Goal: Task Accomplishment & Management: Use online tool/utility

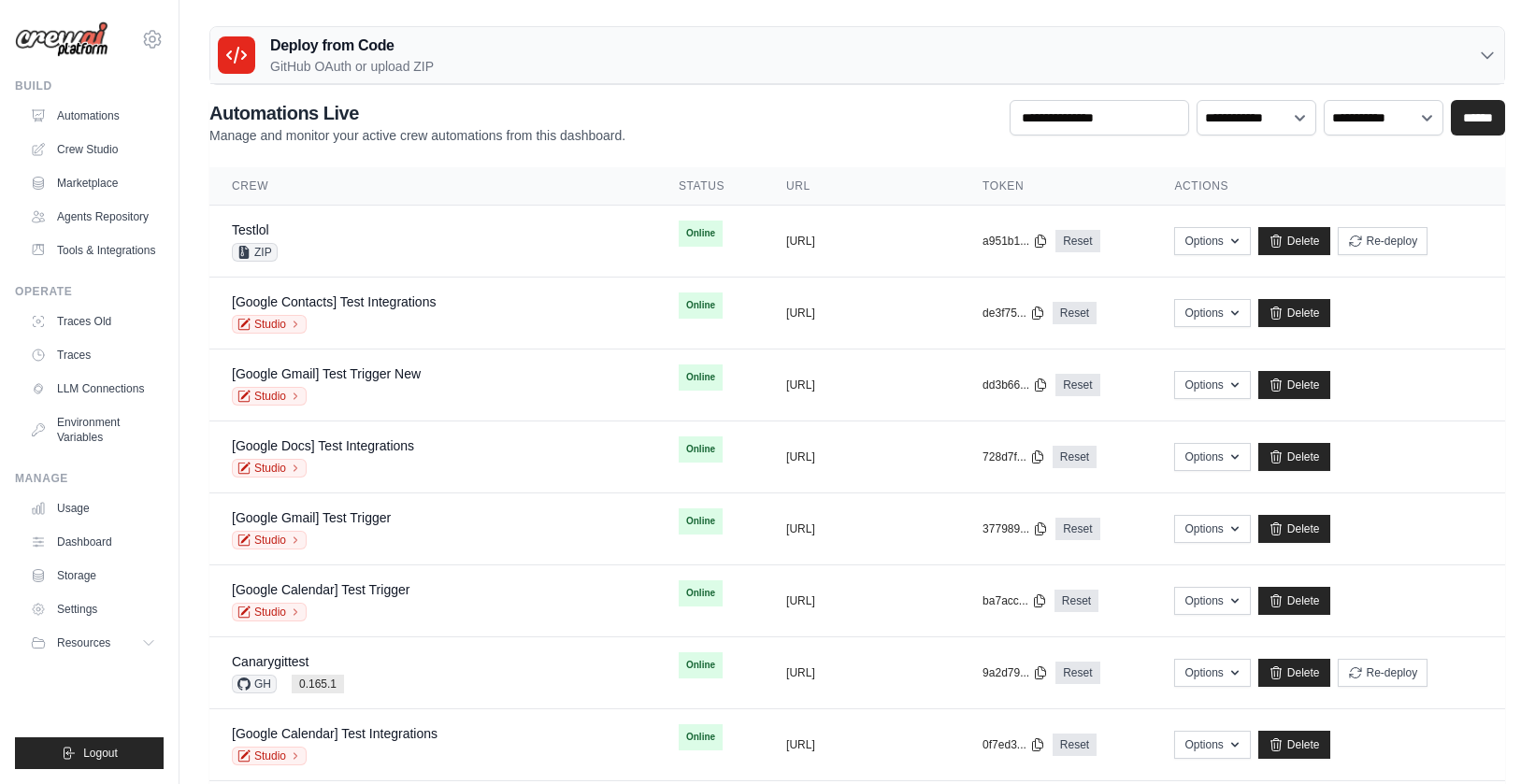
click at [398, 70] on p "GitHub OAuth or upload ZIP" at bounding box center [351, 66] width 163 height 19
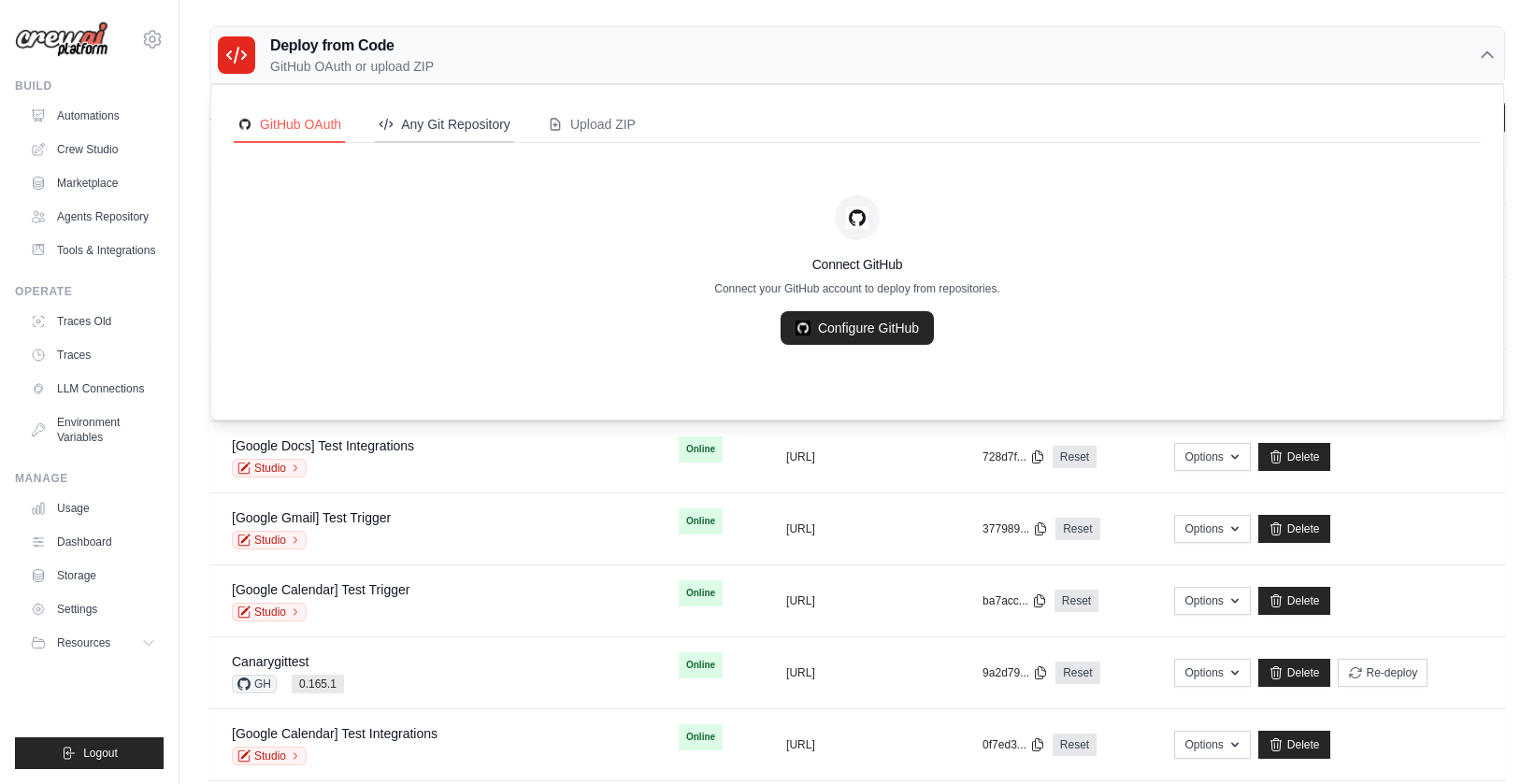
click at [411, 129] on div "Any Git Repository" at bounding box center [444, 123] width 131 height 19
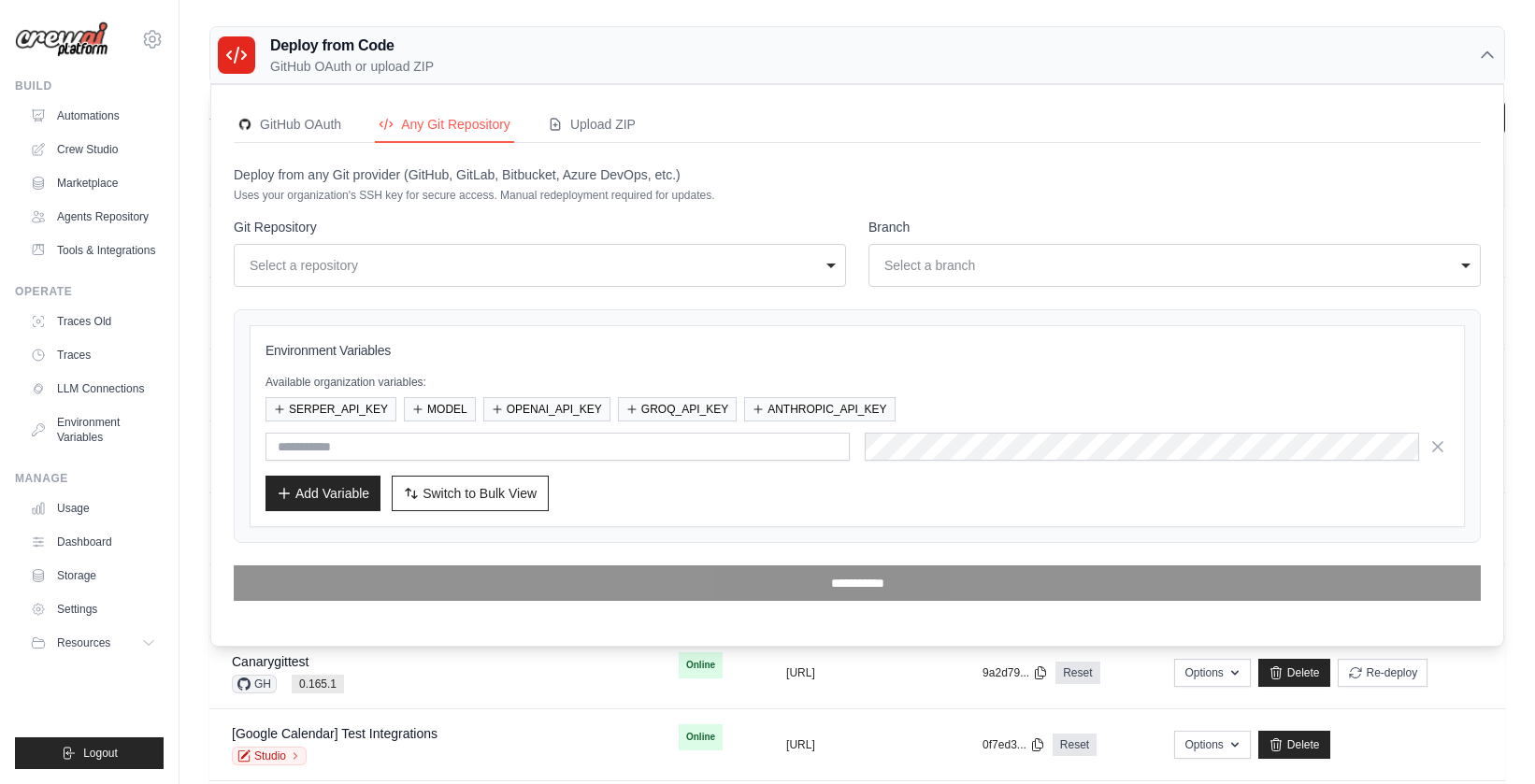
click at [473, 74] on div "Deploy from Code GitHub OAuth or upload ZIP" at bounding box center [856, 55] width 1293 height 57
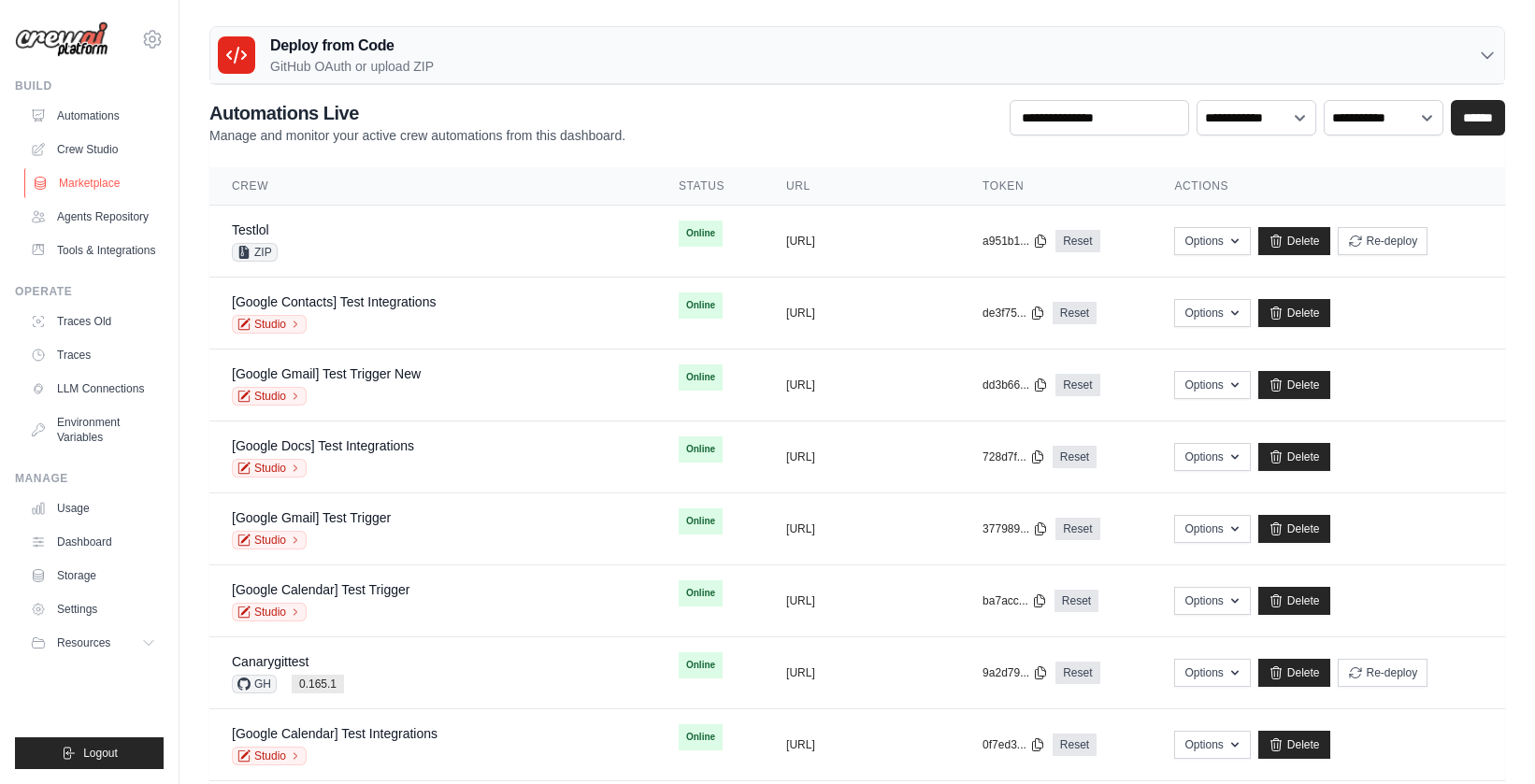
click at [115, 175] on link "Marketplace" at bounding box center [95, 183] width 141 height 30
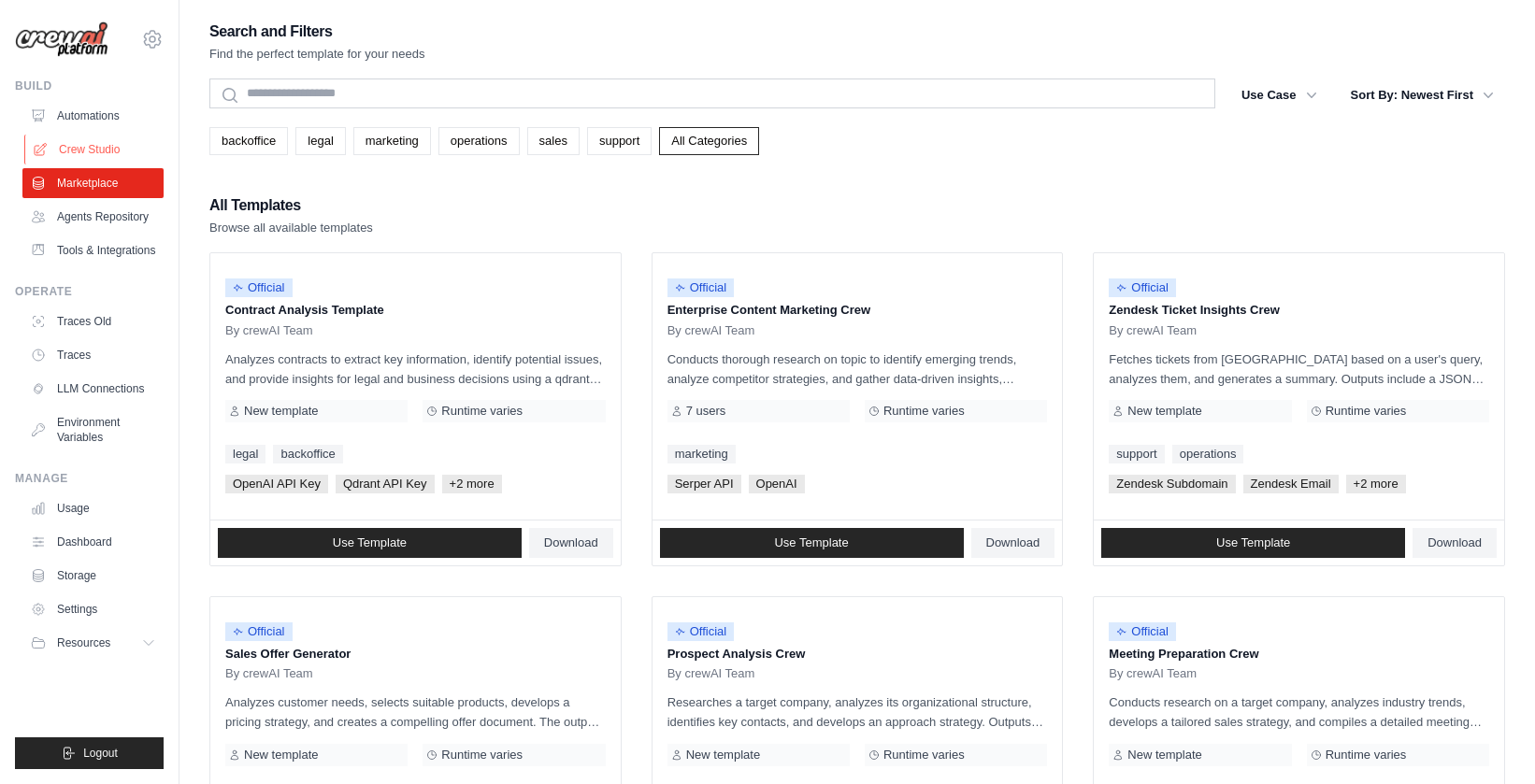
click at [103, 147] on link "Crew Studio" at bounding box center [95, 149] width 141 height 30
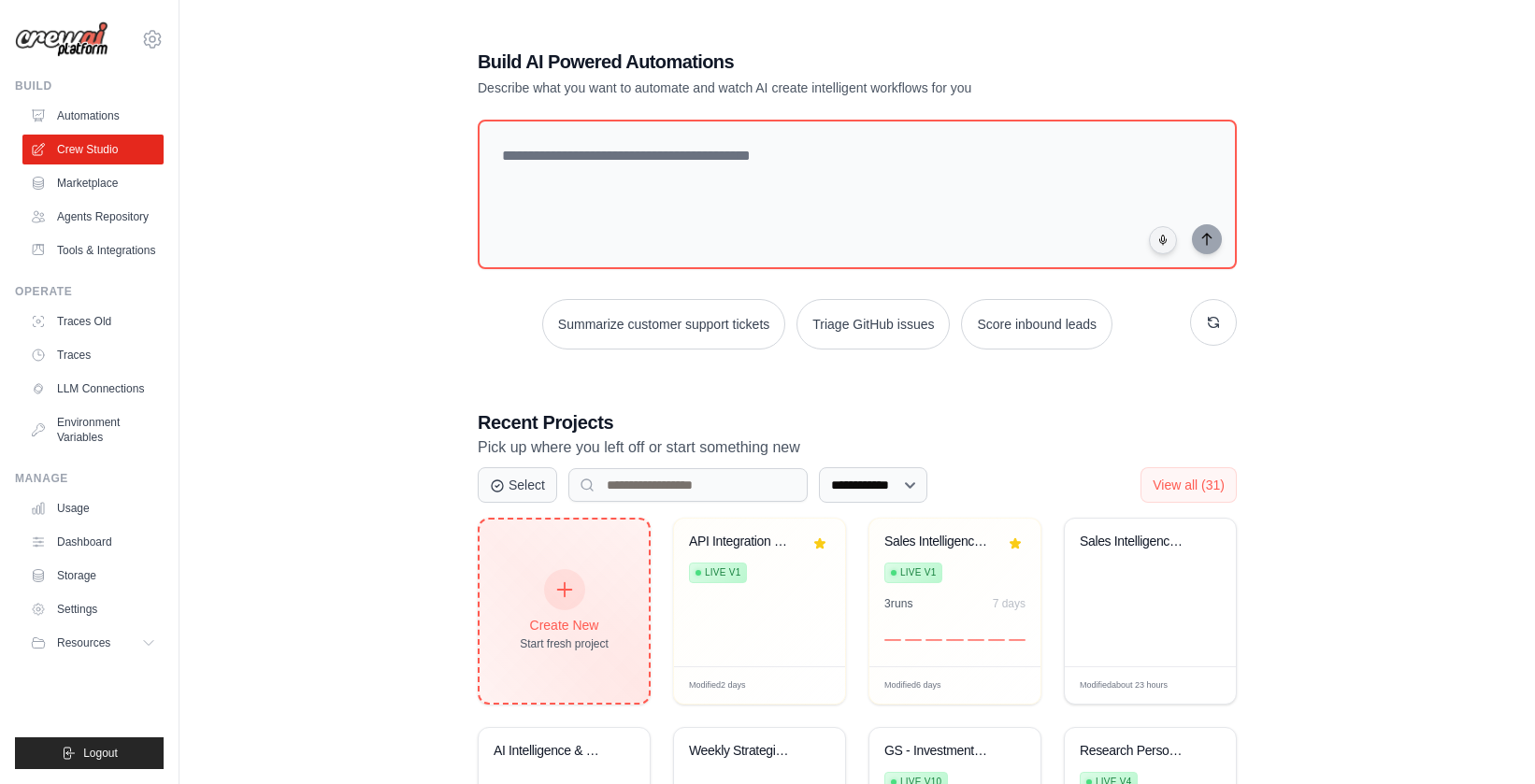
click at [526, 558] on div "Create New Start fresh project" at bounding box center [564, 611] width 169 height 183
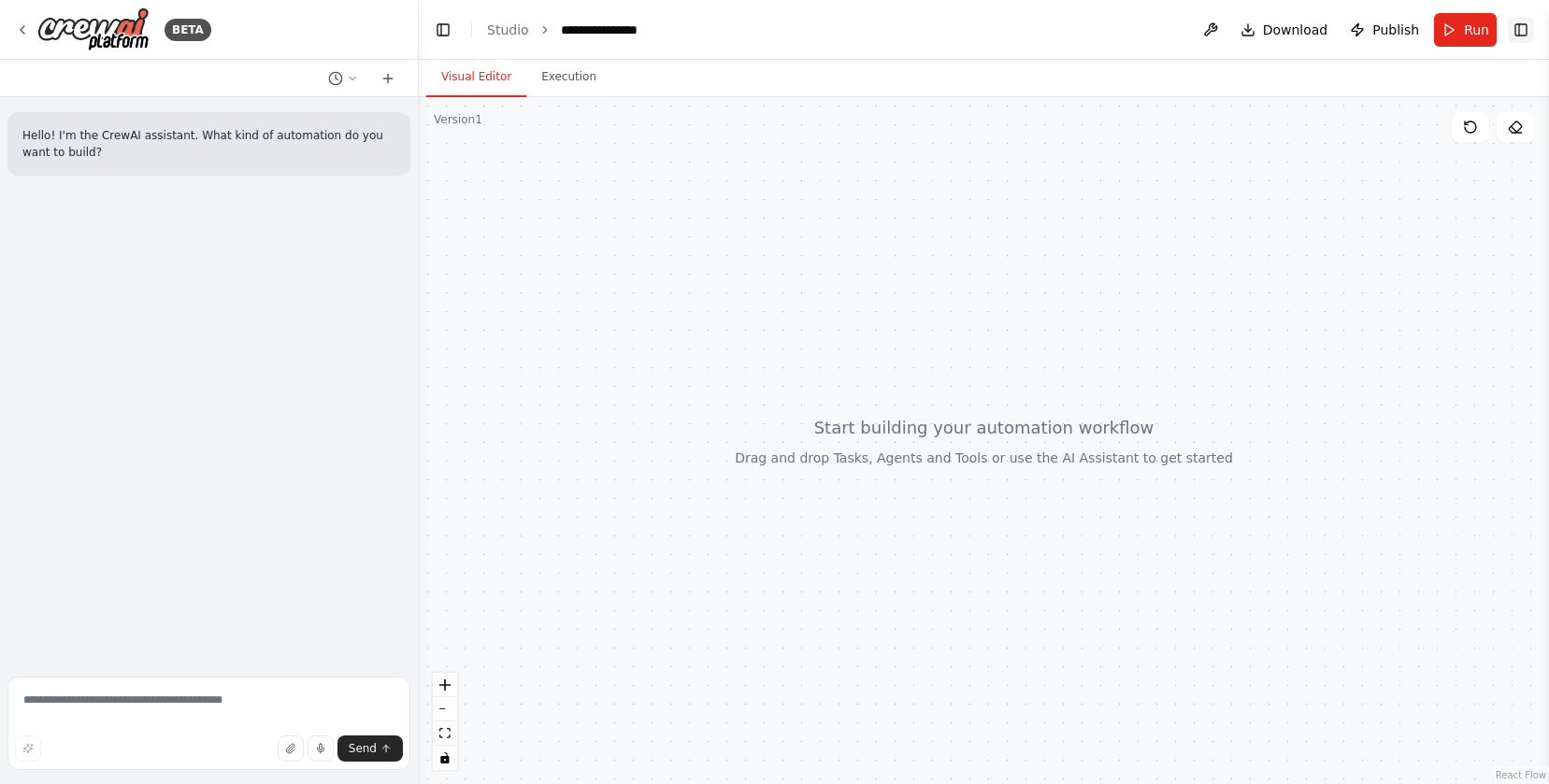
click at [1512, 23] on button "Toggle Right Sidebar" at bounding box center [1520, 30] width 26 height 26
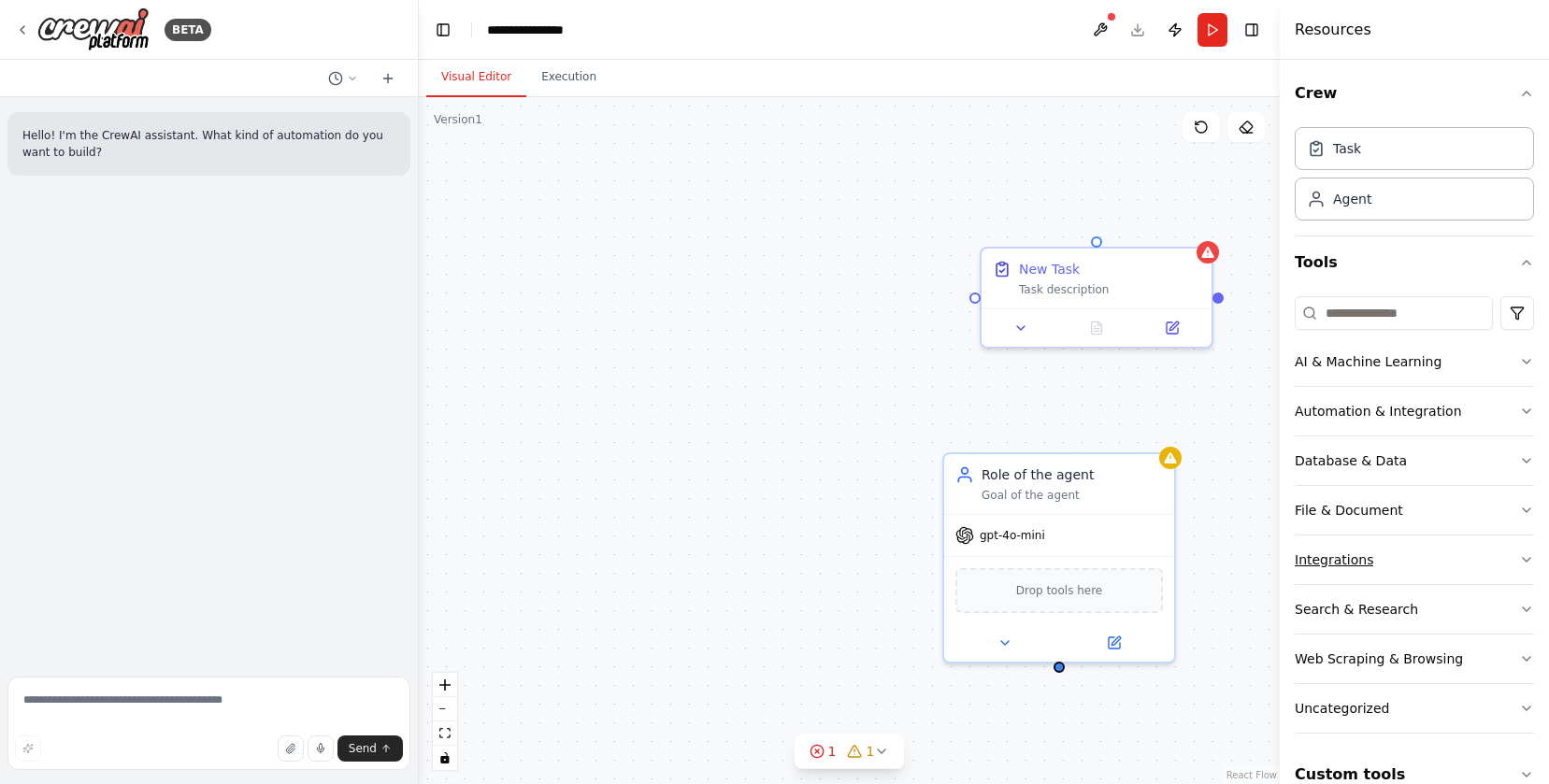
click at [1364, 556] on div "Integrations" at bounding box center [1333, 559] width 79 height 19
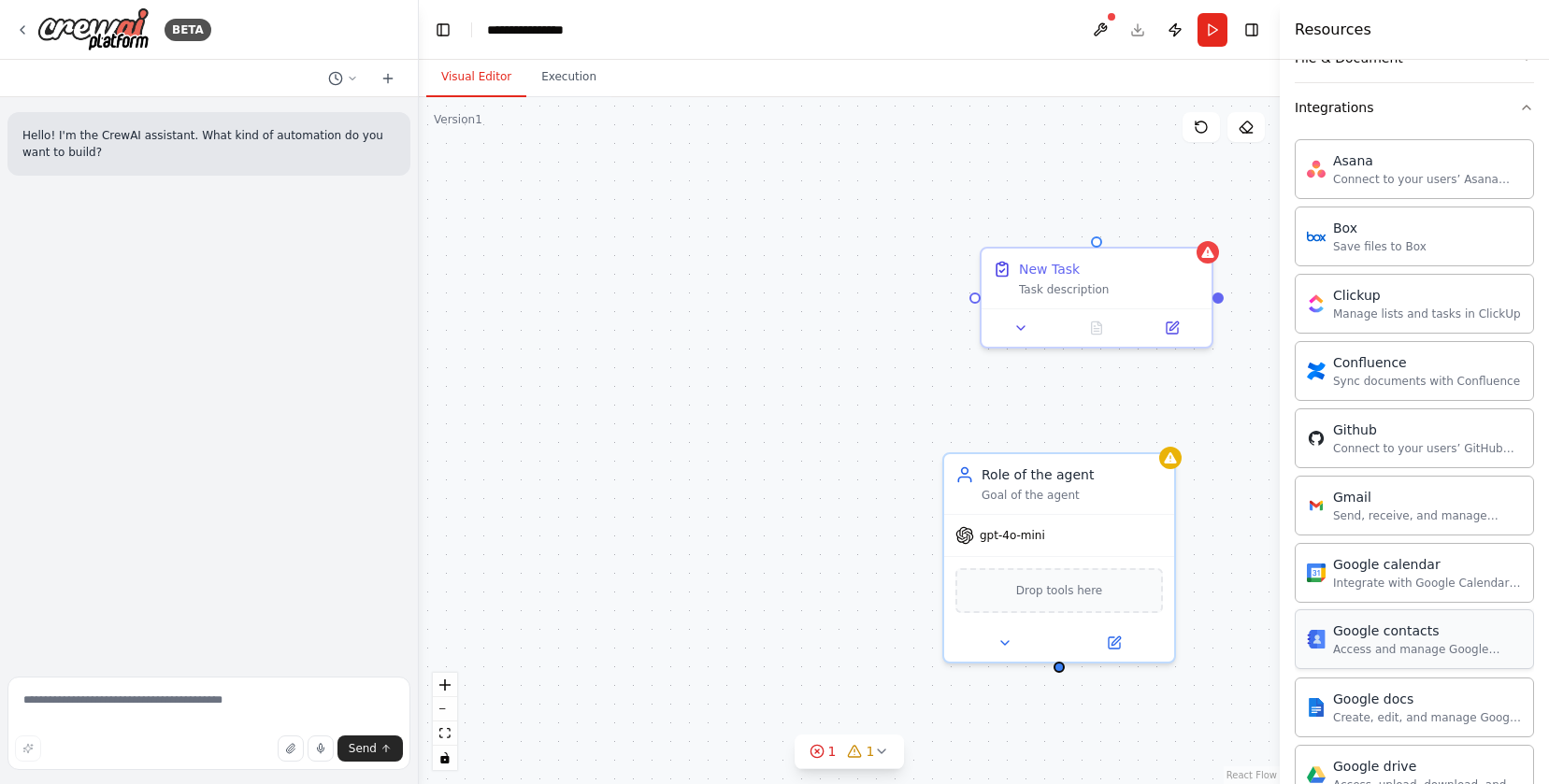
scroll to position [590, 0]
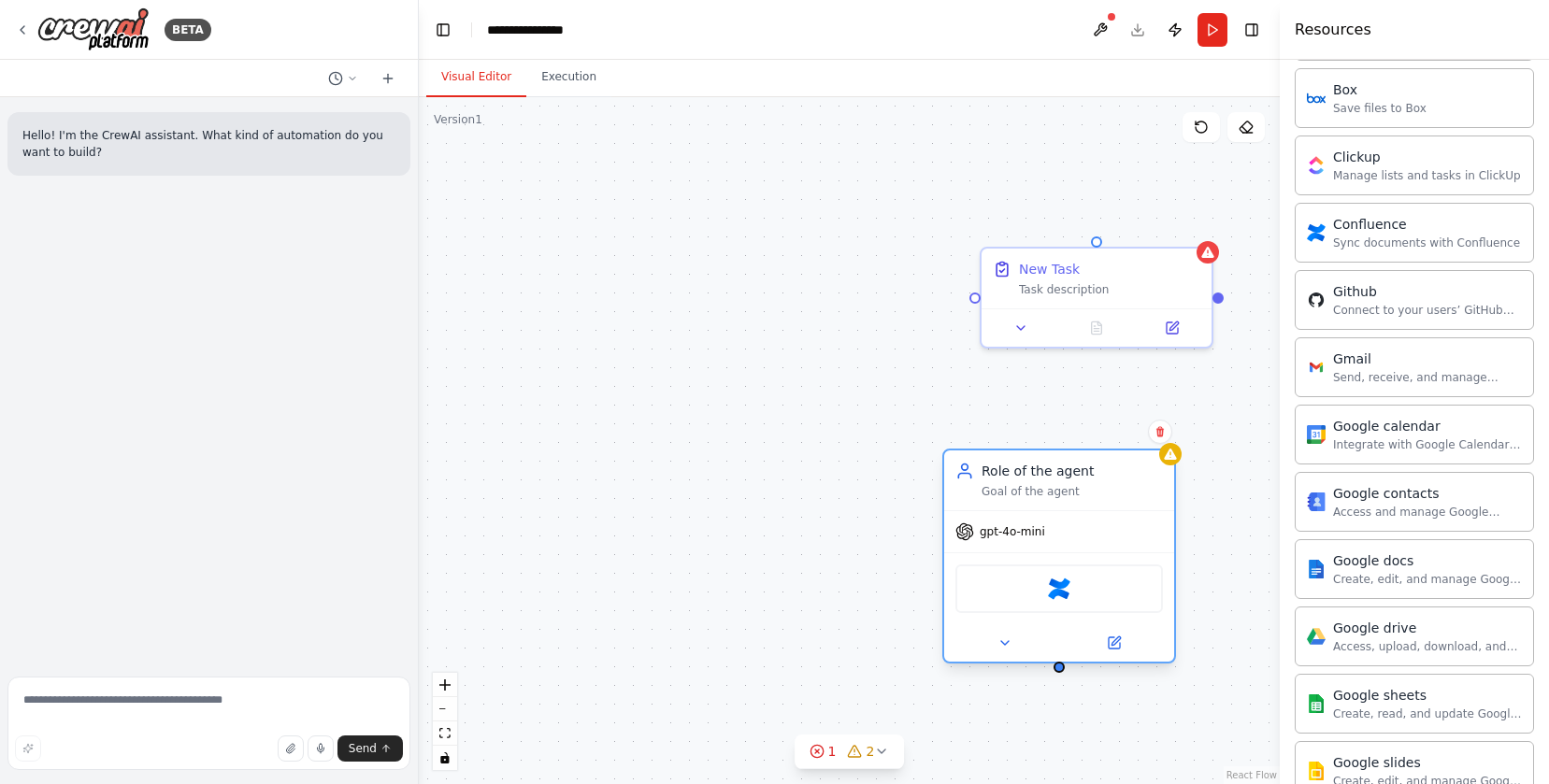
click at [1113, 482] on div "Role of the agent Goal of the agent" at bounding box center [1072, 481] width 181 height 38
click at [1157, 432] on icon at bounding box center [1160, 432] width 8 height 10
click at [1125, 431] on button "Confirm" at bounding box center [1107, 432] width 67 height 23
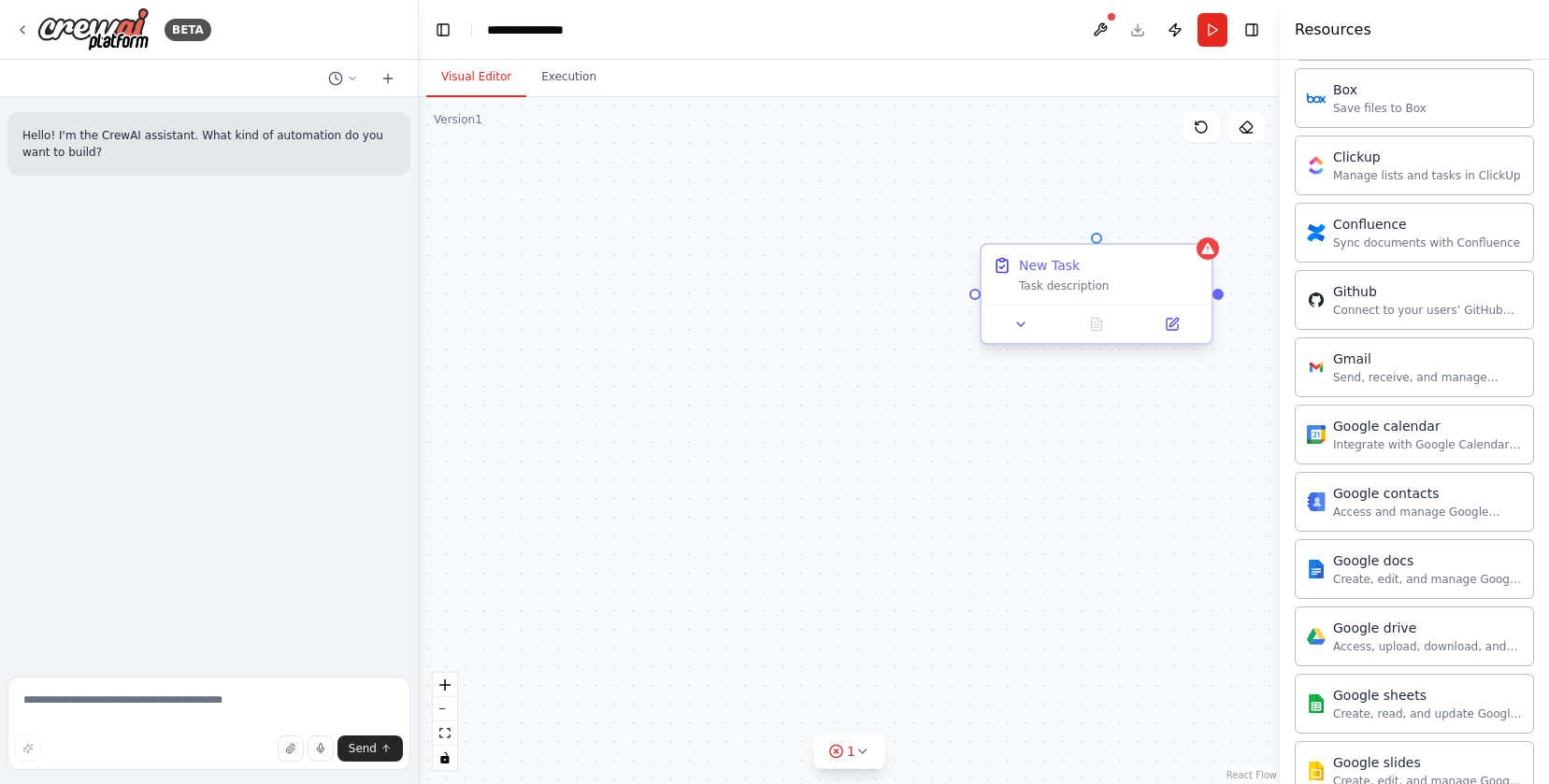
click at [1190, 294] on div "New Task Task description" at bounding box center [1096, 275] width 230 height 60
click at [1197, 235] on button at bounding box center [1198, 228] width 24 height 24
click at [1163, 238] on button "Confirm" at bounding box center [1144, 228] width 67 height 23
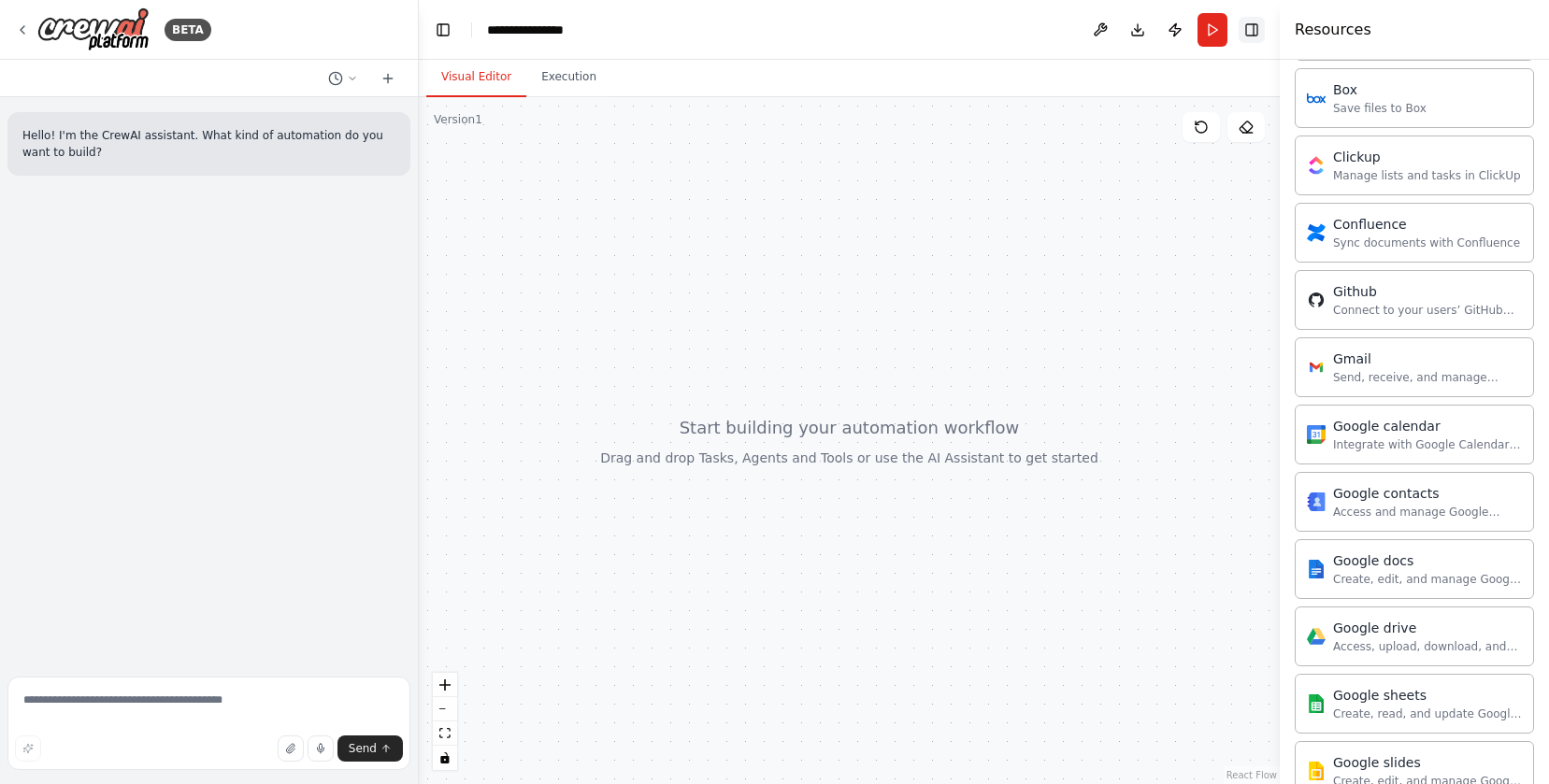
click at [1250, 30] on button "Toggle Right Sidebar" at bounding box center [1251, 30] width 26 height 26
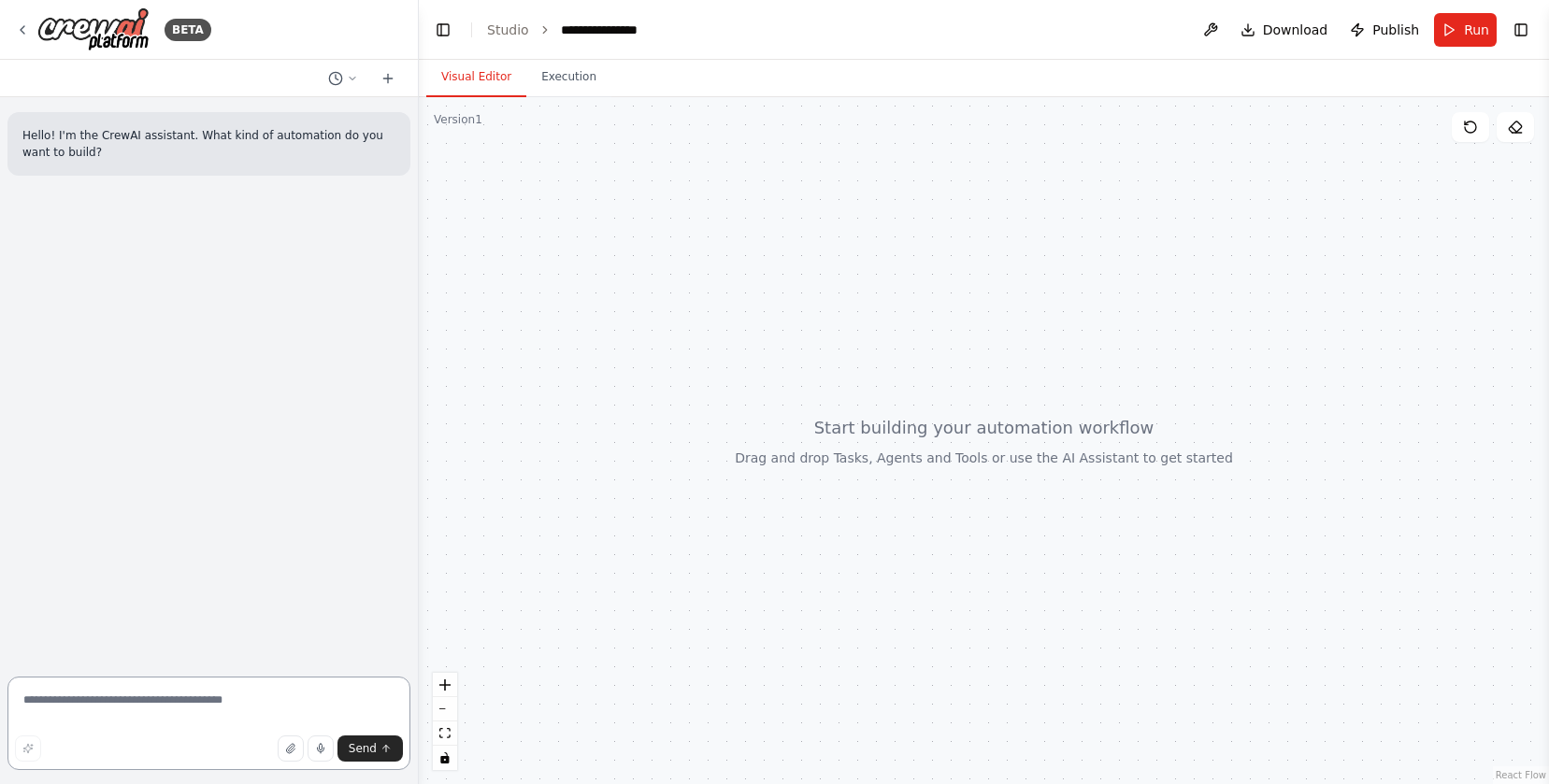
click at [111, 712] on textarea at bounding box center [209, 723] width 403 height 94
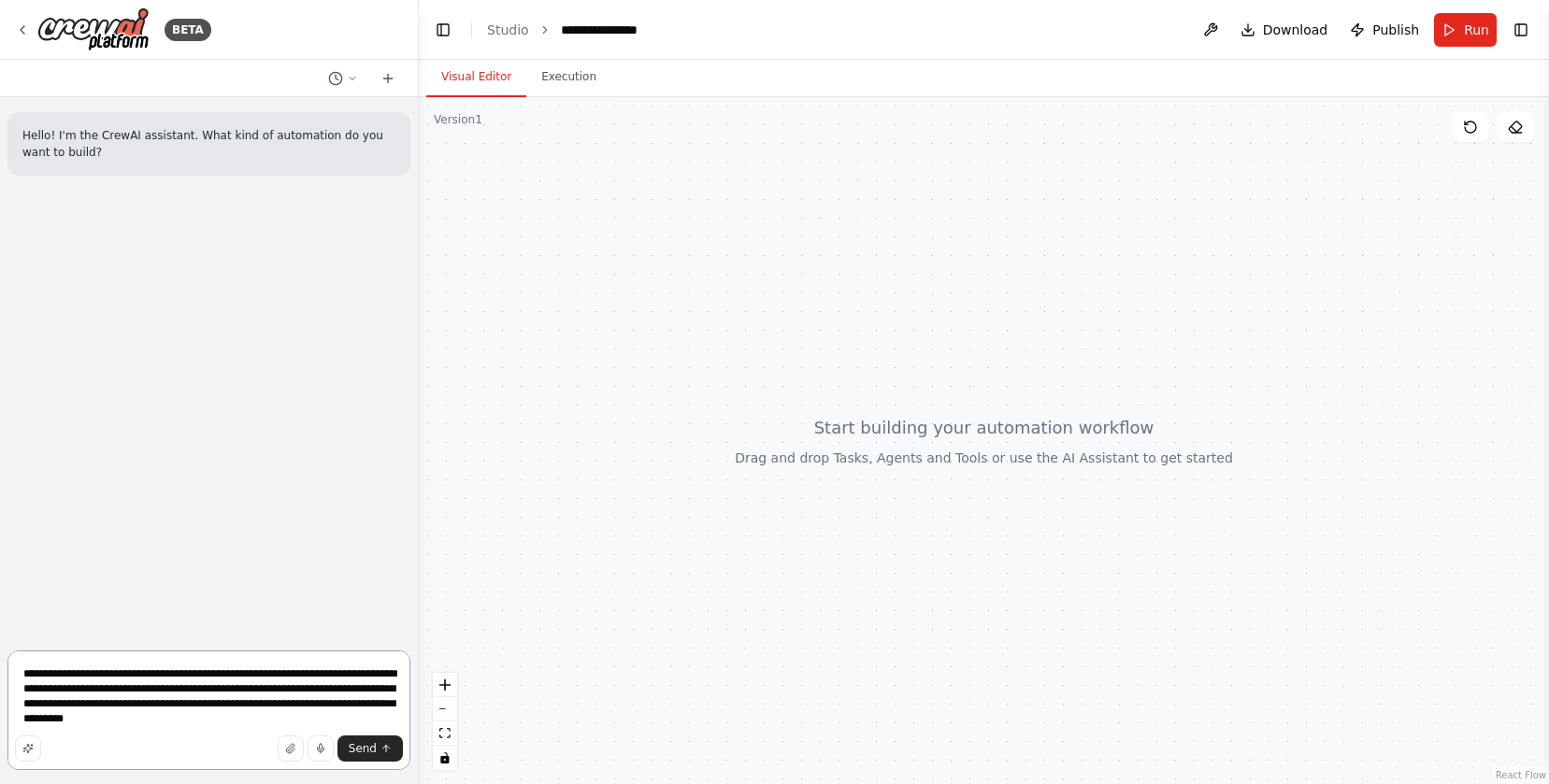
type textarea "**********"
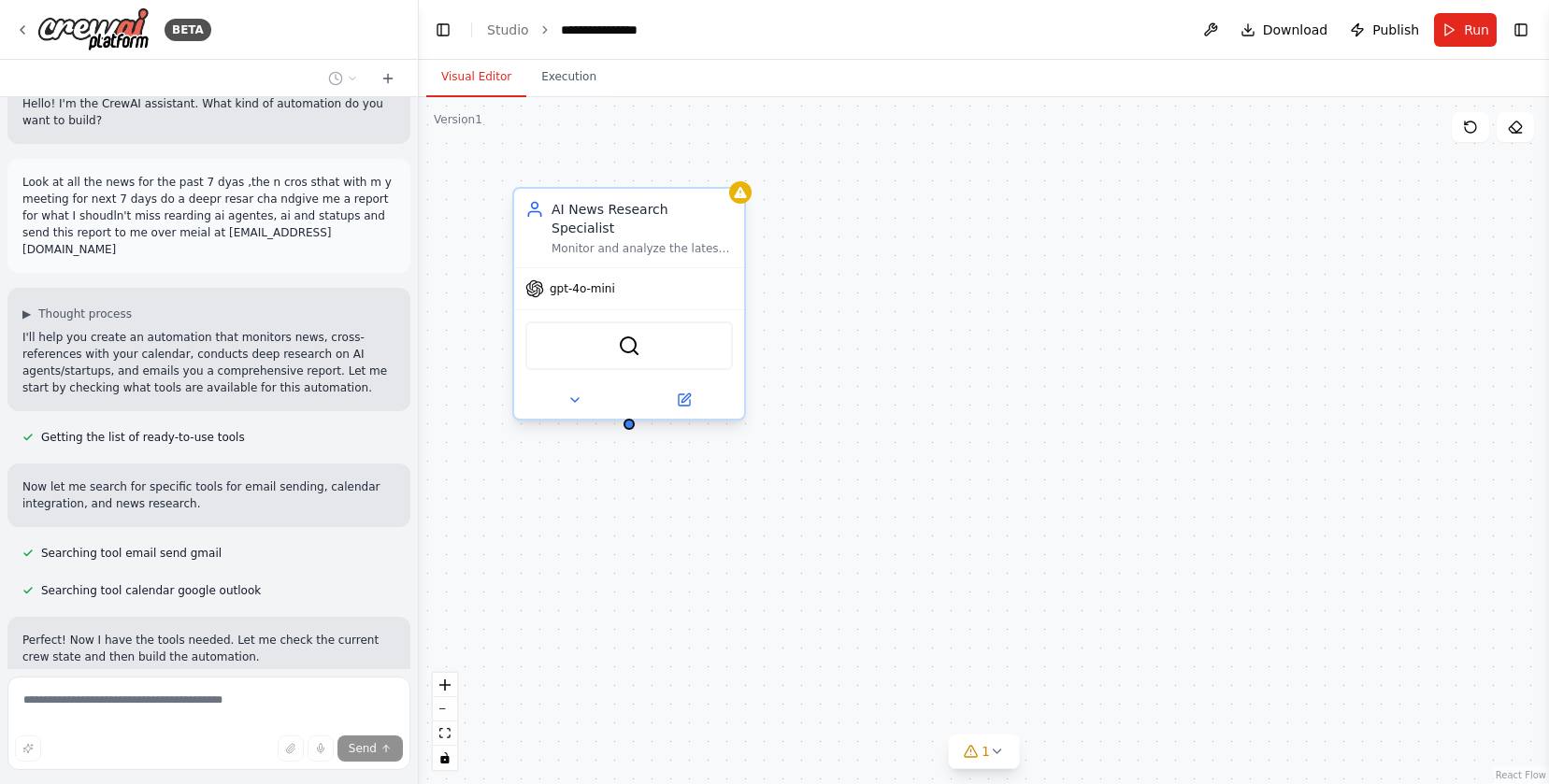
scroll to position [395, 0]
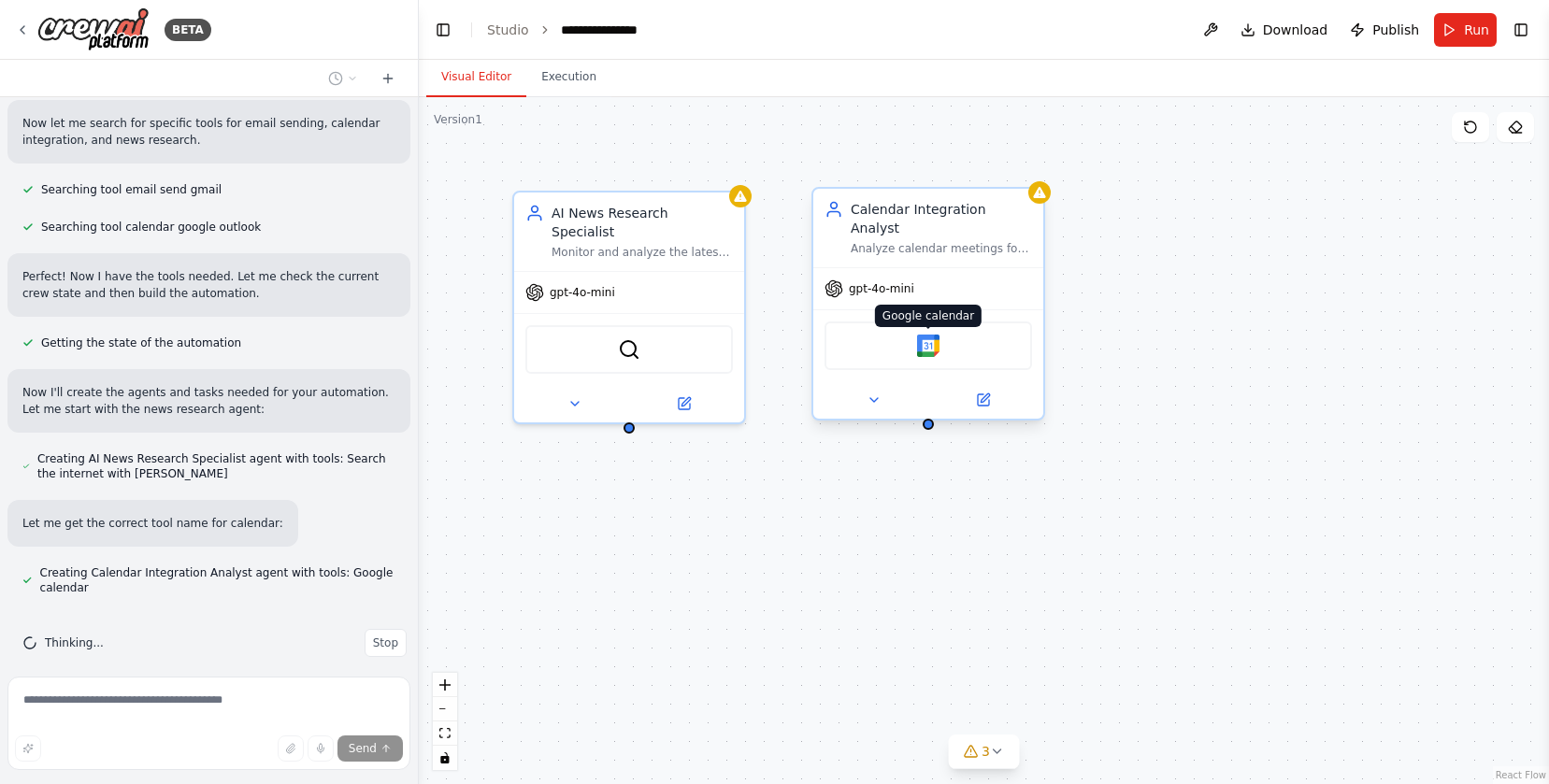
click at [926, 334] on img at bounding box center [928, 345] width 23 height 23
click at [929, 334] on img at bounding box center [928, 345] width 23 height 23
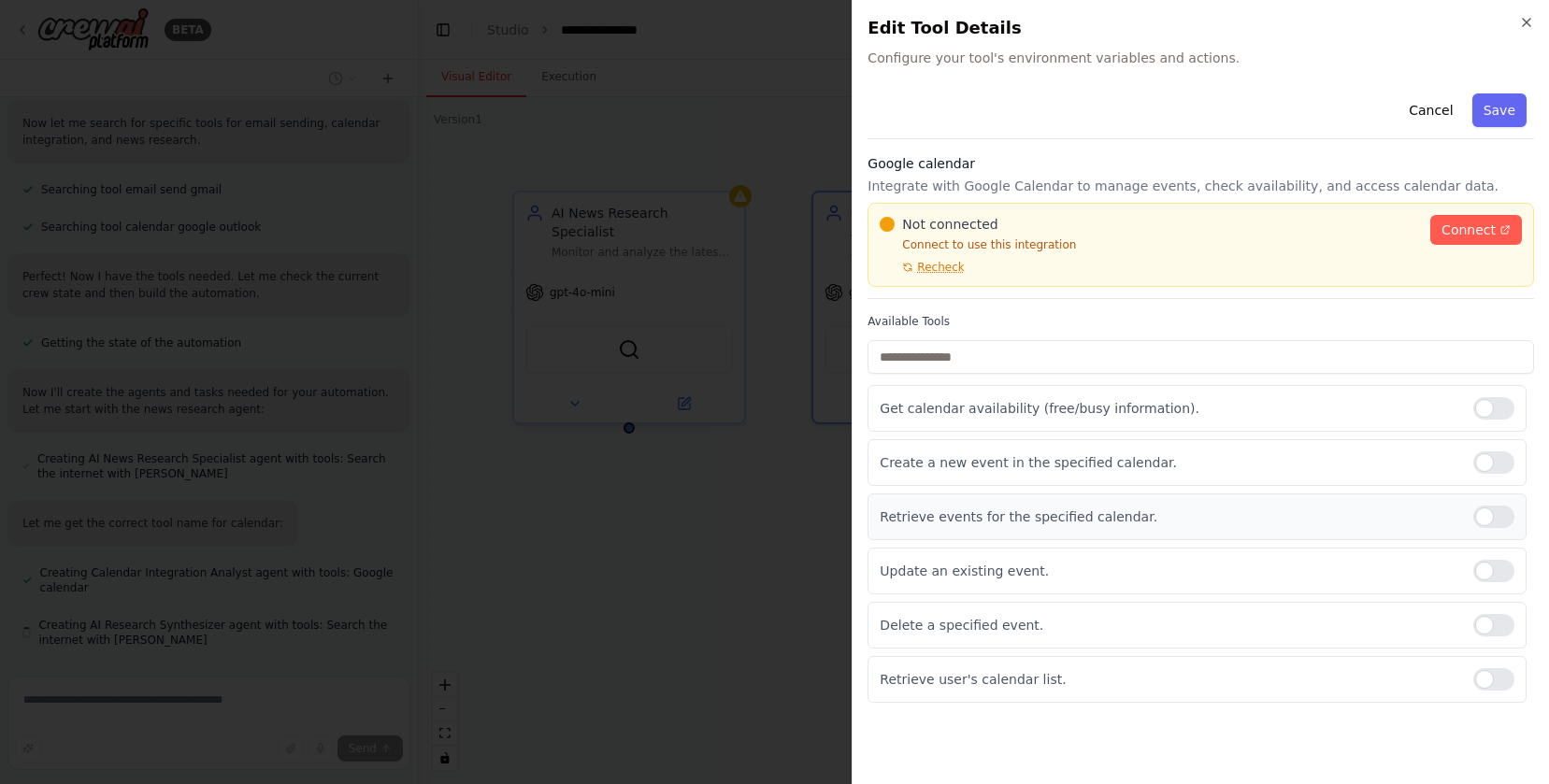
scroll to position [448, 0]
click at [1532, 27] on icon "button" at bounding box center [1526, 22] width 15 height 15
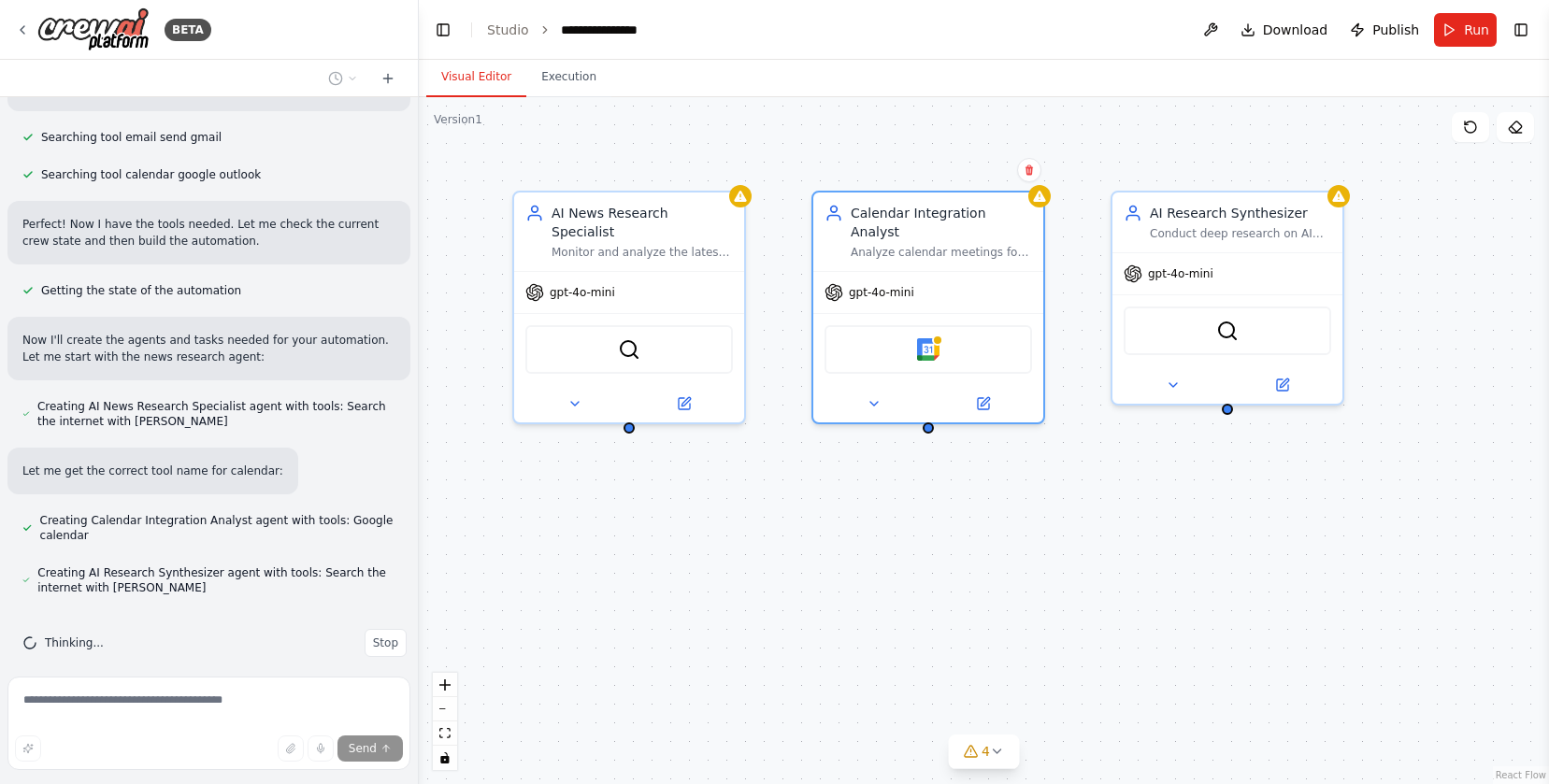
scroll to position [499, 0]
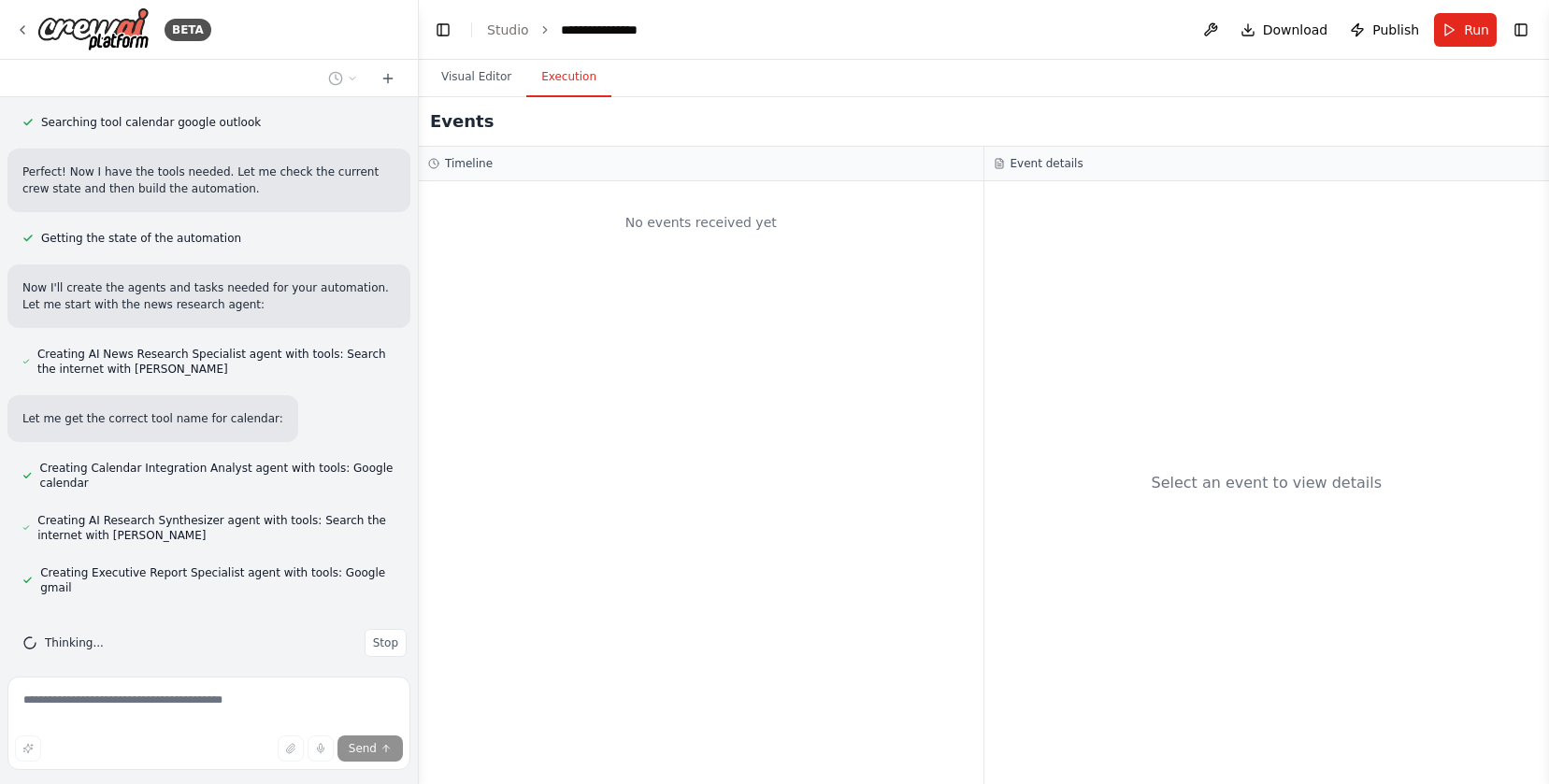
click at [587, 78] on button "Execution" at bounding box center [568, 77] width 85 height 39
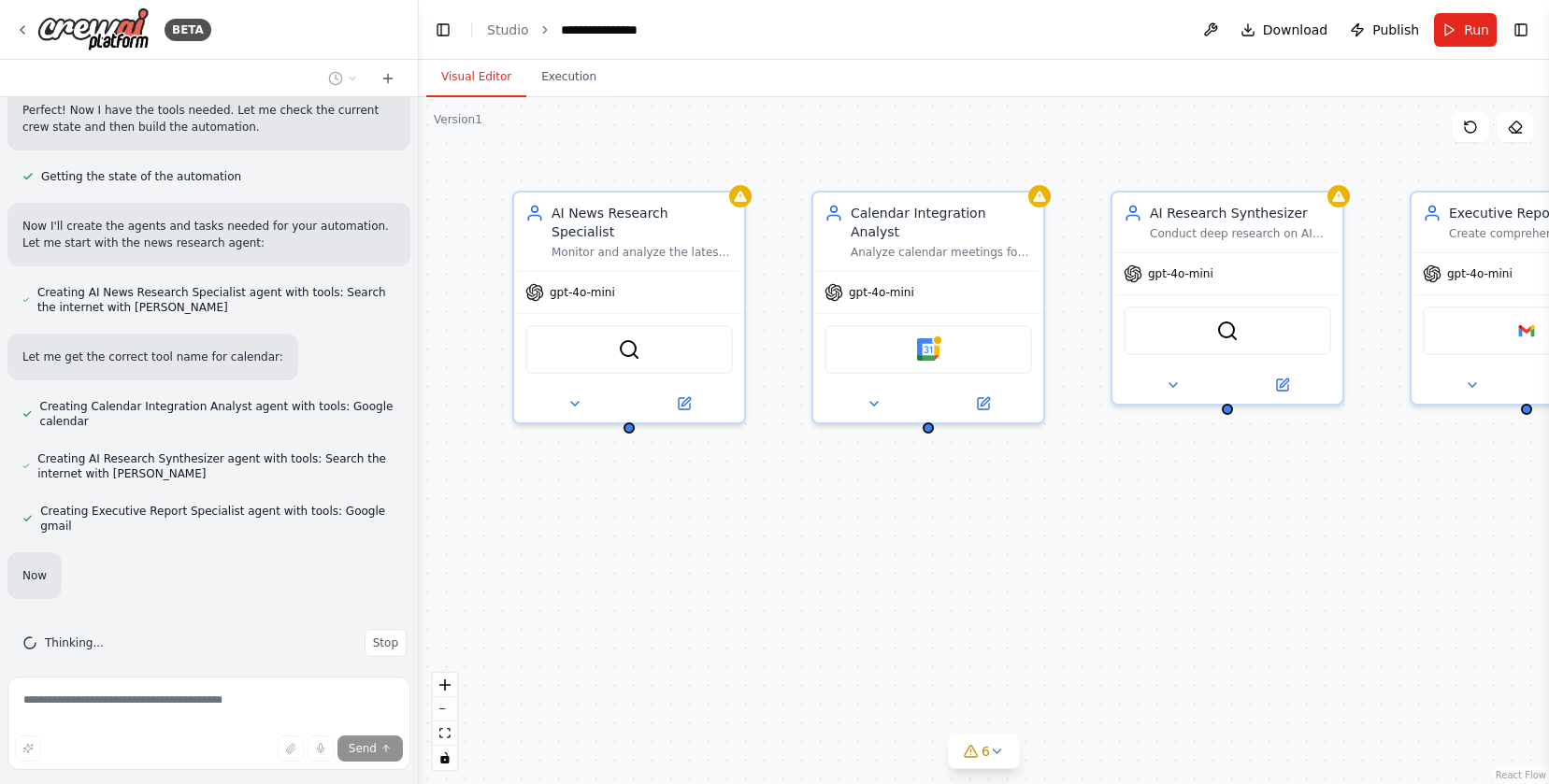
click at [479, 74] on button "Visual Editor" at bounding box center [476, 77] width 100 height 39
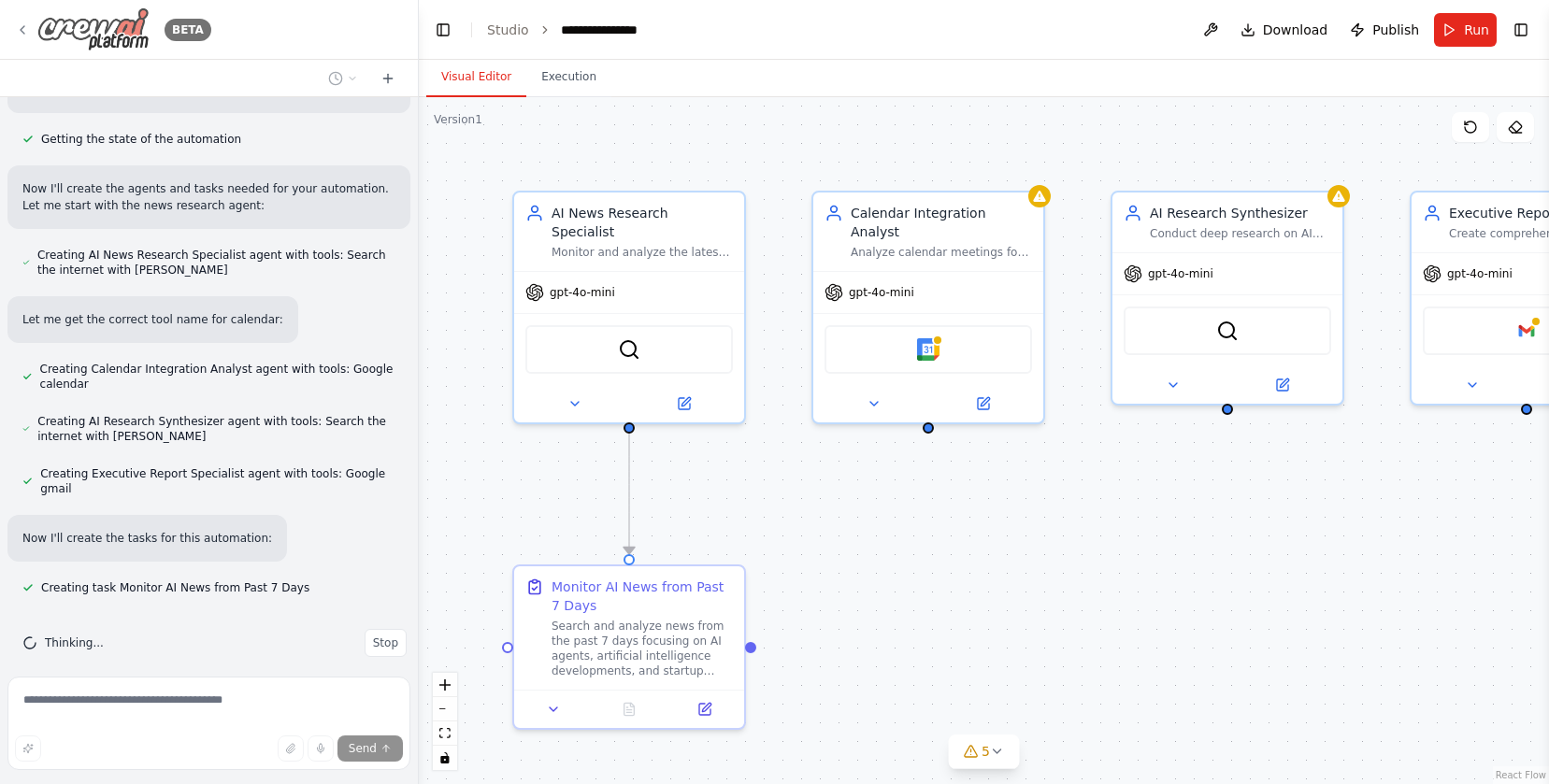
scroll to position [636, 0]
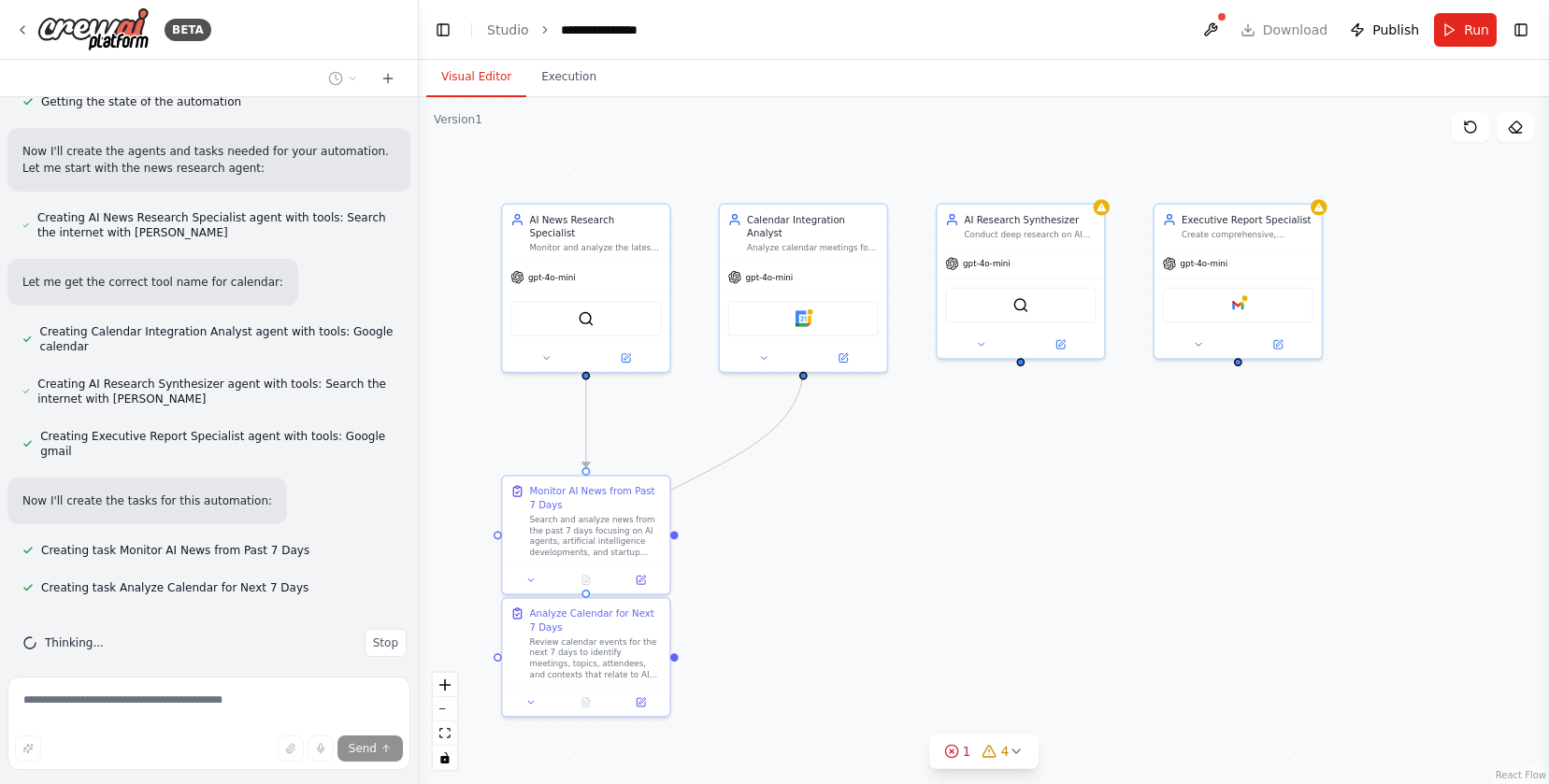
drag, startPoint x: 726, startPoint y: 447, endPoint x: 664, endPoint y: 405, distance: 74.9
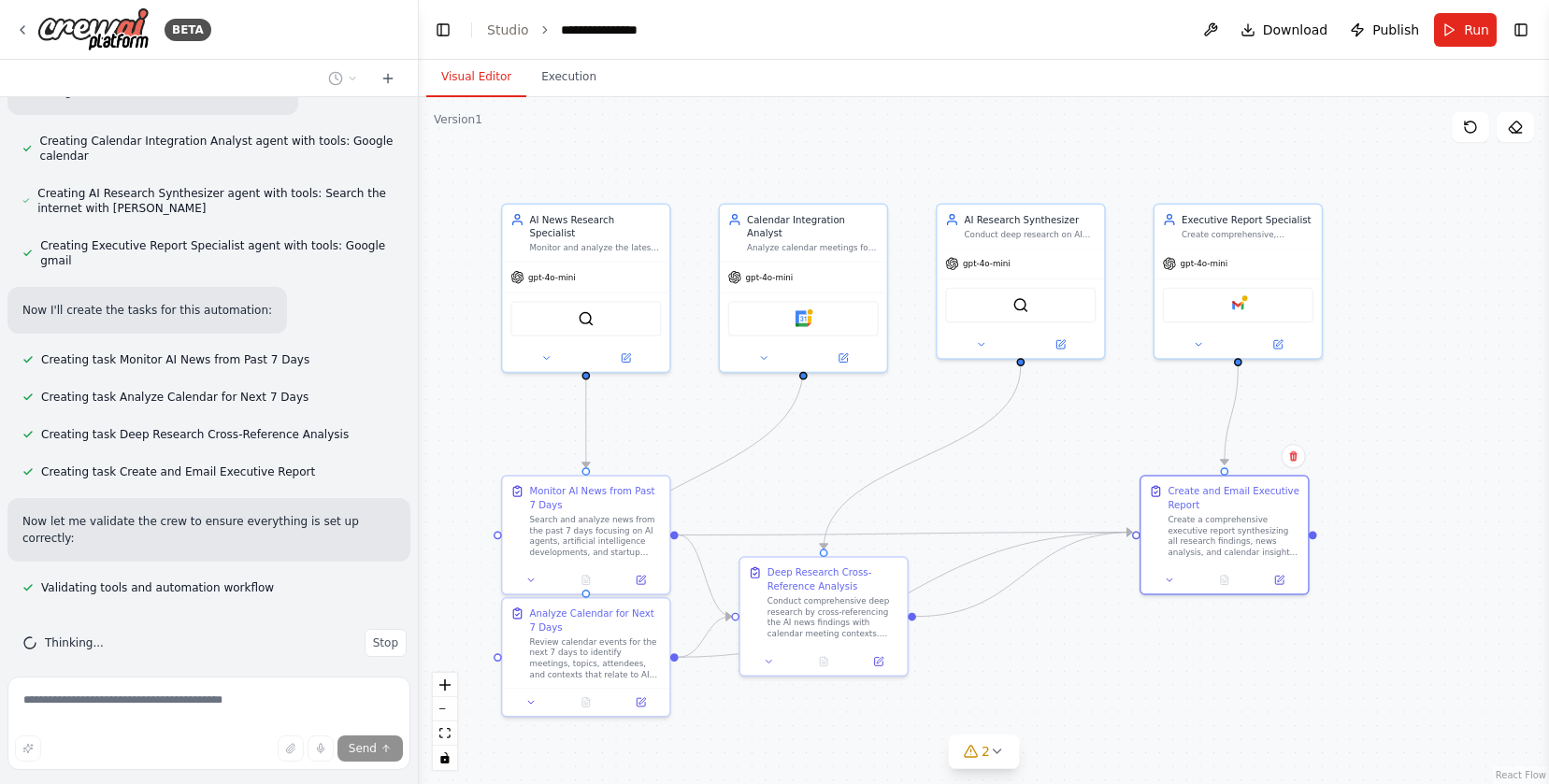
scroll to position [925, 0]
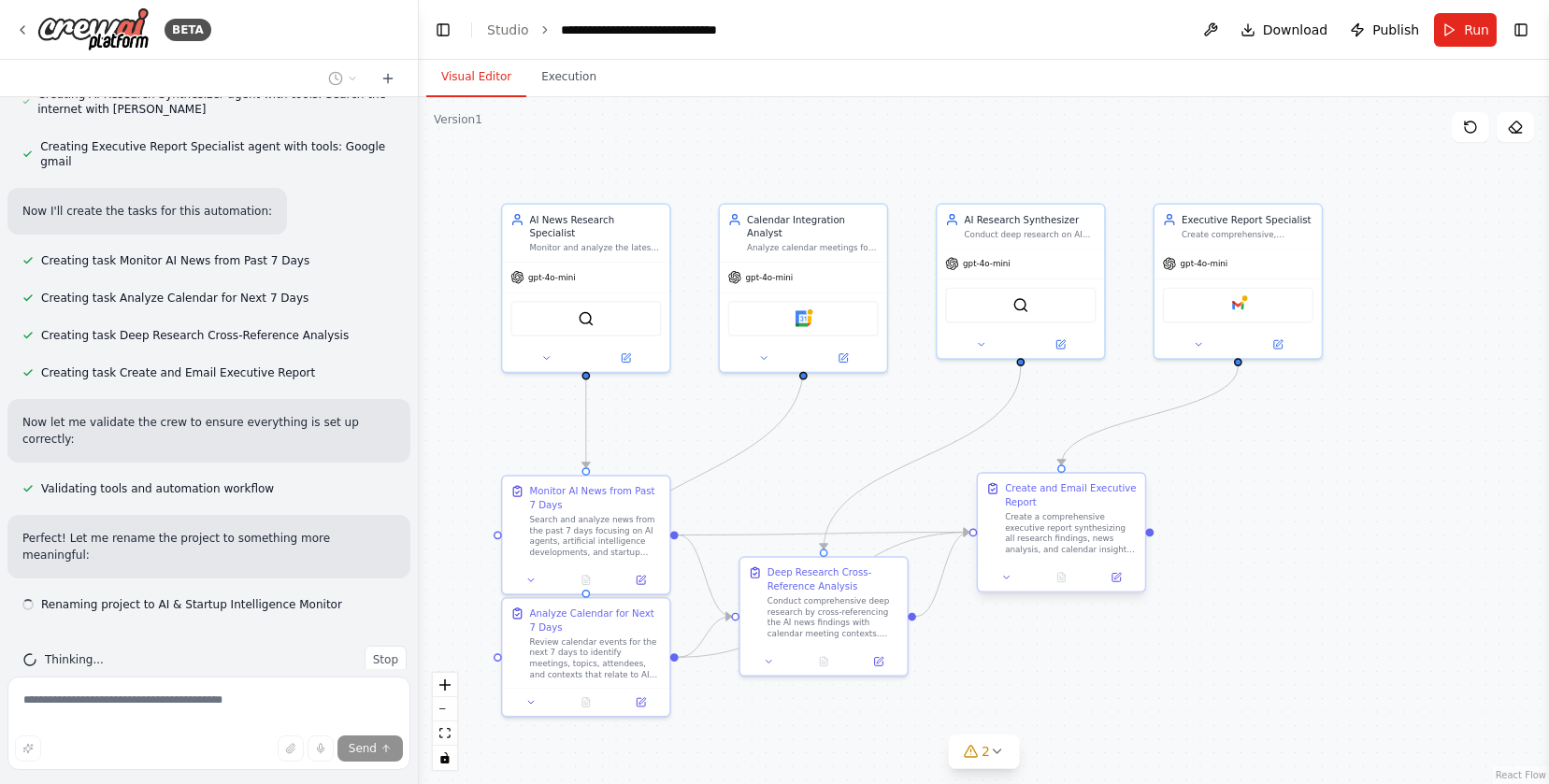
drag, startPoint x: 1027, startPoint y: 511, endPoint x: 1224, endPoint y: 503, distance: 197.2
click at [1137, 503] on div "Create and Email Executive Report Create a comprehensive executive report synth…" at bounding box center [1070, 517] width 131 height 73
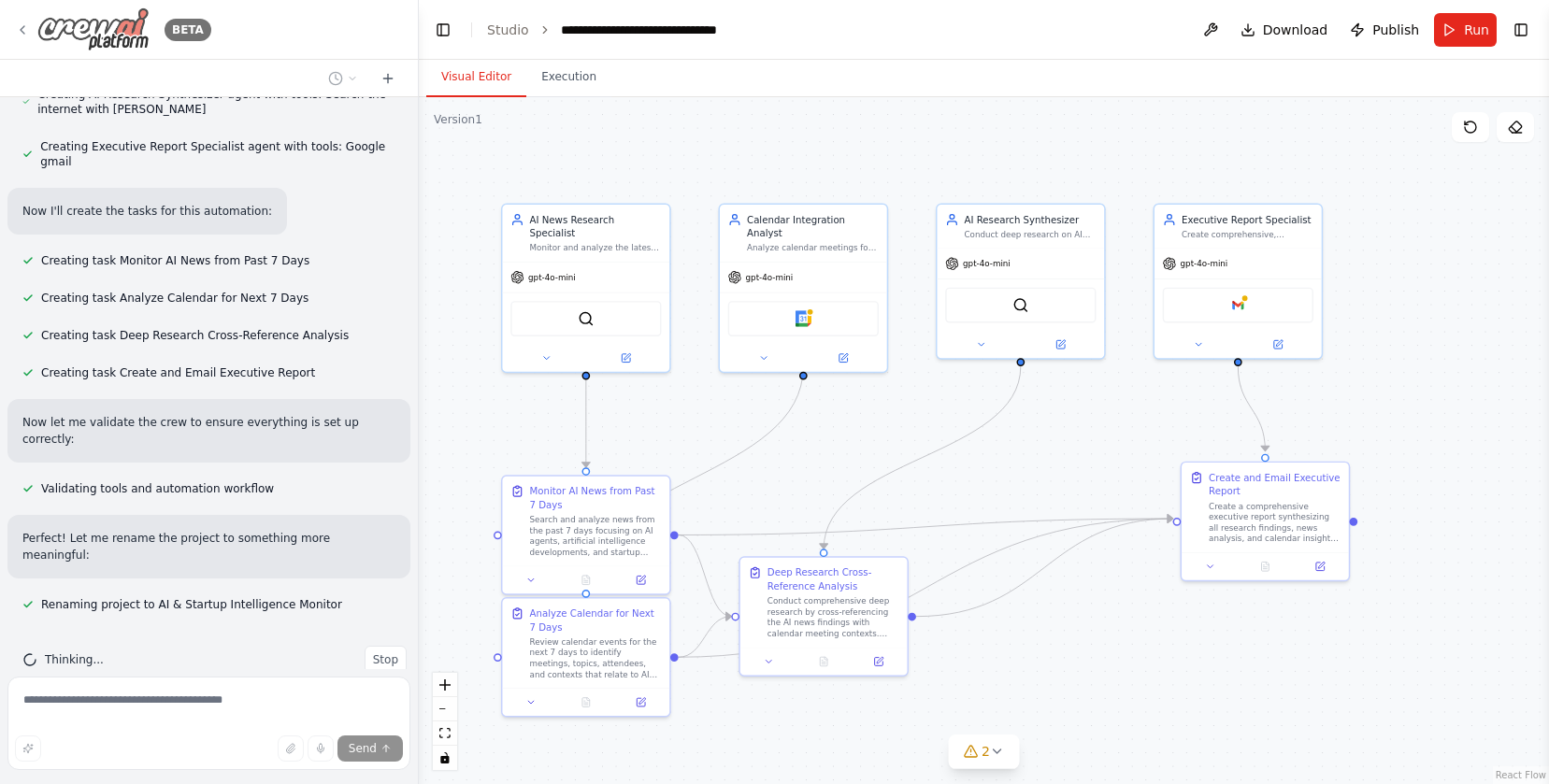
click at [25, 35] on icon at bounding box center [22, 30] width 15 height 15
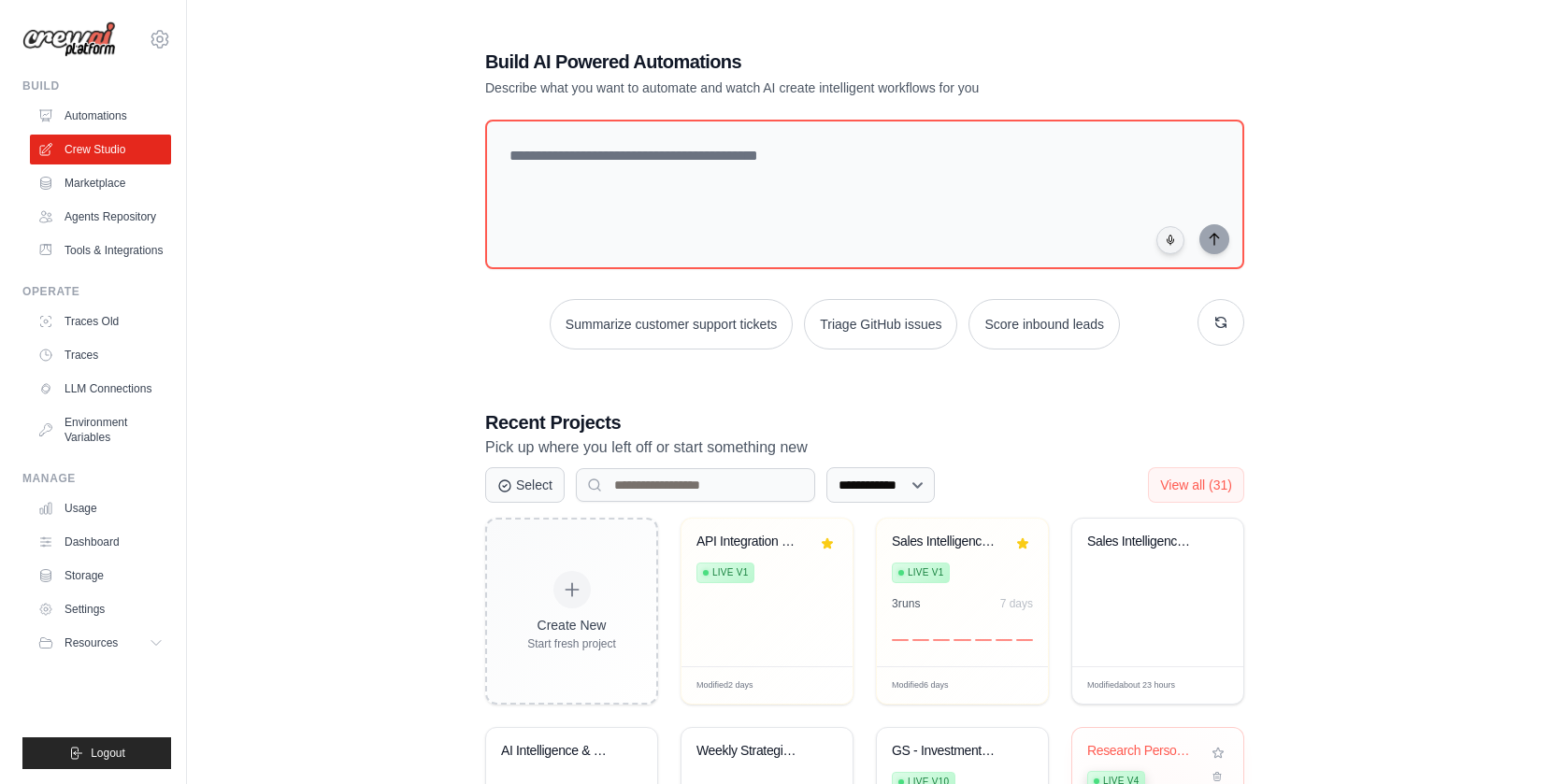
scroll to position [387, 0]
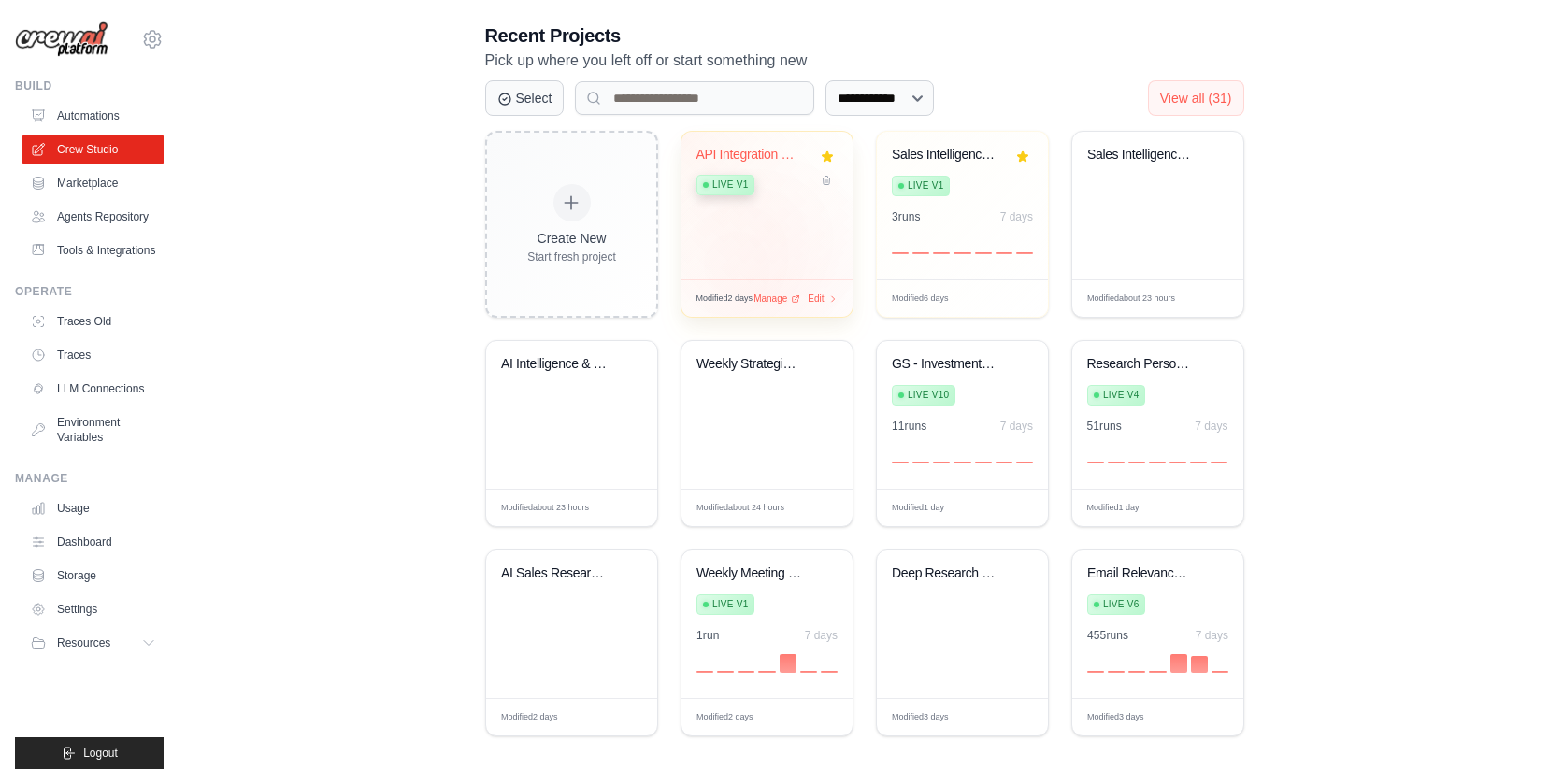
click at [761, 250] on div "API Integration Configuration Gener... Live v1" at bounding box center [767, 205] width 171 height 147
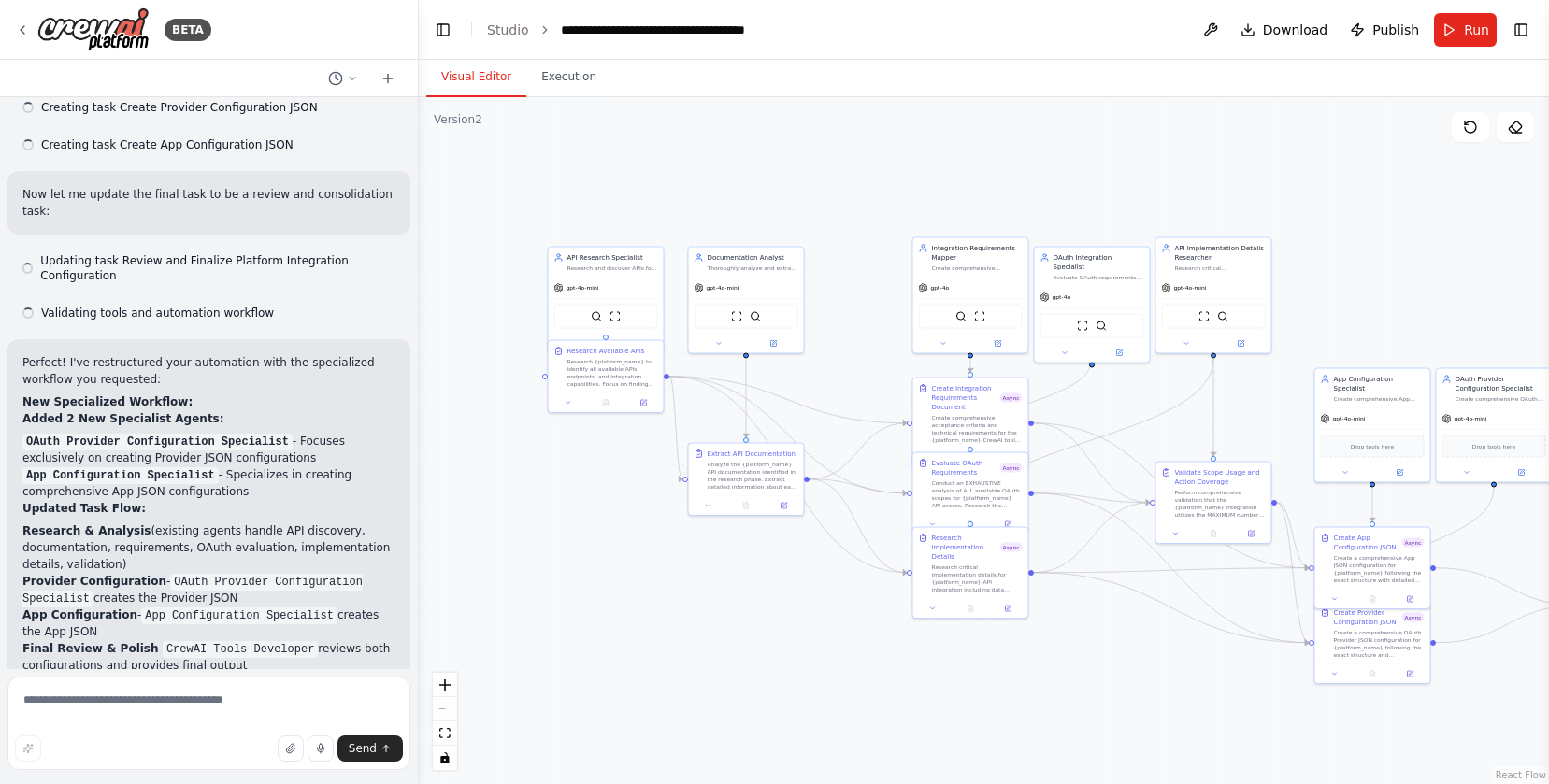
scroll to position [10515, 0]
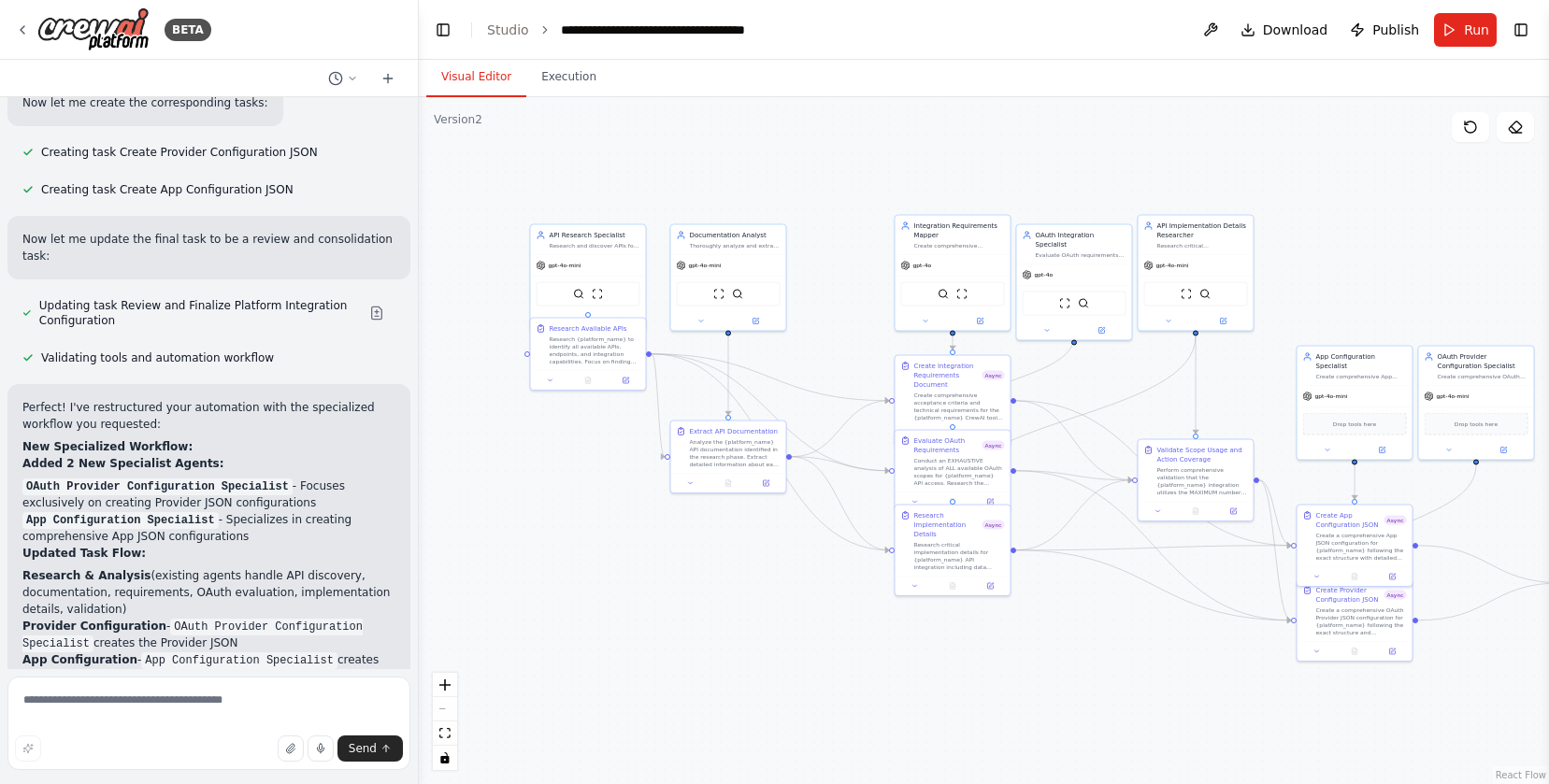
drag, startPoint x: 899, startPoint y: 474, endPoint x: 857, endPoint y: 425, distance: 64.5
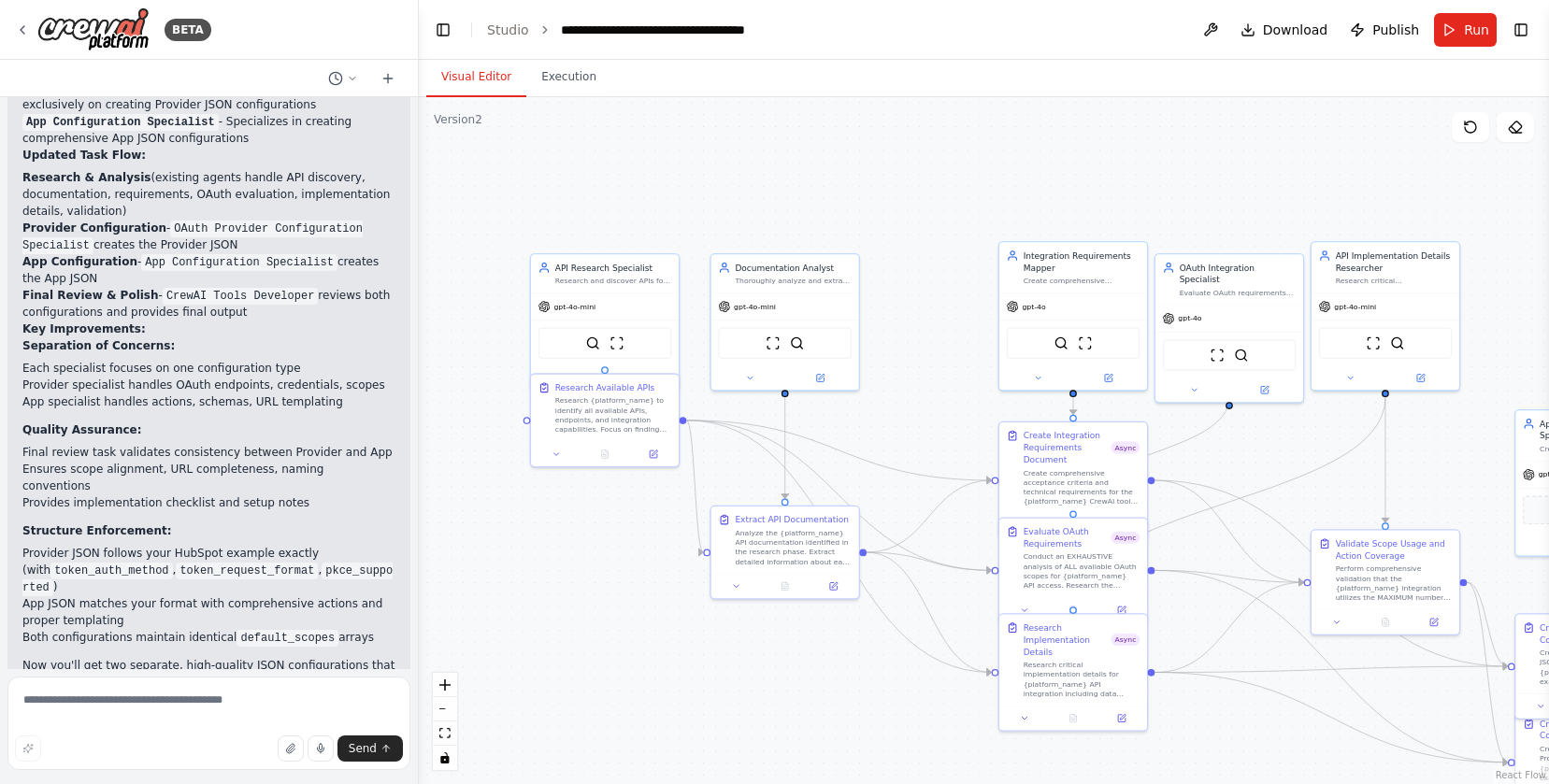
drag, startPoint x: 576, startPoint y: 482, endPoint x: 607, endPoint y: 558, distance: 82.1
click at [607, 558] on div ".deletable-edge-delete-btn { width: 20px; height: 20px; border: 0px solid #ffff…" at bounding box center [984, 441] width 1130 height 686
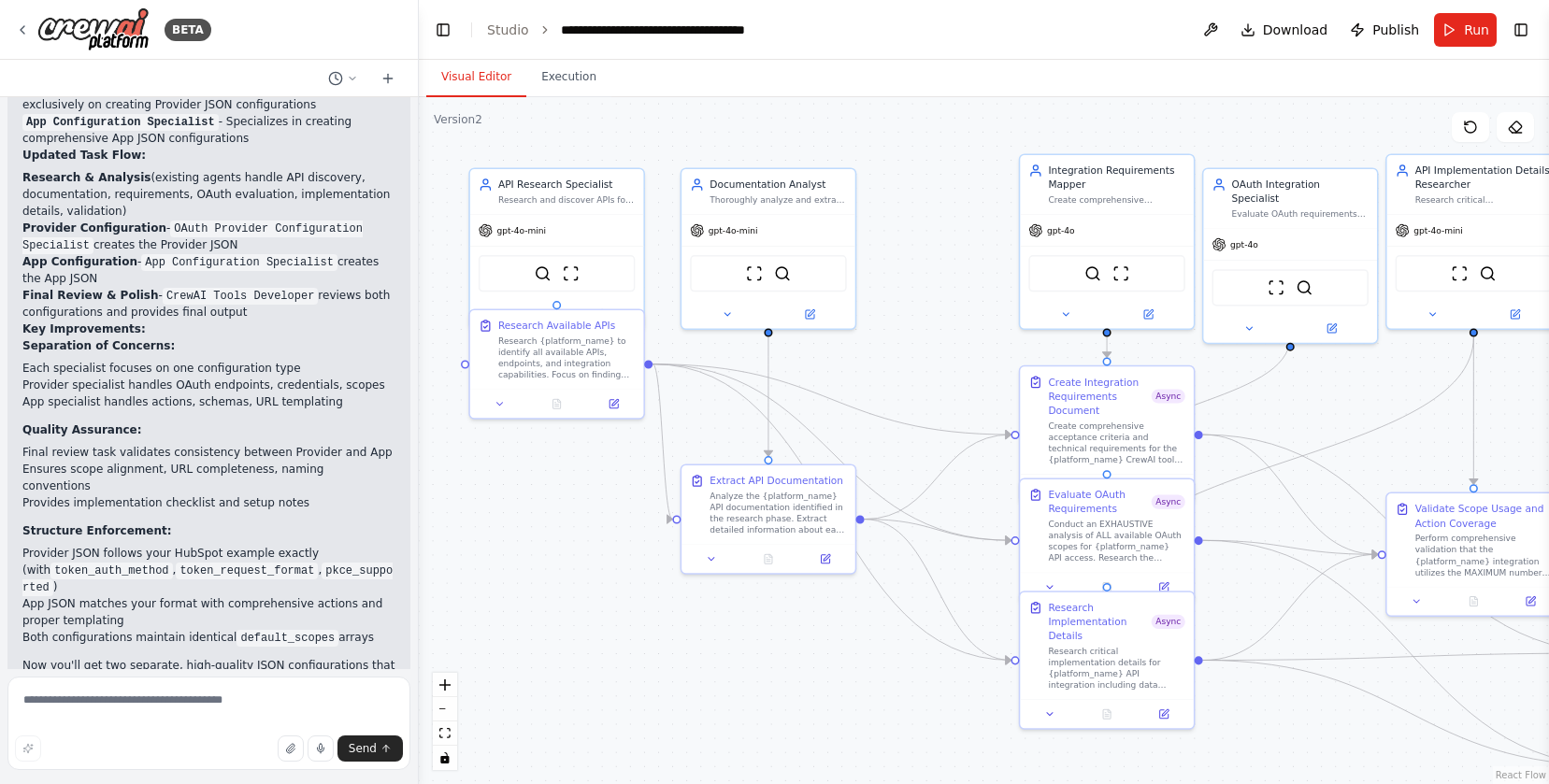
drag, startPoint x: 1010, startPoint y: 271, endPoint x: 961, endPoint y: 236, distance: 60.2
click at [961, 236] on div ".deletable-edge-delete-btn { width: 20px; height: 20px; border: 0px solid #ffff…" at bounding box center [984, 441] width 1130 height 686
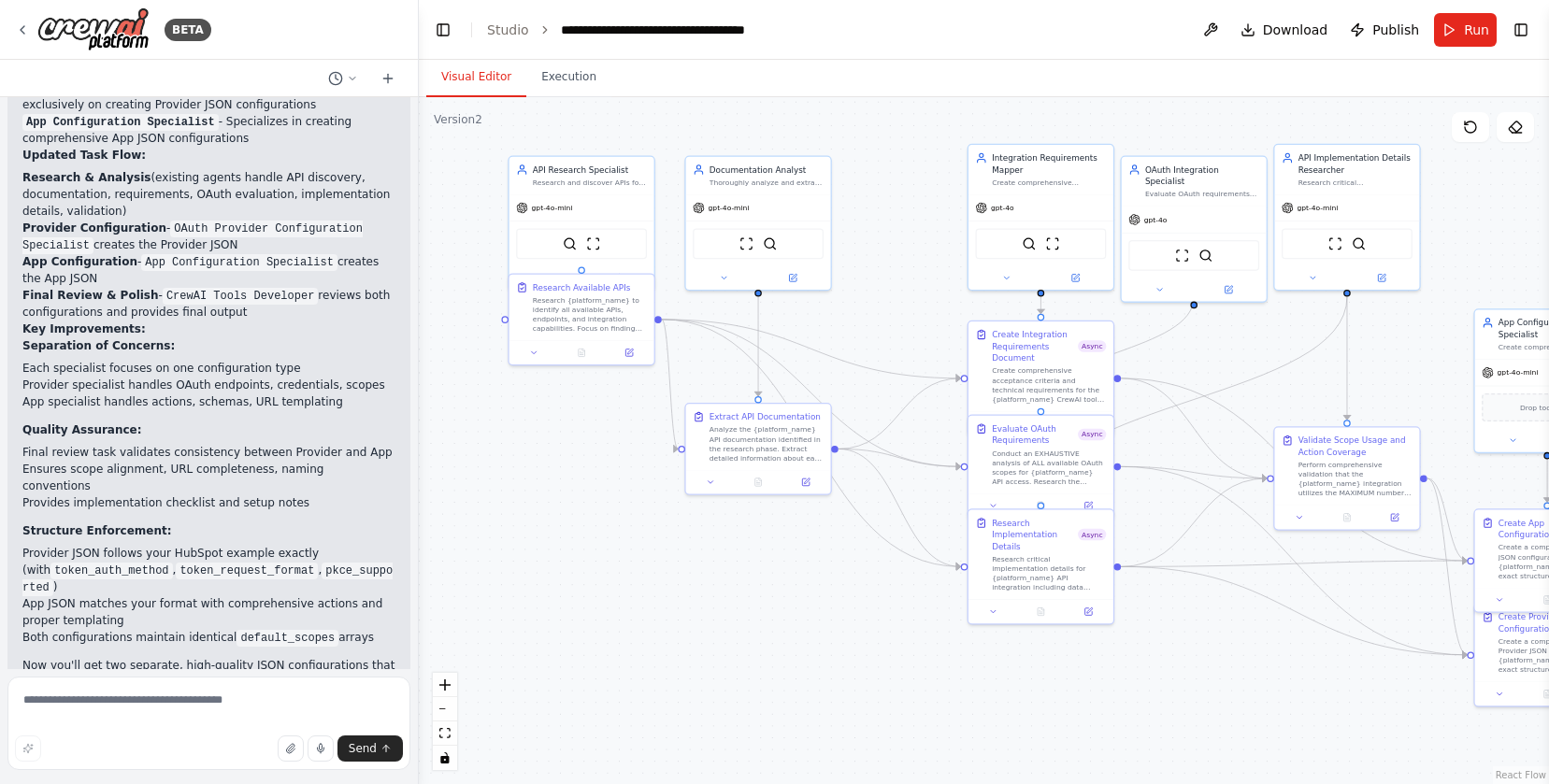
drag, startPoint x: 834, startPoint y: 327, endPoint x: 882, endPoint y: 320, distance: 48.5
click at [882, 320] on div ".deletable-edge-delete-btn { width: 20px; height: 20px; border: 0px solid #ffff…" at bounding box center [984, 441] width 1130 height 686
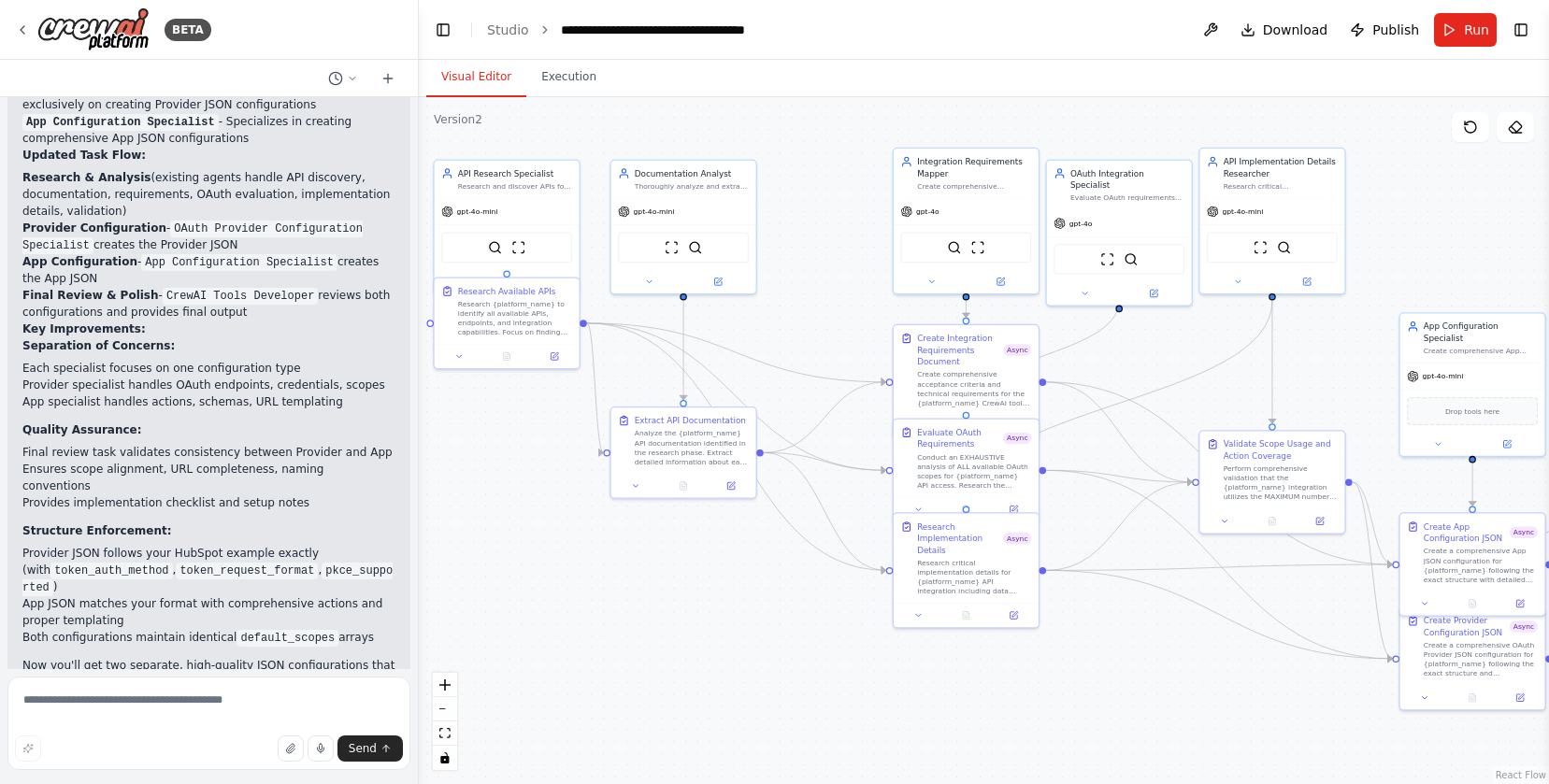
drag, startPoint x: 928, startPoint y: 294, endPoint x: 843, endPoint y: 287, distance: 85.3
click at [843, 287] on div ".deletable-edge-delete-btn { width: 20px; height: 20px; border: 0px solid #ffff…" at bounding box center [984, 441] width 1130 height 686
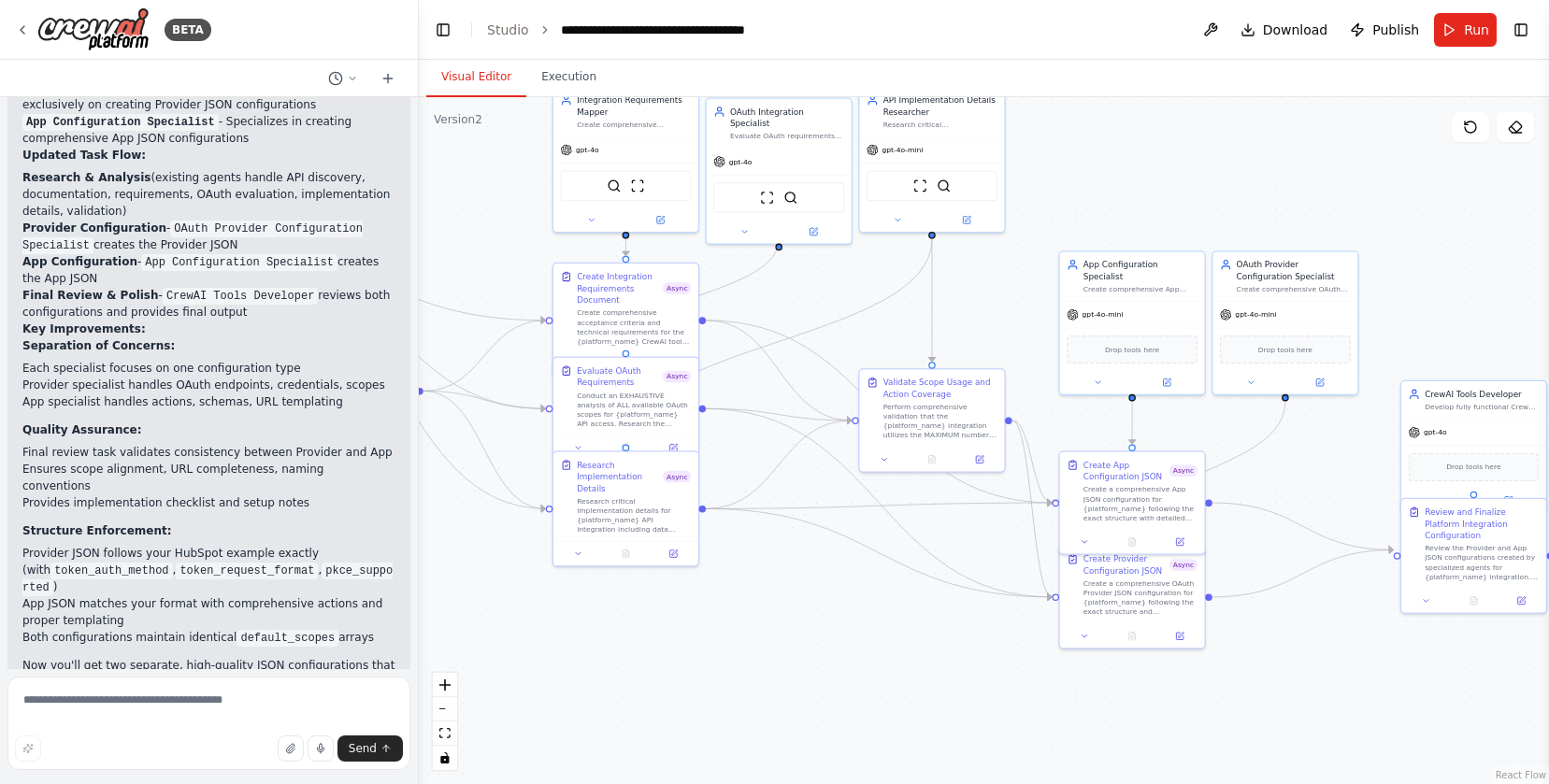
drag, startPoint x: 1099, startPoint y: 369, endPoint x: 760, endPoint y: 308, distance: 344.4
click at [760, 308] on div ".deletable-edge-delete-btn { width: 20px; height: 20px; border: 0px solid #ffff…" at bounding box center [984, 441] width 1130 height 686
click at [16, 23] on icon at bounding box center [22, 30] width 15 height 15
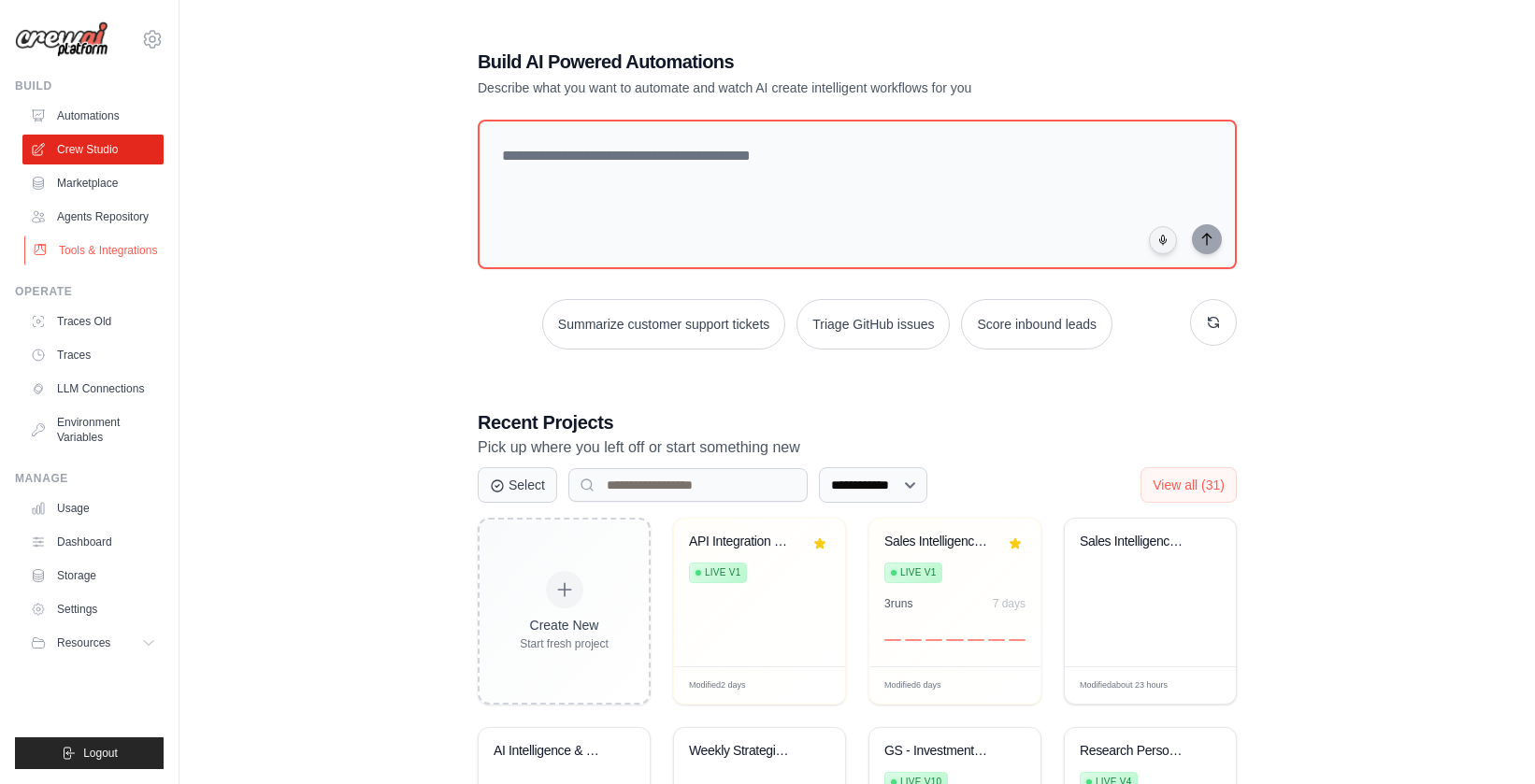
click at [129, 253] on link "Tools & Integrations" at bounding box center [95, 251] width 141 height 30
click at [135, 265] on link "Tools & Integrations" at bounding box center [95, 251] width 141 height 30
click at [134, 258] on link "Tools & Integrations" at bounding box center [95, 251] width 141 height 30
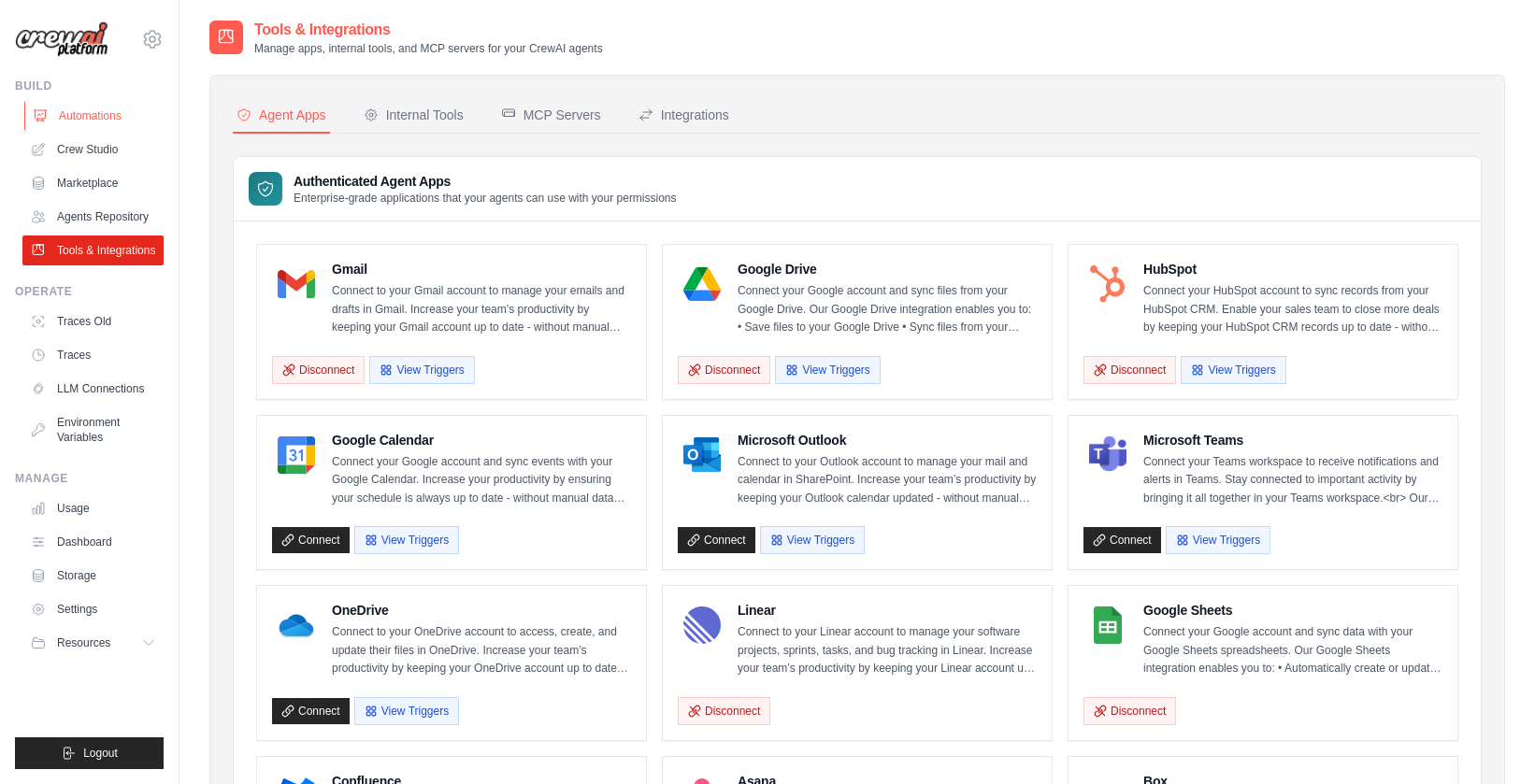
click at [106, 110] on link "Automations" at bounding box center [95, 115] width 141 height 30
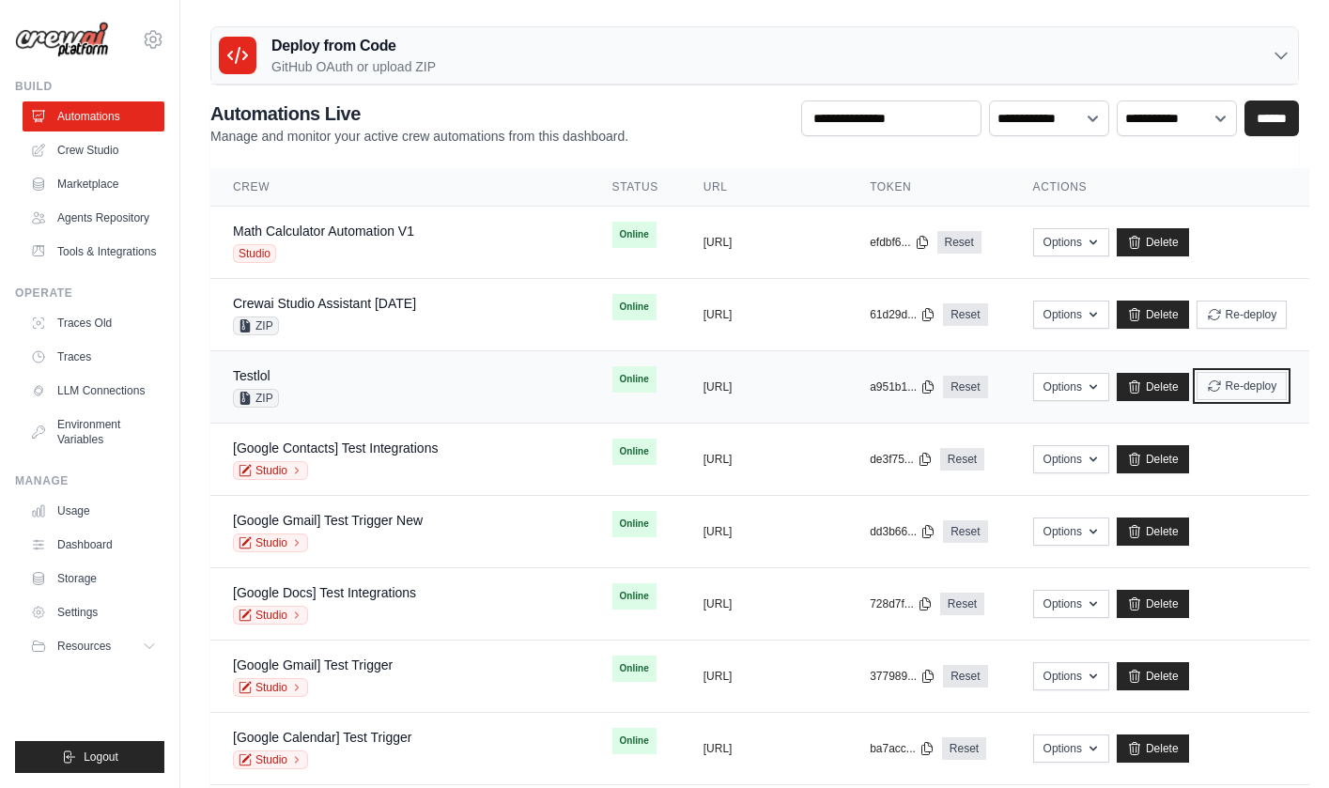
click at [1245, 392] on button "Re-deploy" at bounding box center [1241, 386] width 91 height 28
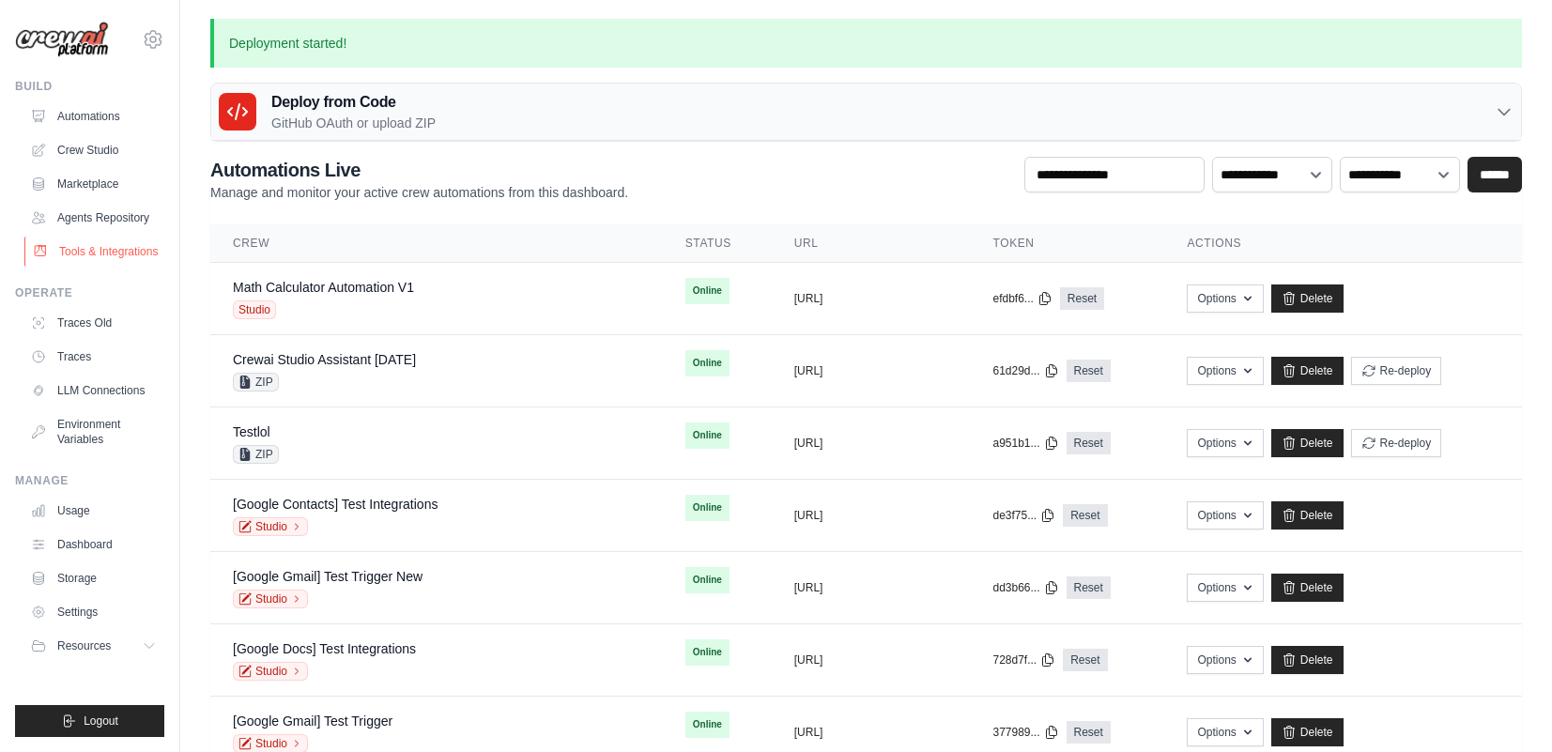
click at [114, 253] on link "Tools & Integrations" at bounding box center [95, 252] width 142 height 30
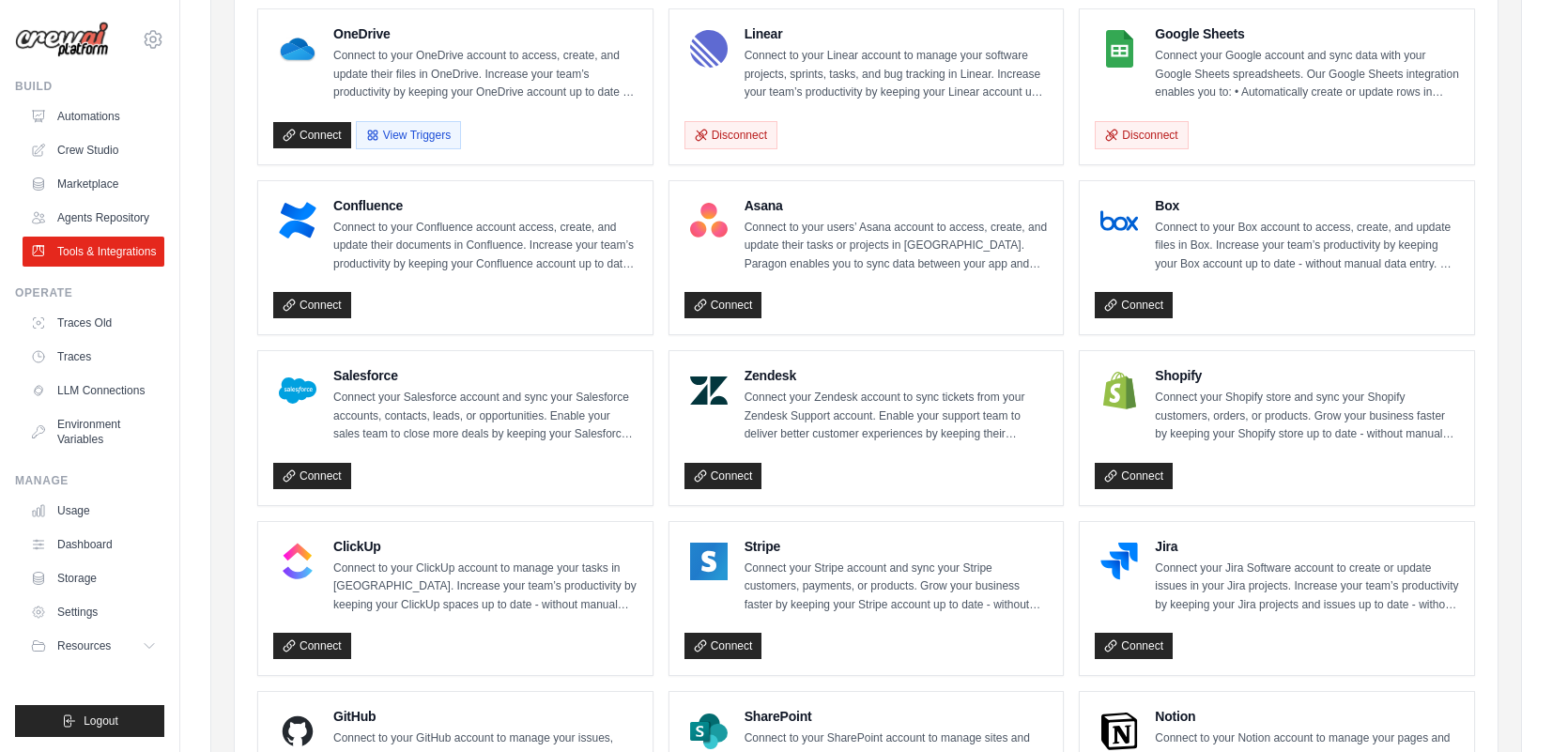
scroll to position [940, 0]
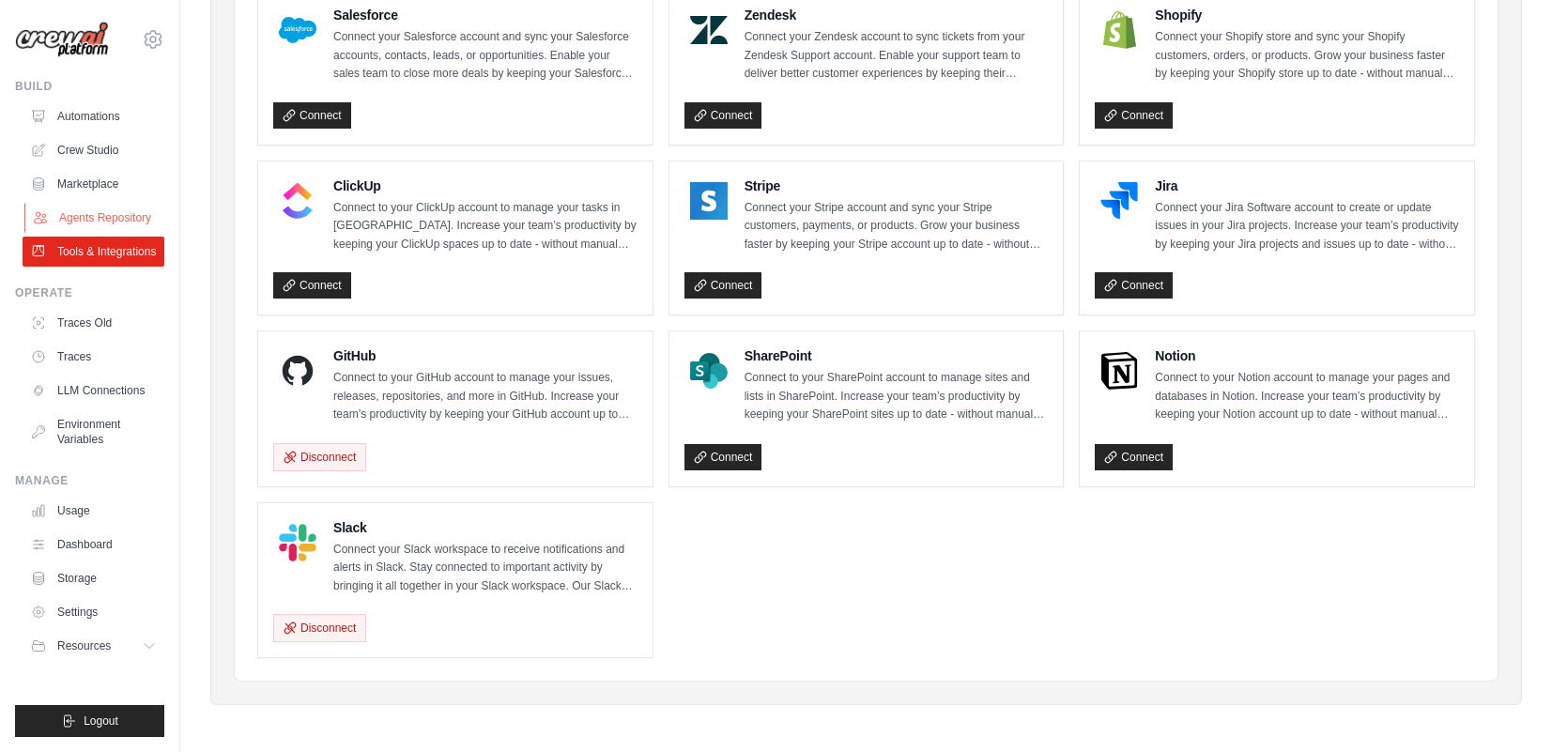
click at [108, 221] on link "Agents Repository" at bounding box center [95, 218] width 142 height 30
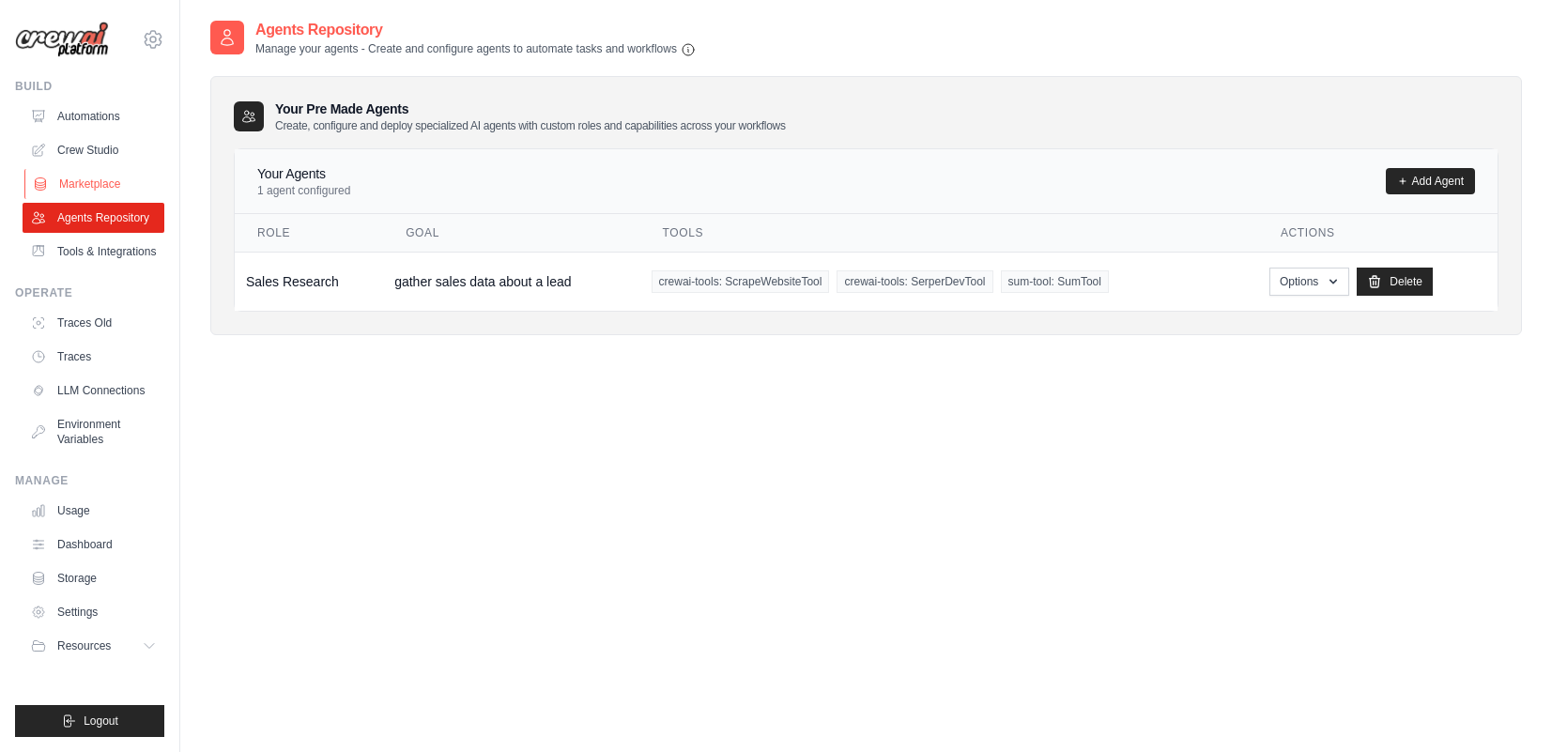
click at [115, 190] on link "Marketplace" at bounding box center [95, 184] width 142 height 30
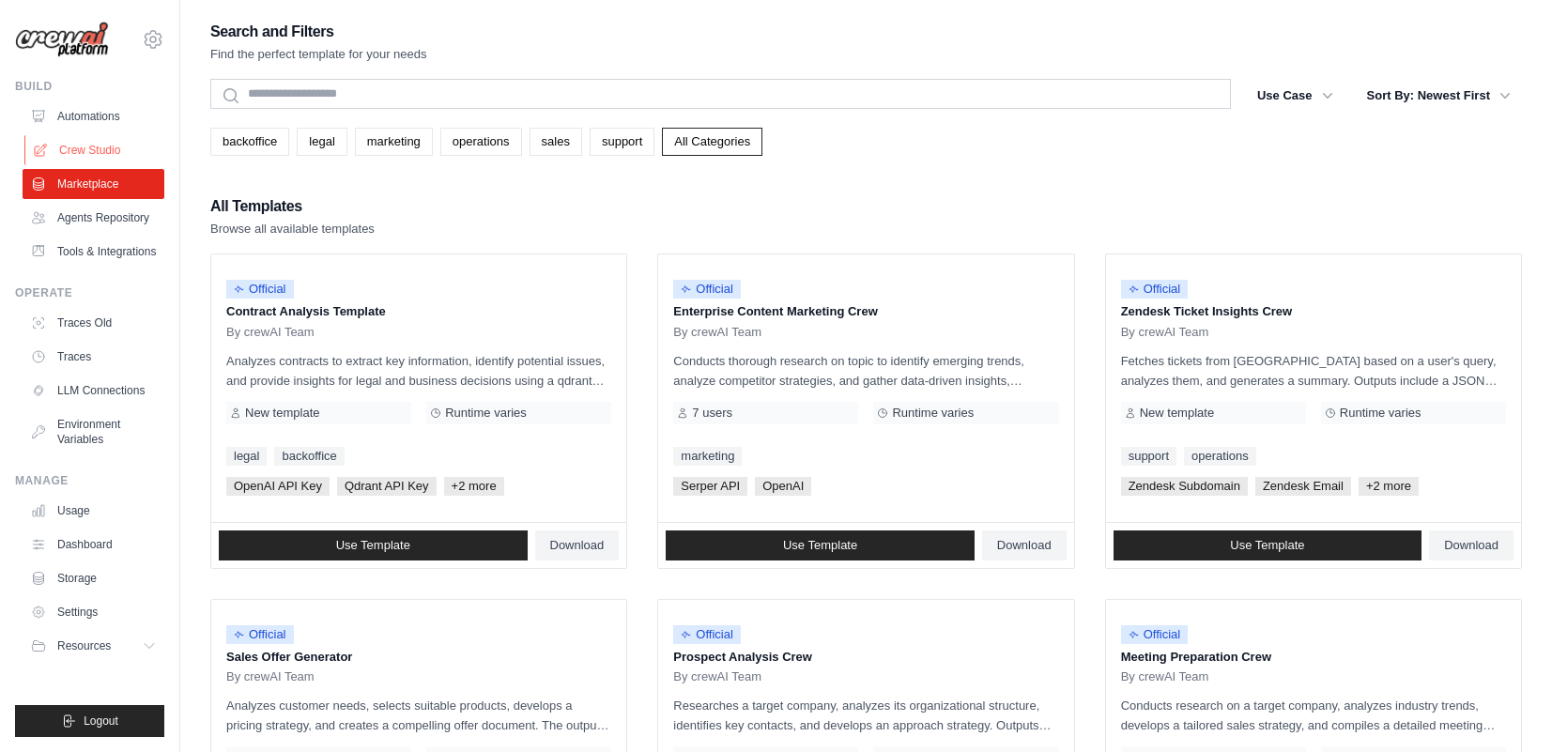
click at [82, 154] on link "Crew Studio" at bounding box center [95, 150] width 142 height 30
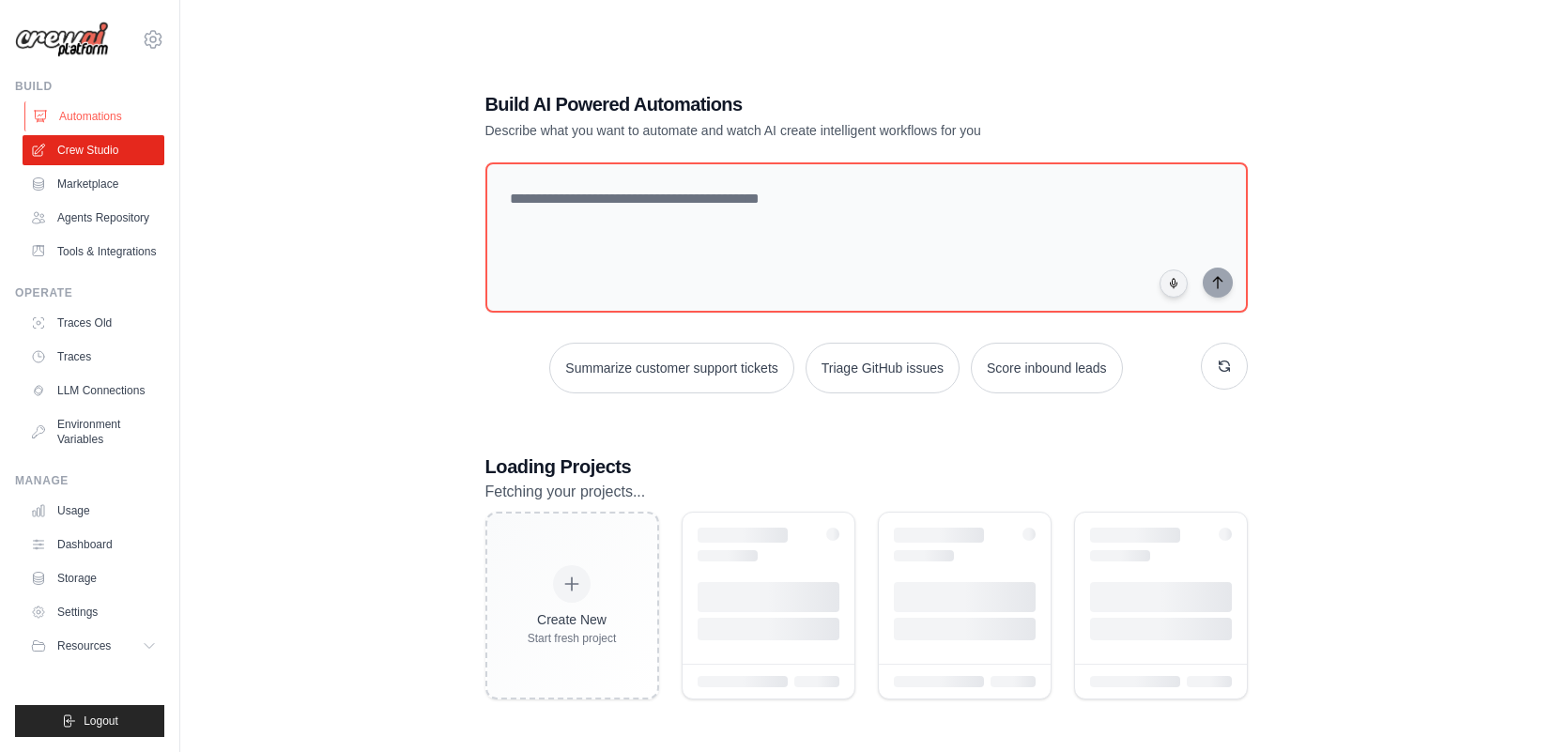
drag, startPoint x: 0, startPoint y: 0, endPoint x: 115, endPoint y: 115, distance: 162.0
click at [115, 115] on link "Automations" at bounding box center [95, 116] width 142 height 30
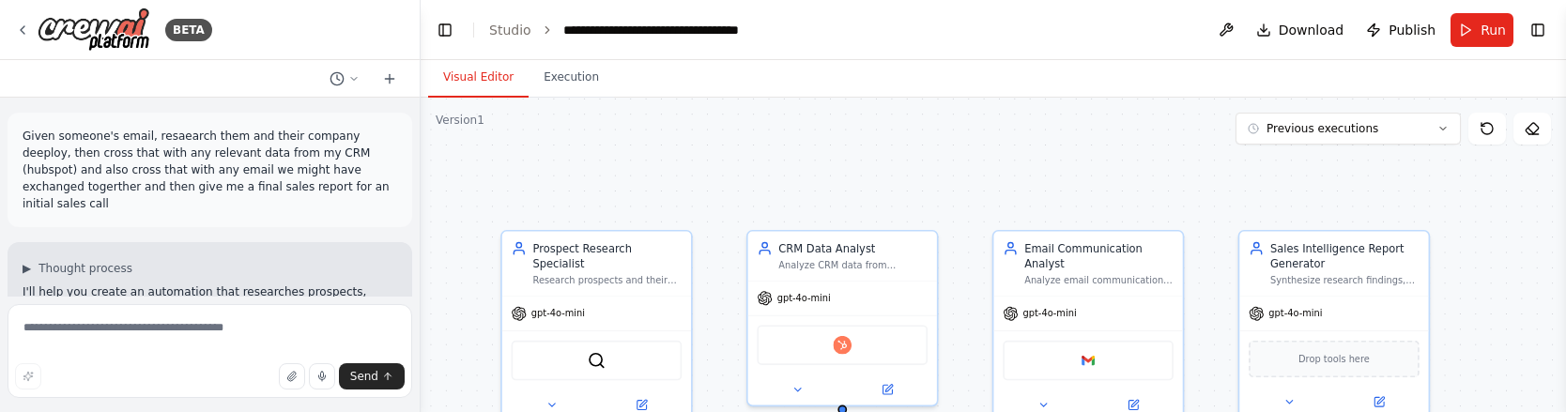
click at [74, 35] on img at bounding box center [94, 30] width 113 height 44
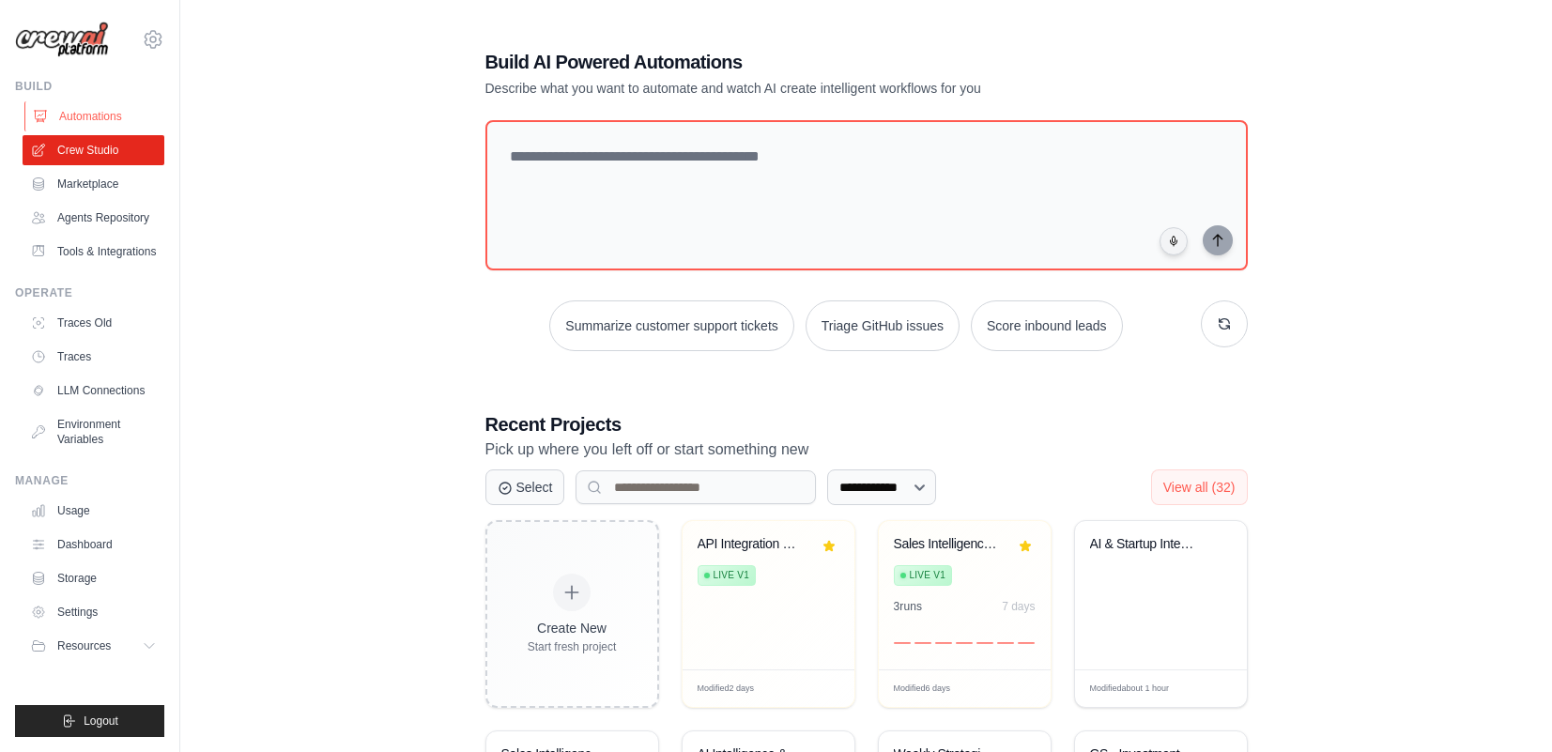
click at [112, 113] on link "Automations" at bounding box center [95, 116] width 142 height 30
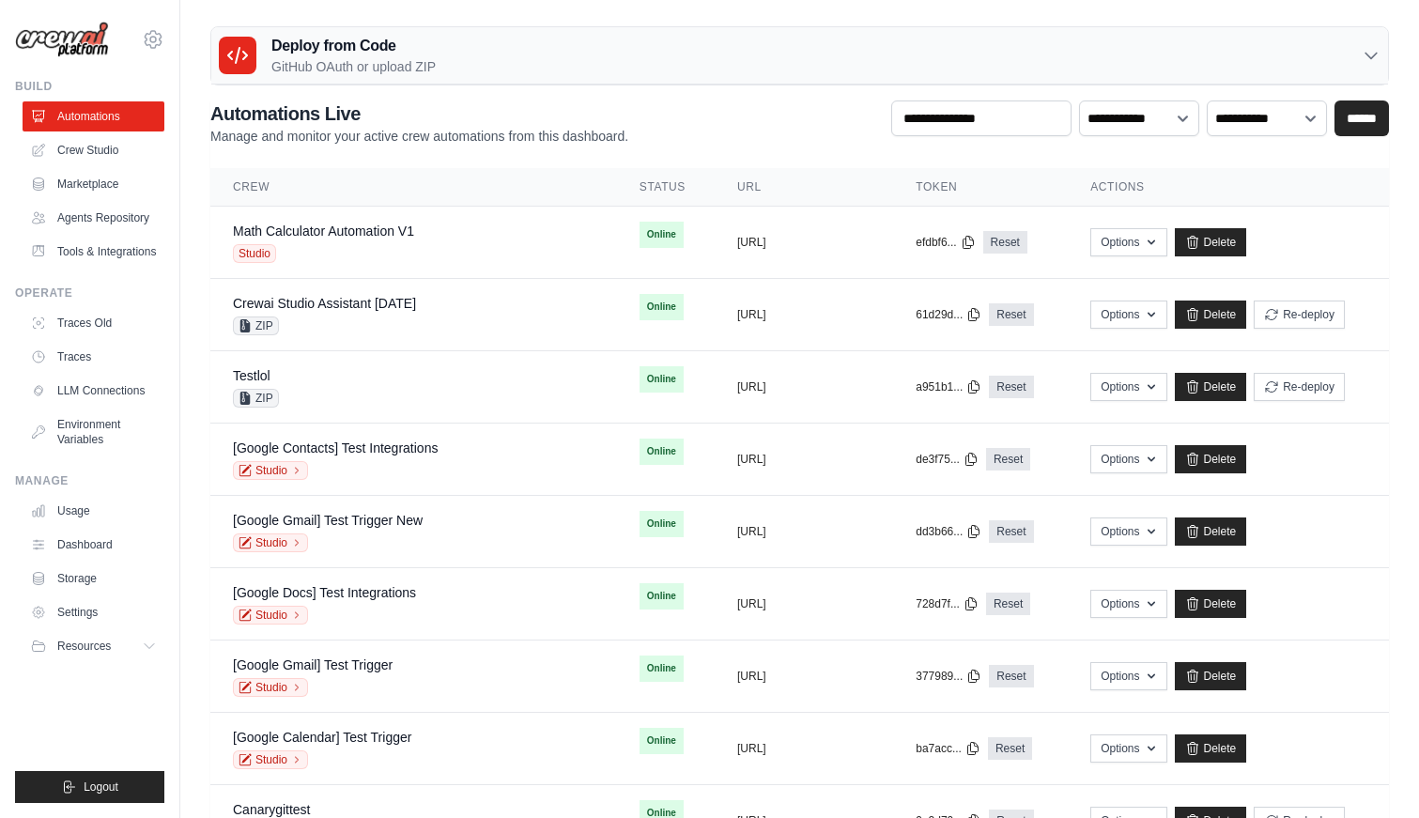
click at [390, 75] on p "GitHub OAuth or upload ZIP" at bounding box center [353, 66] width 164 height 19
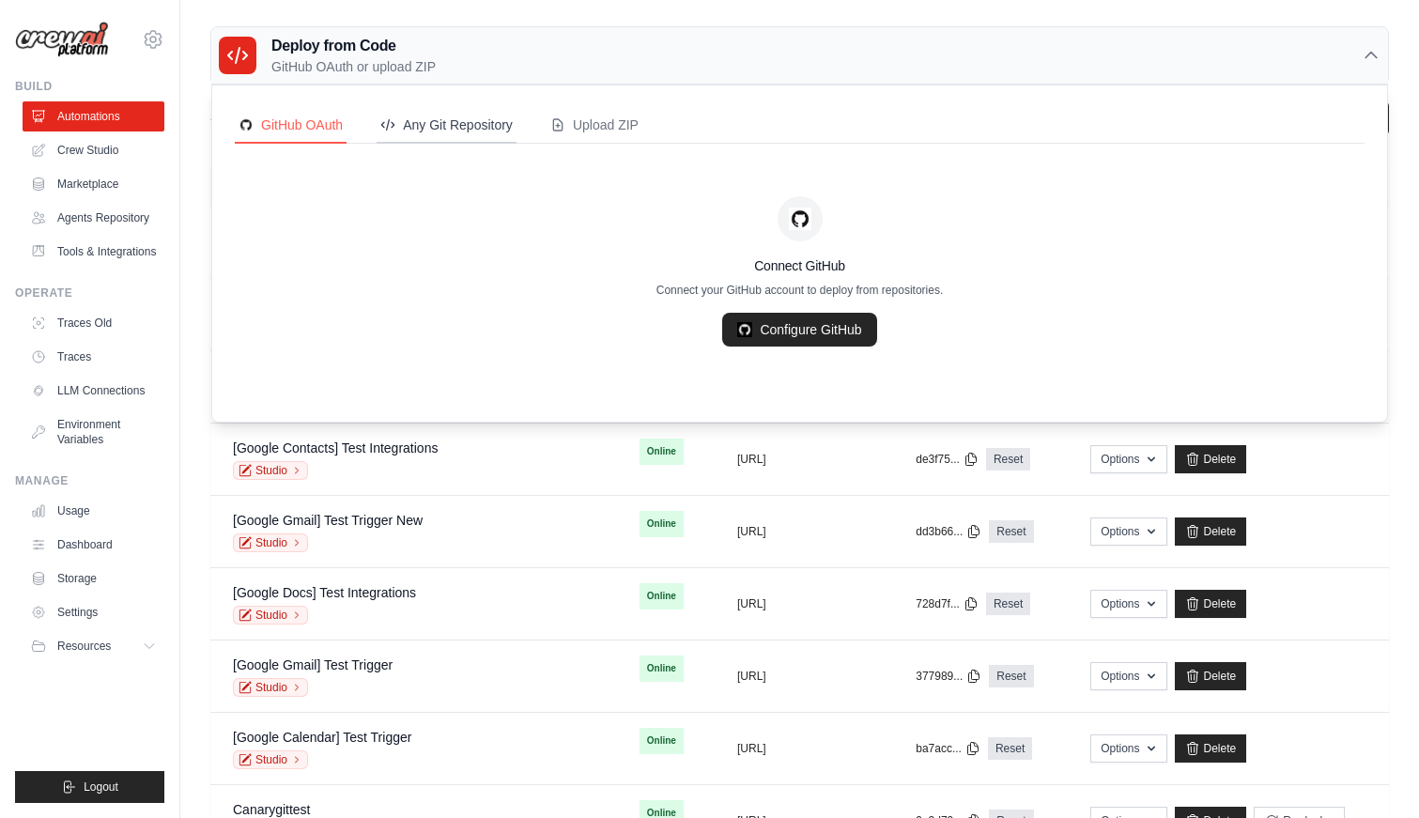
click at [422, 121] on div "Any Git Repository" at bounding box center [446, 124] width 132 height 19
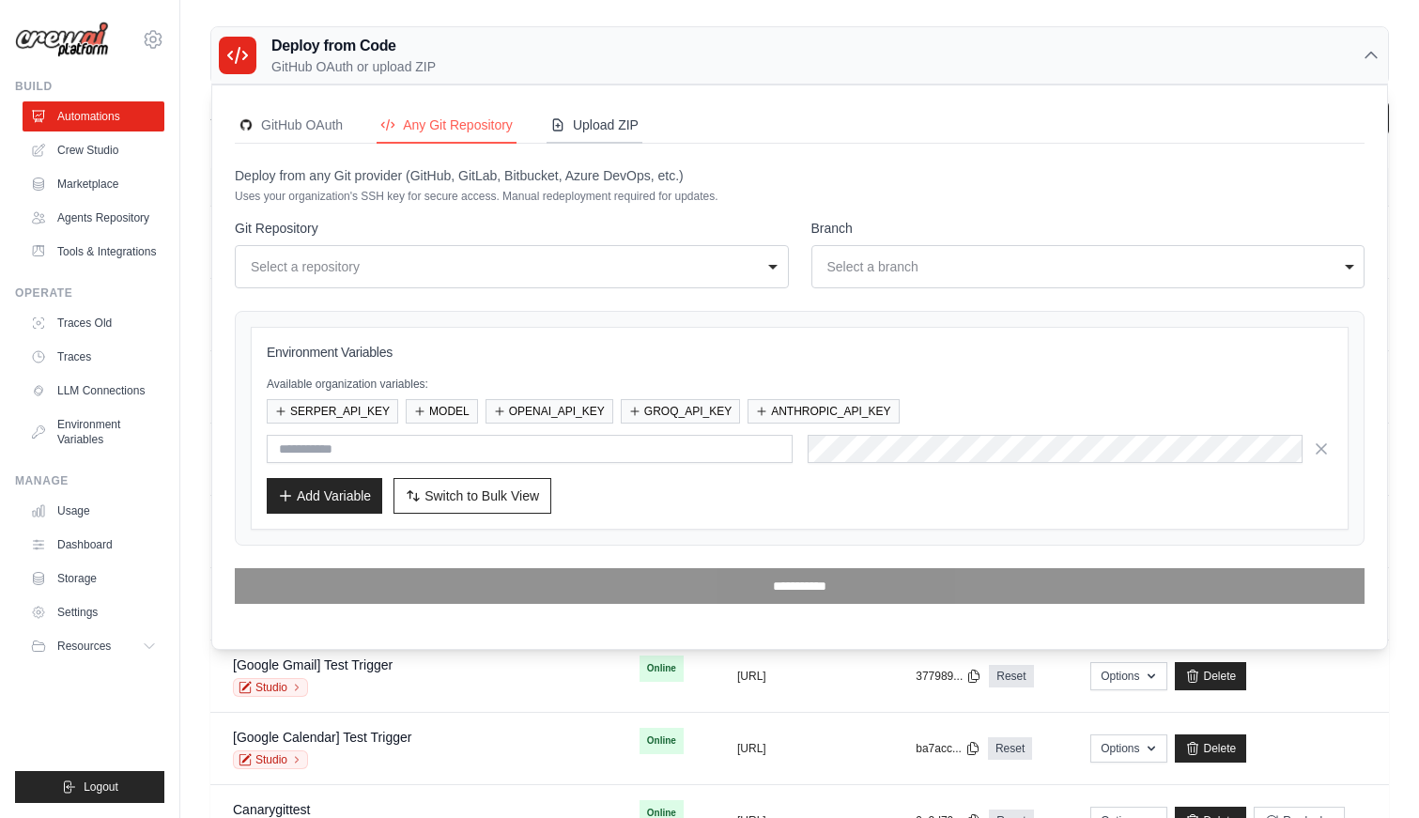
click at [603, 131] on div "Upload ZIP" at bounding box center [594, 124] width 88 height 19
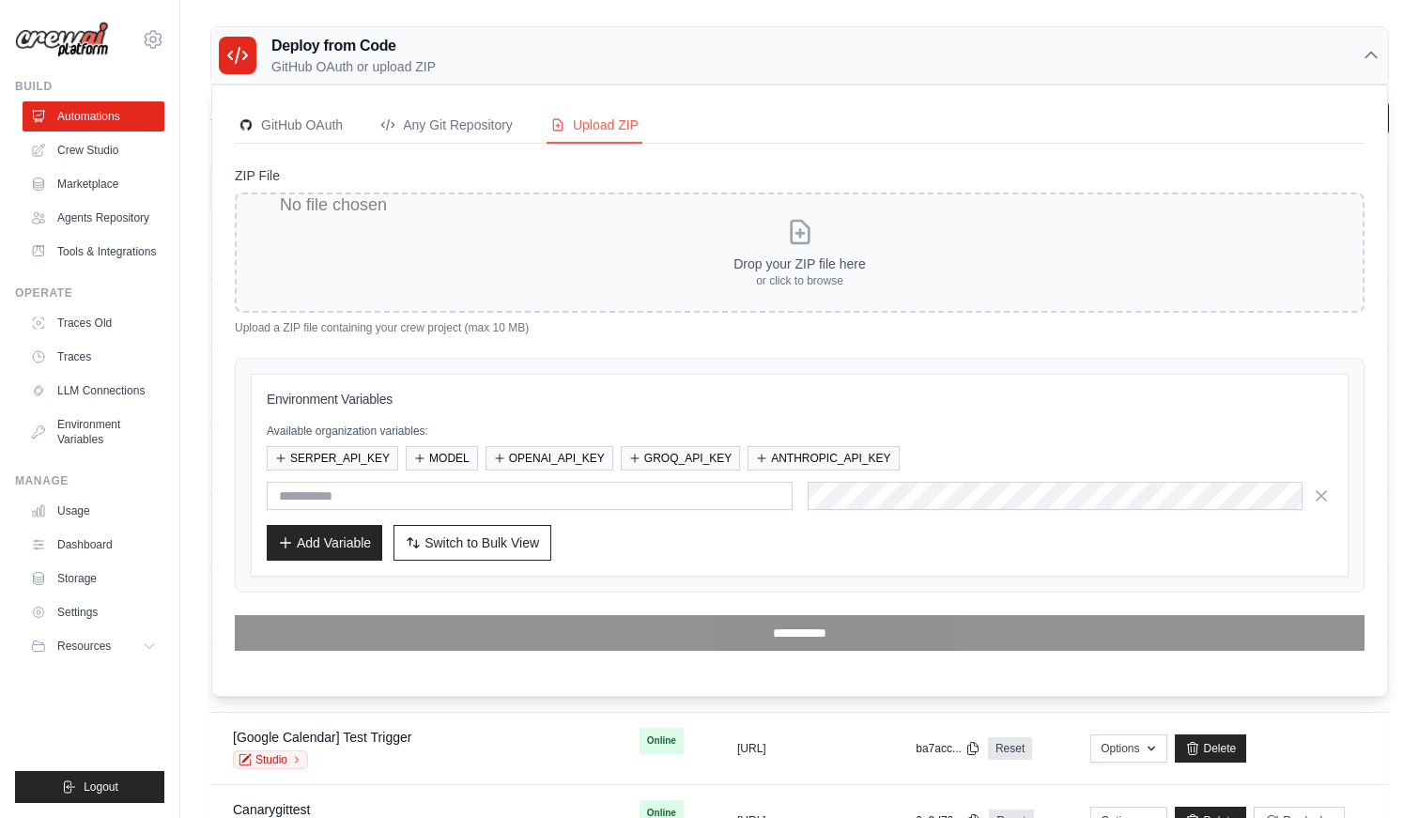
click at [493, 73] on div "Deploy from Code GitHub OAuth or upload ZIP" at bounding box center [799, 55] width 1176 height 57
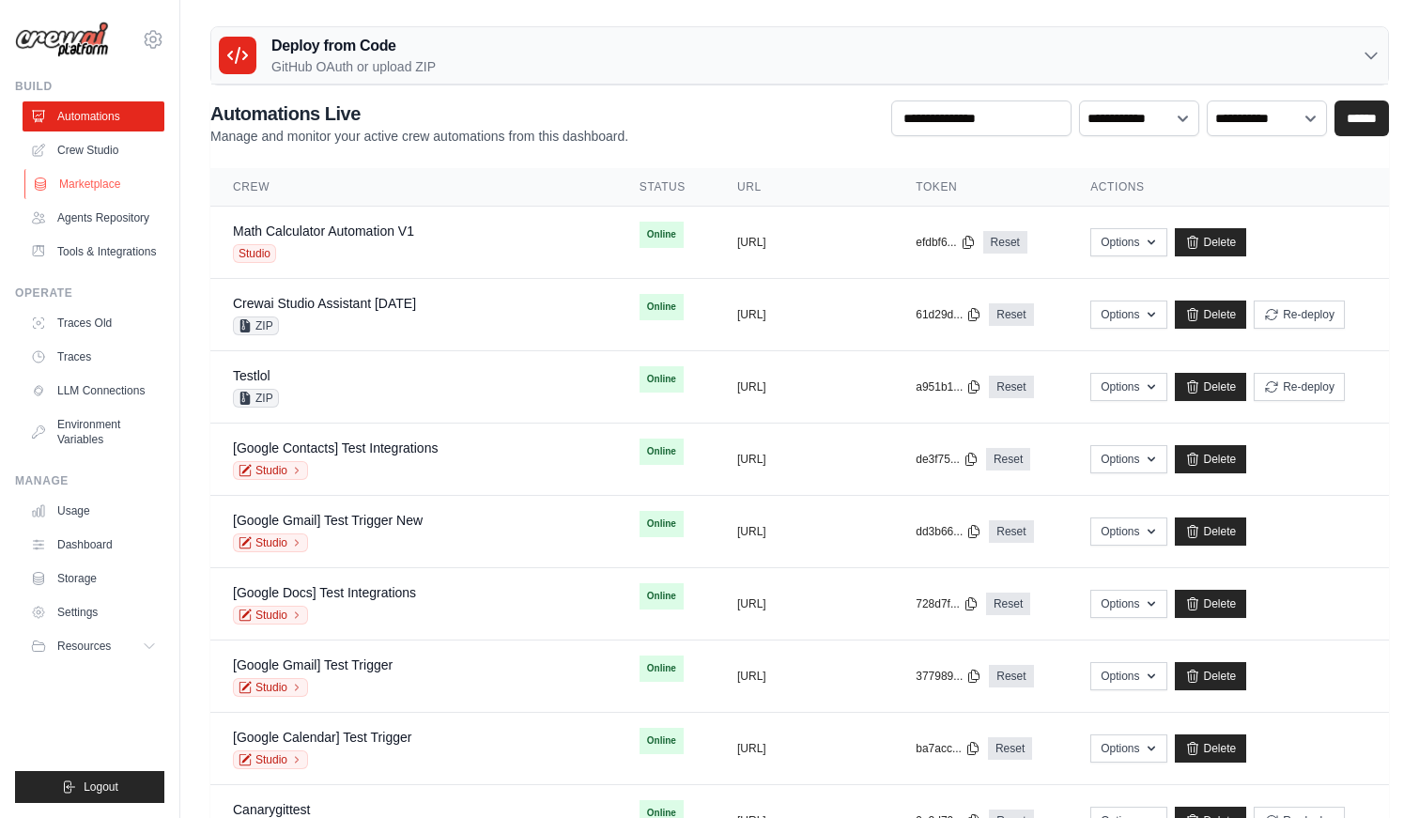
click at [113, 190] on link "Marketplace" at bounding box center [95, 184] width 142 height 30
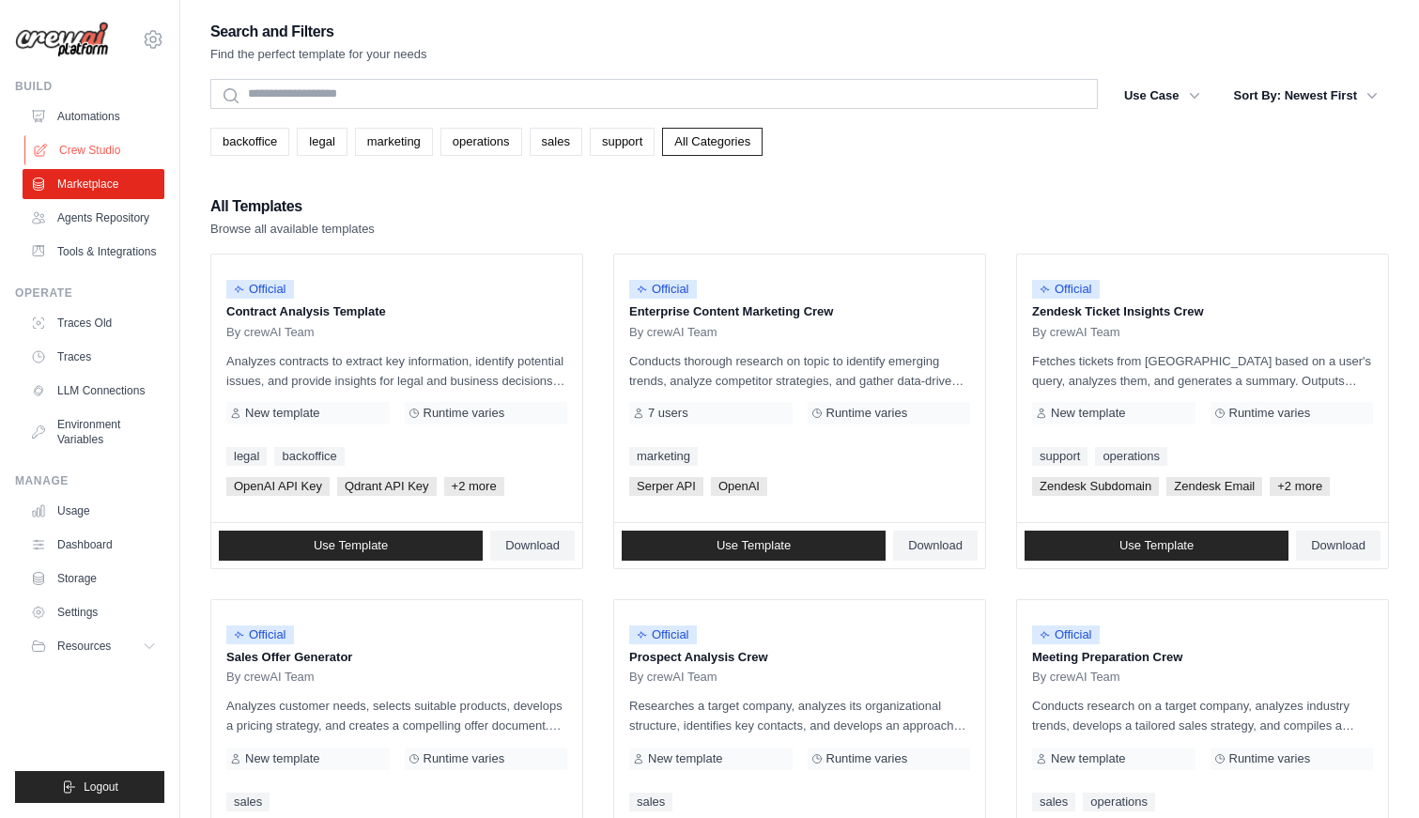
click at [100, 148] on link "Crew Studio" at bounding box center [95, 150] width 142 height 30
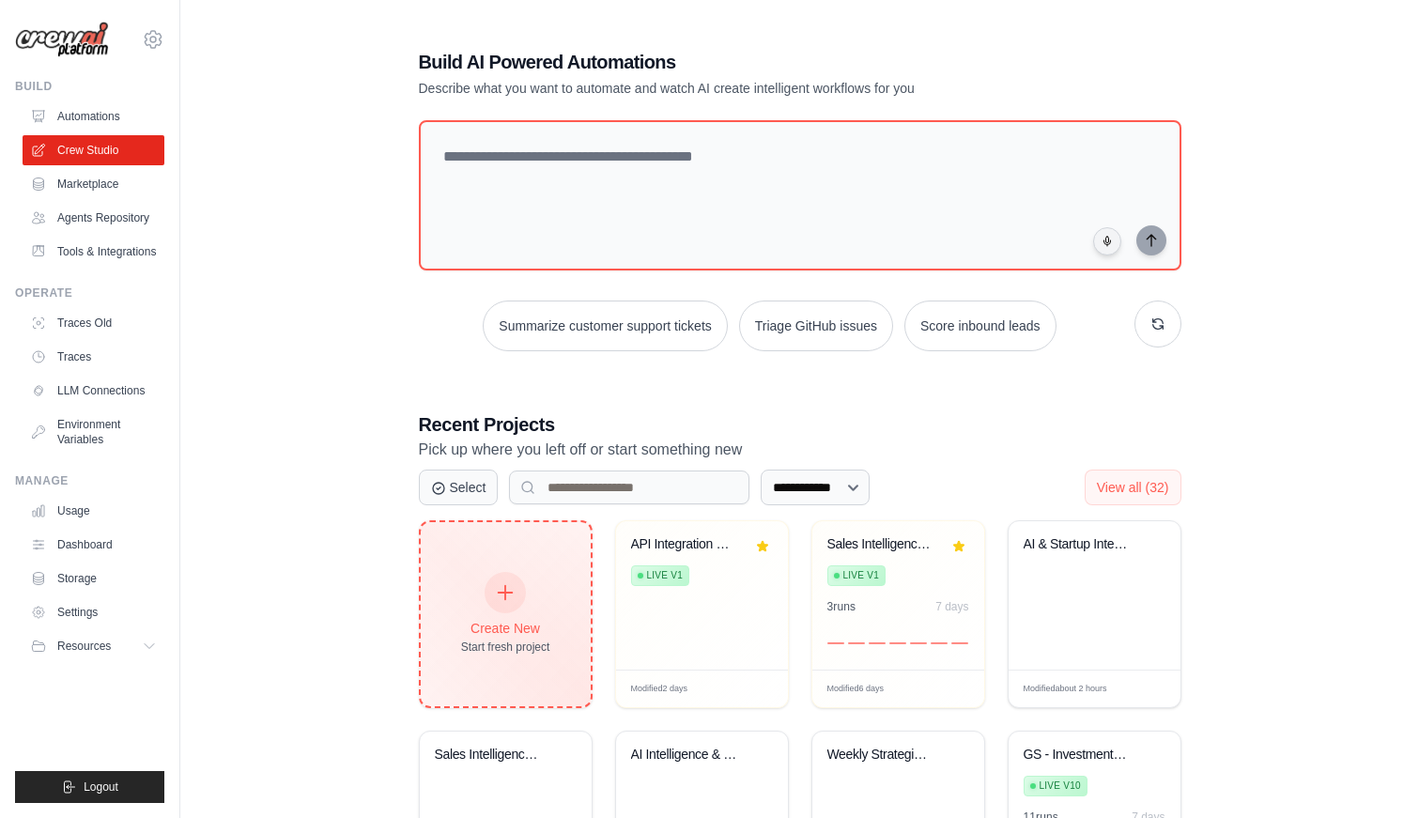
click at [499, 585] on icon at bounding box center [505, 592] width 21 height 21
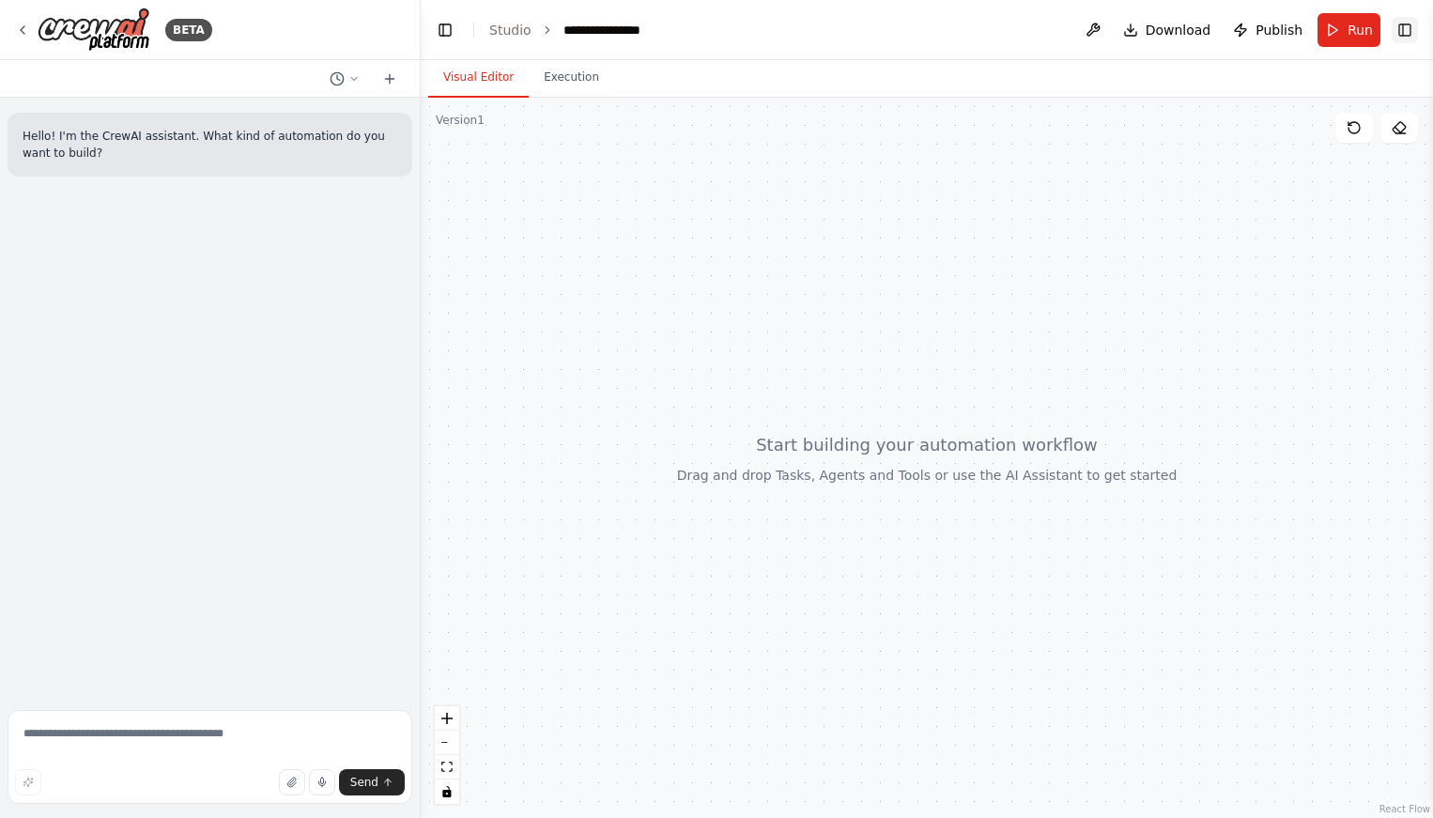
click at [1410, 33] on button "Toggle Right Sidebar" at bounding box center [1404, 30] width 26 height 26
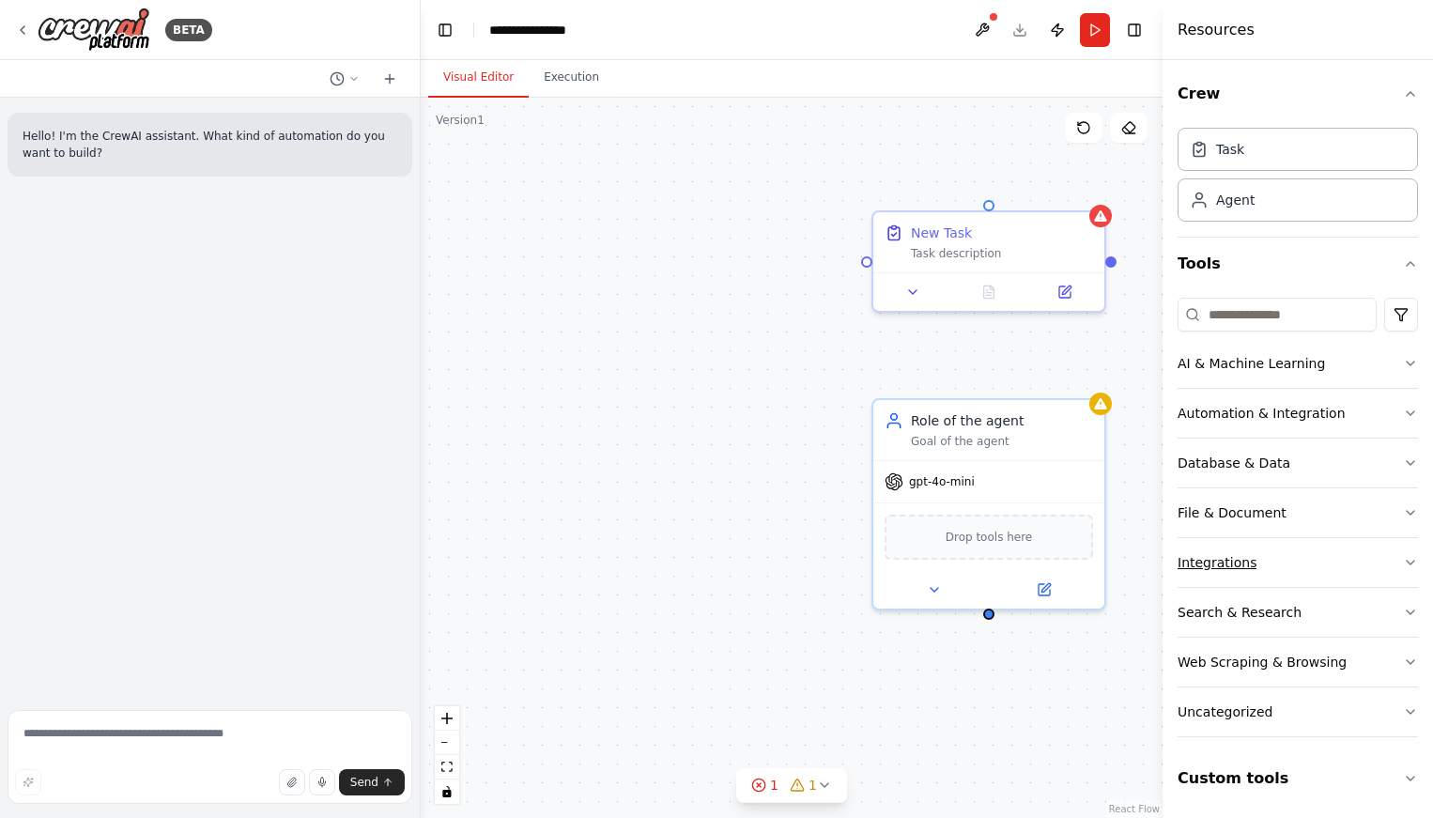
click at [1244, 562] on div "Integrations" at bounding box center [1216, 562] width 79 height 19
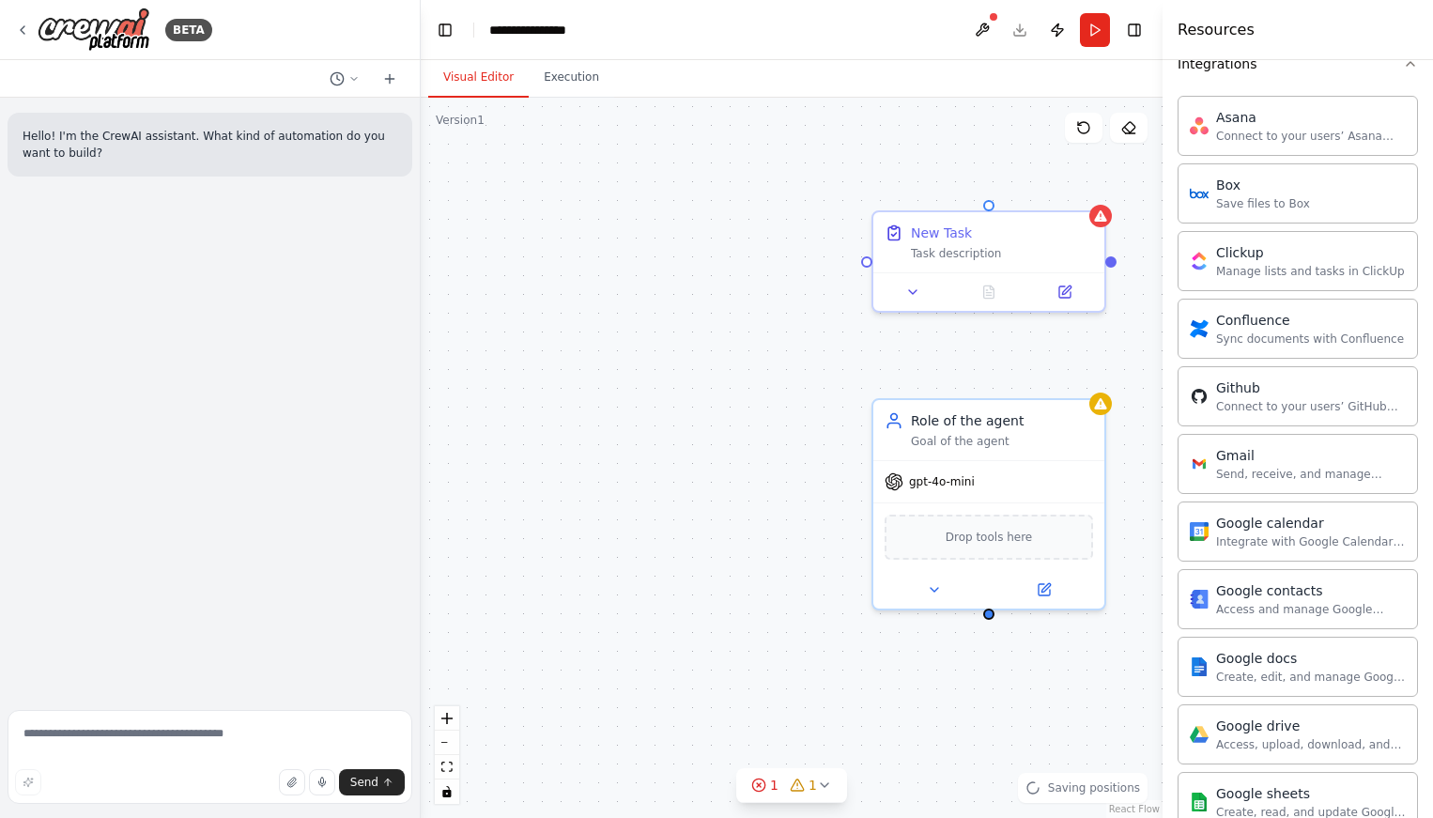
scroll to position [536, 0]
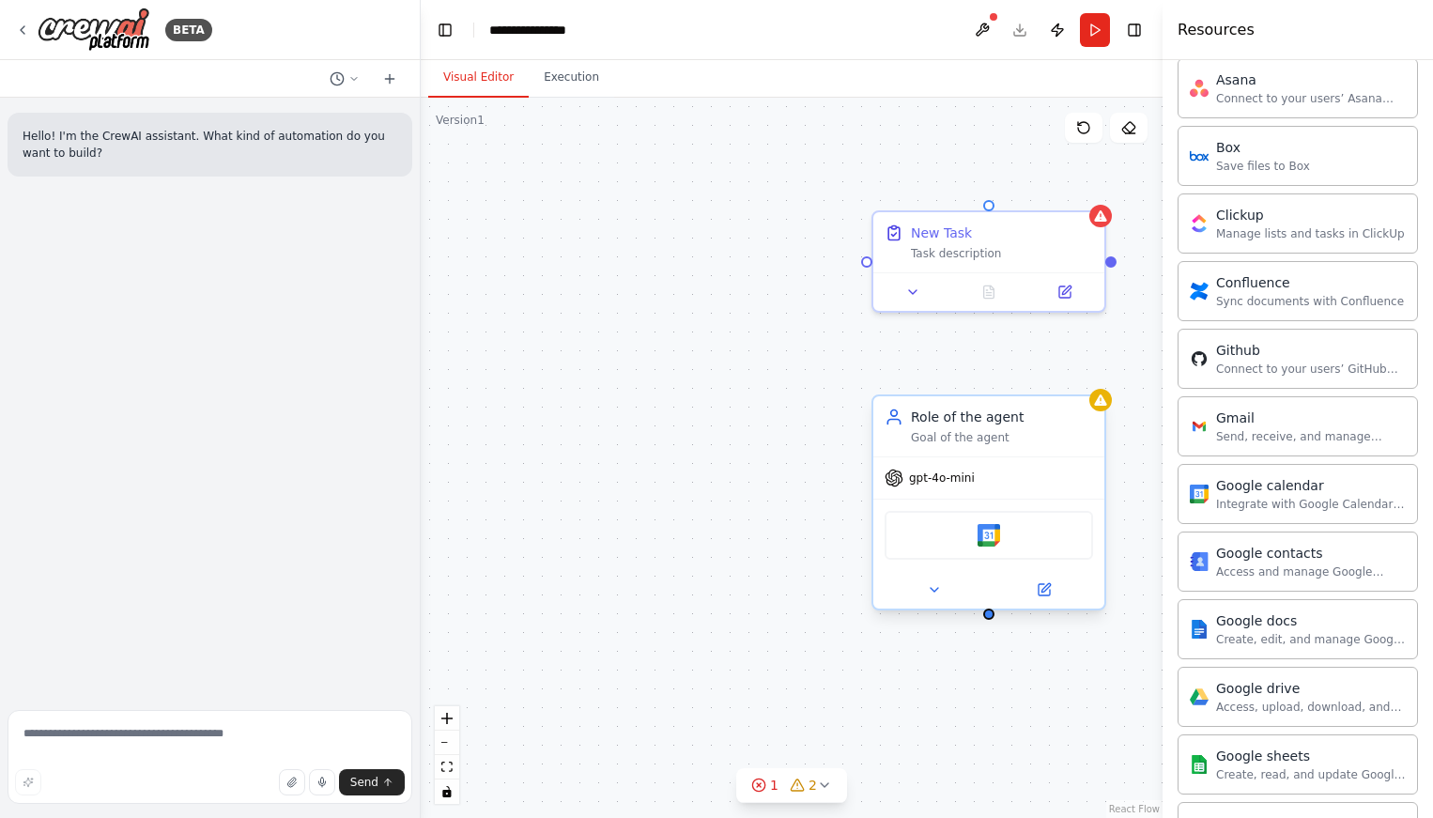
click at [1033, 459] on div "gpt-4o-mini" at bounding box center [988, 477] width 231 height 41
click at [1089, 377] on icon at bounding box center [1090, 378] width 8 height 10
click at [1062, 381] on button "Confirm" at bounding box center [1037, 377] width 67 height 23
click at [1072, 247] on div "Task description" at bounding box center [1002, 249] width 182 height 15
click at [1089, 195] on icon at bounding box center [1090, 192] width 8 height 10
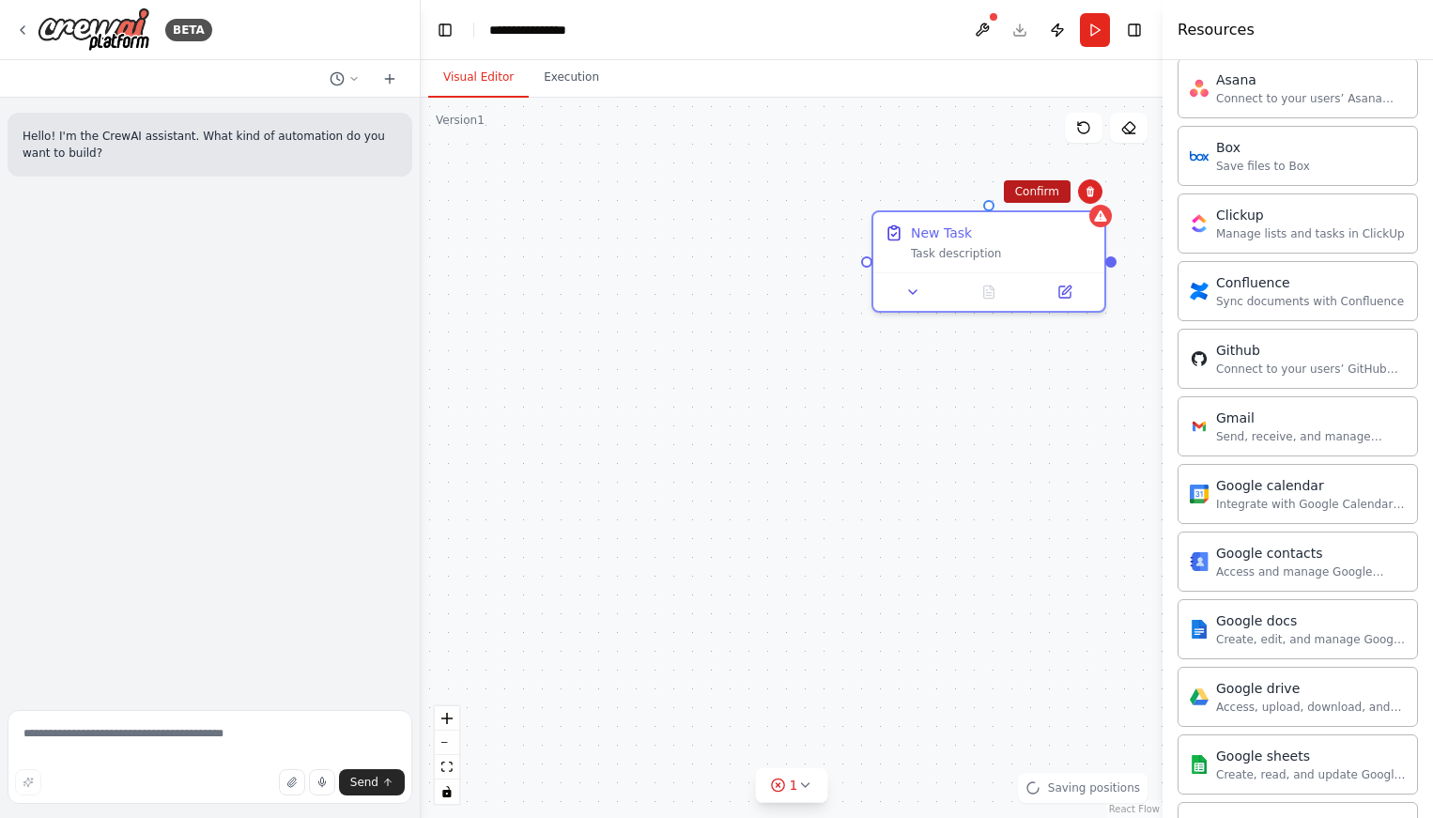
click at [1052, 199] on button "Confirm" at bounding box center [1037, 191] width 67 height 23
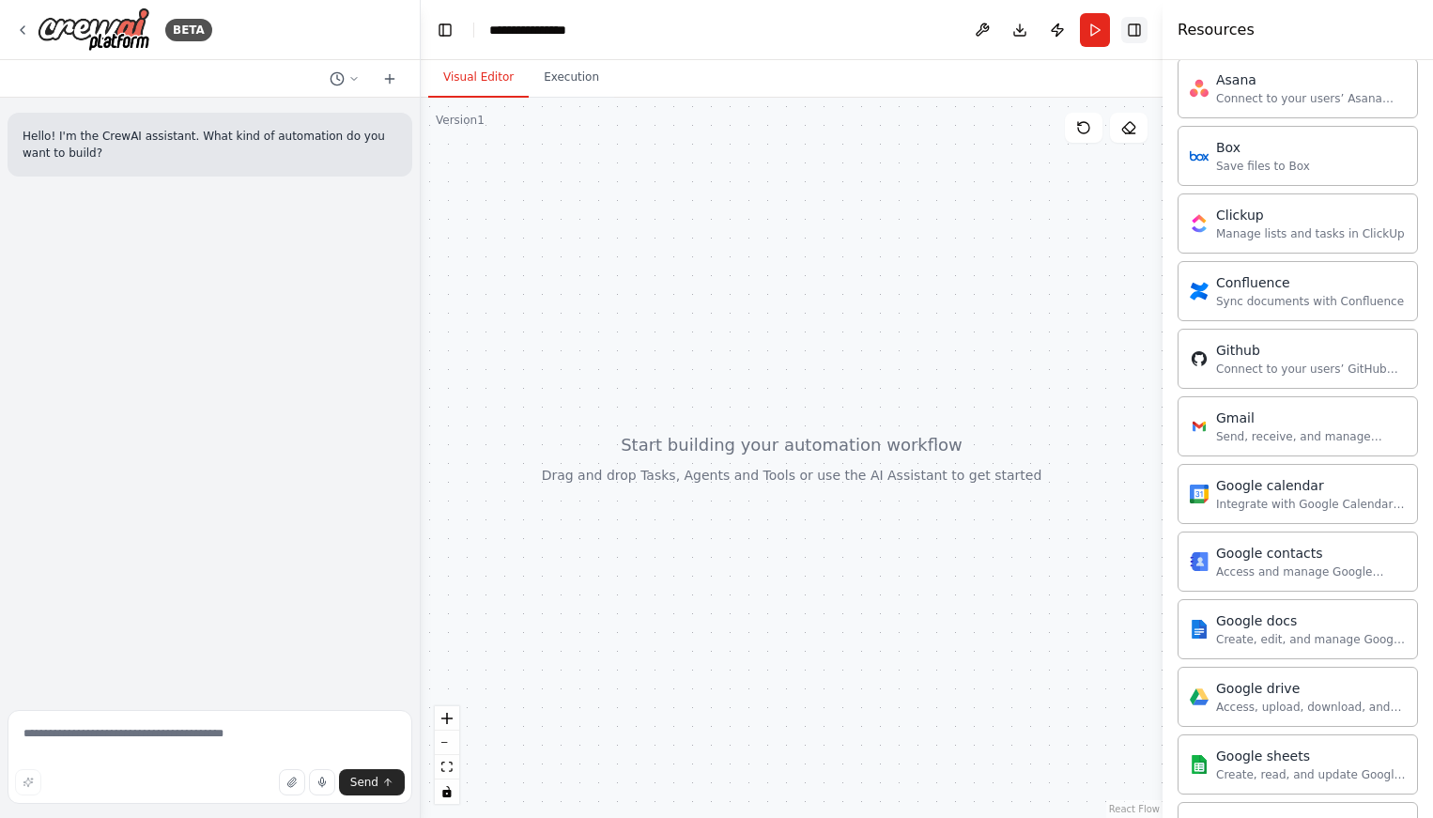
click at [1136, 33] on button "Toggle Right Sidebar" at bounding box center [1134, 30] width 26 height 26
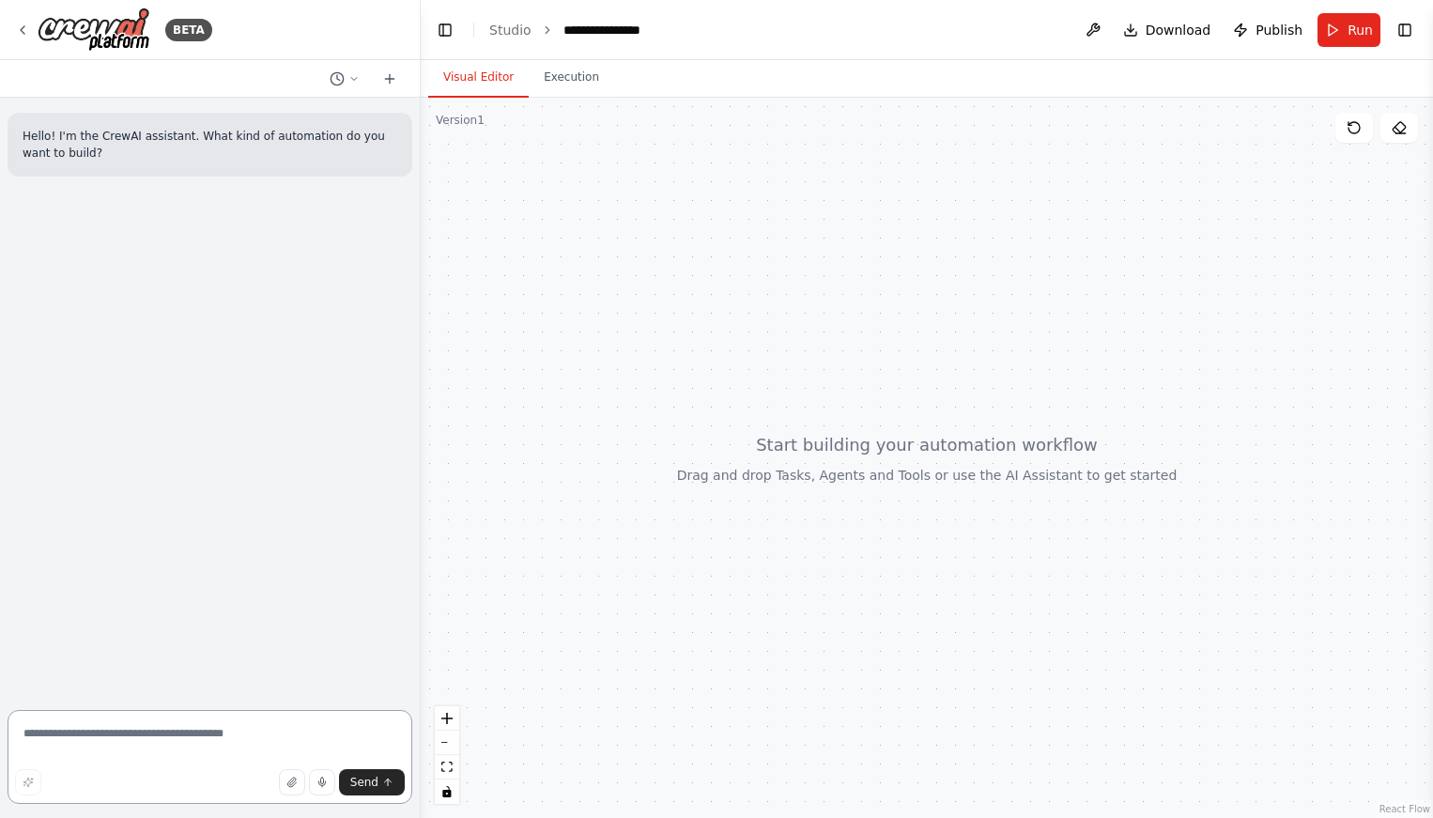
click at [62, 756] on textarea at bounding box center [210, 757] width 405 height 94
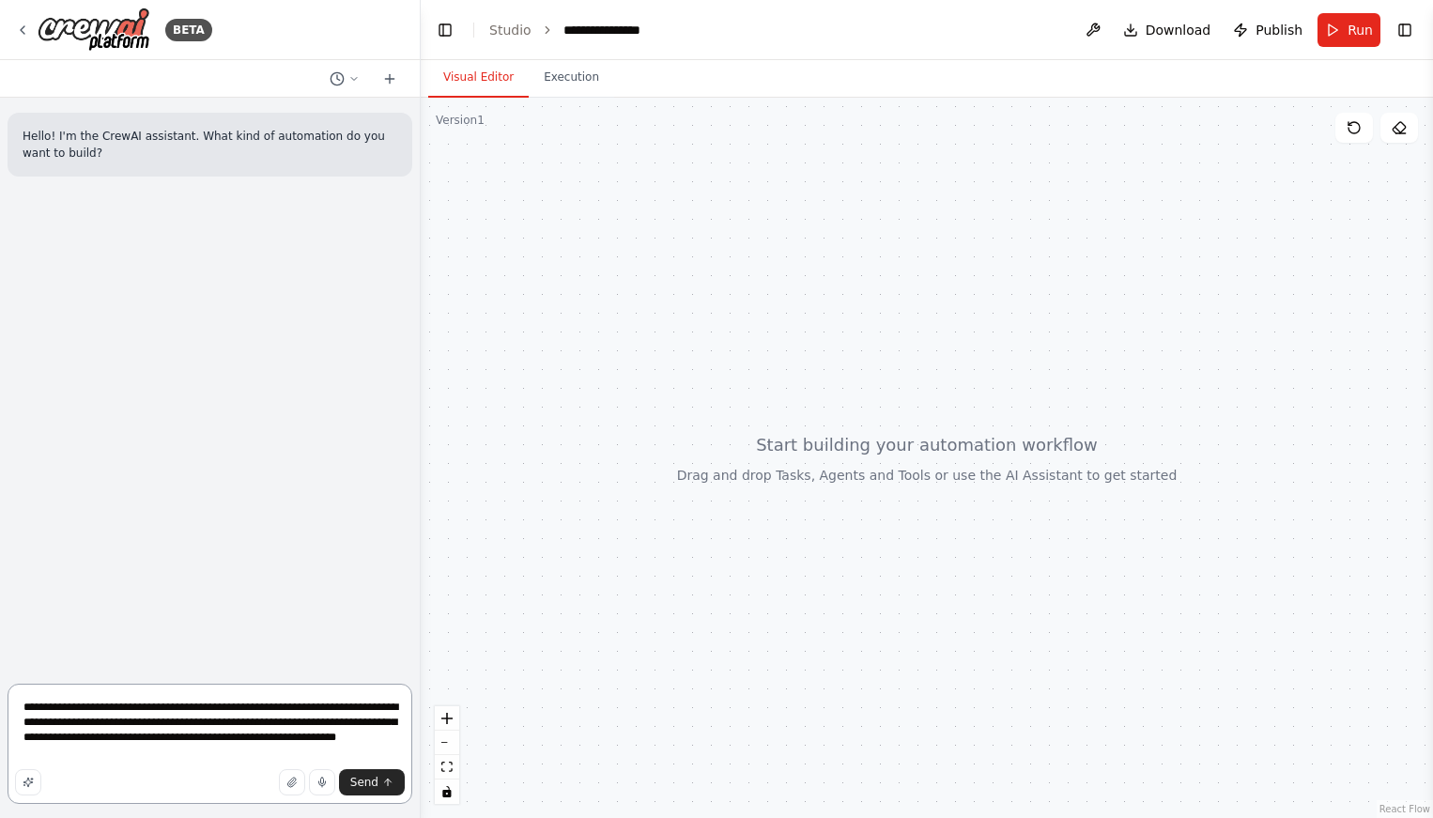
type textarea "**********"
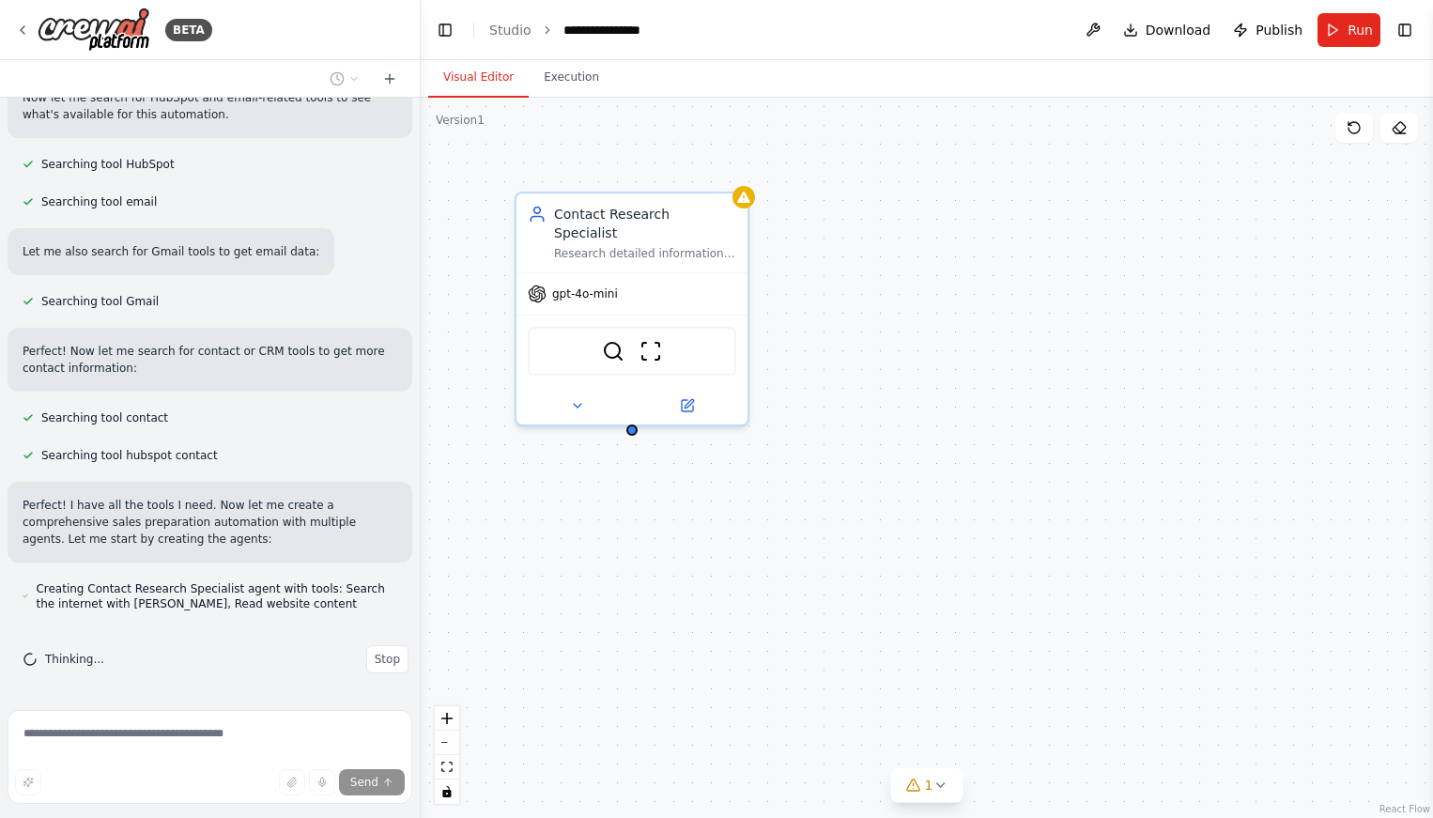
scroll to position [504, 0]
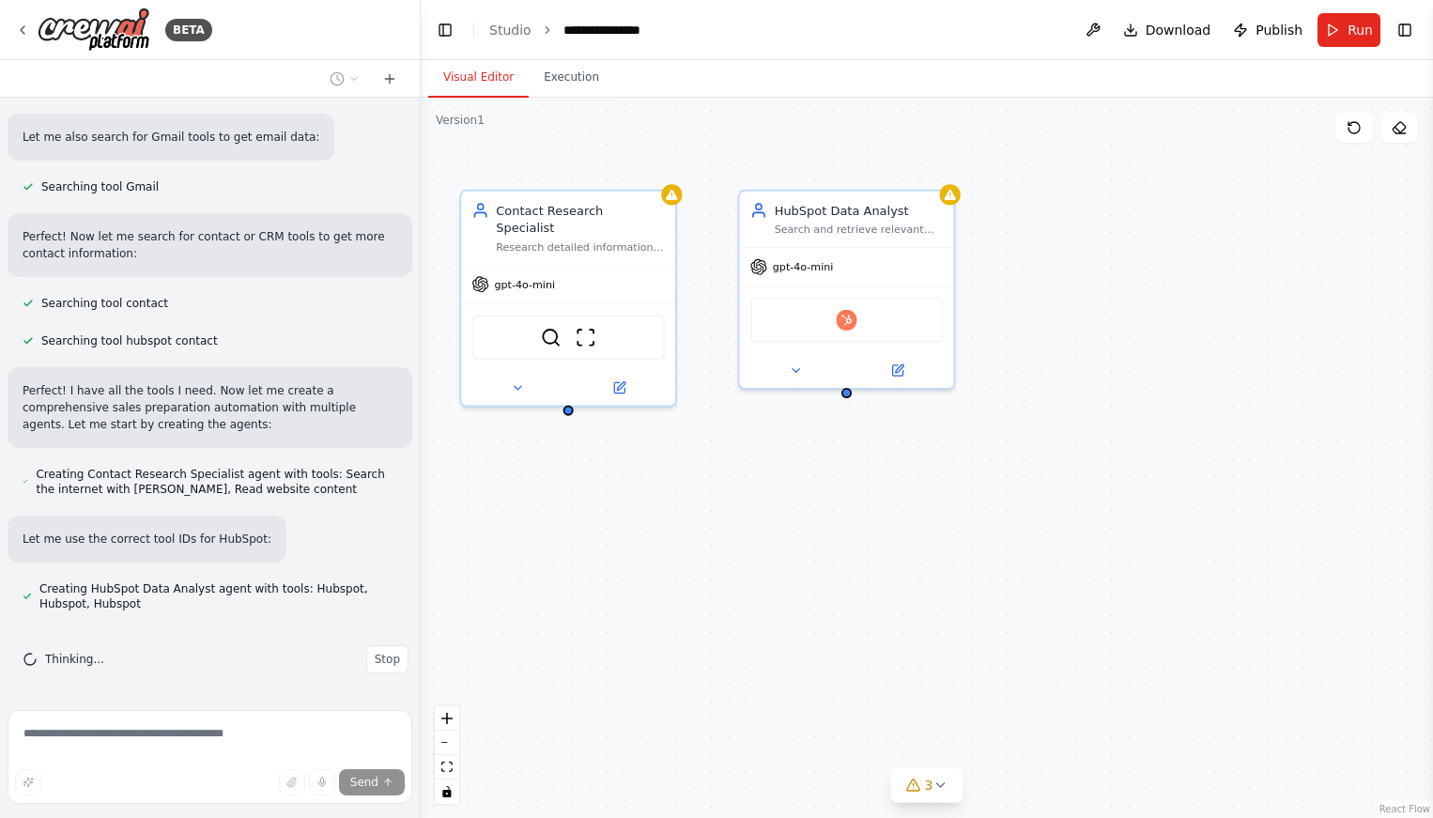
drag, startPoint x: 845, startPoint y: 503, endPoint x: 776, endPoint y: 483, distance: 72.5
click at [775, 483] on div "Contact Research Specialist Research detailed information about {target_email} …" at bounding box center [927, 458] width 1012 height 720
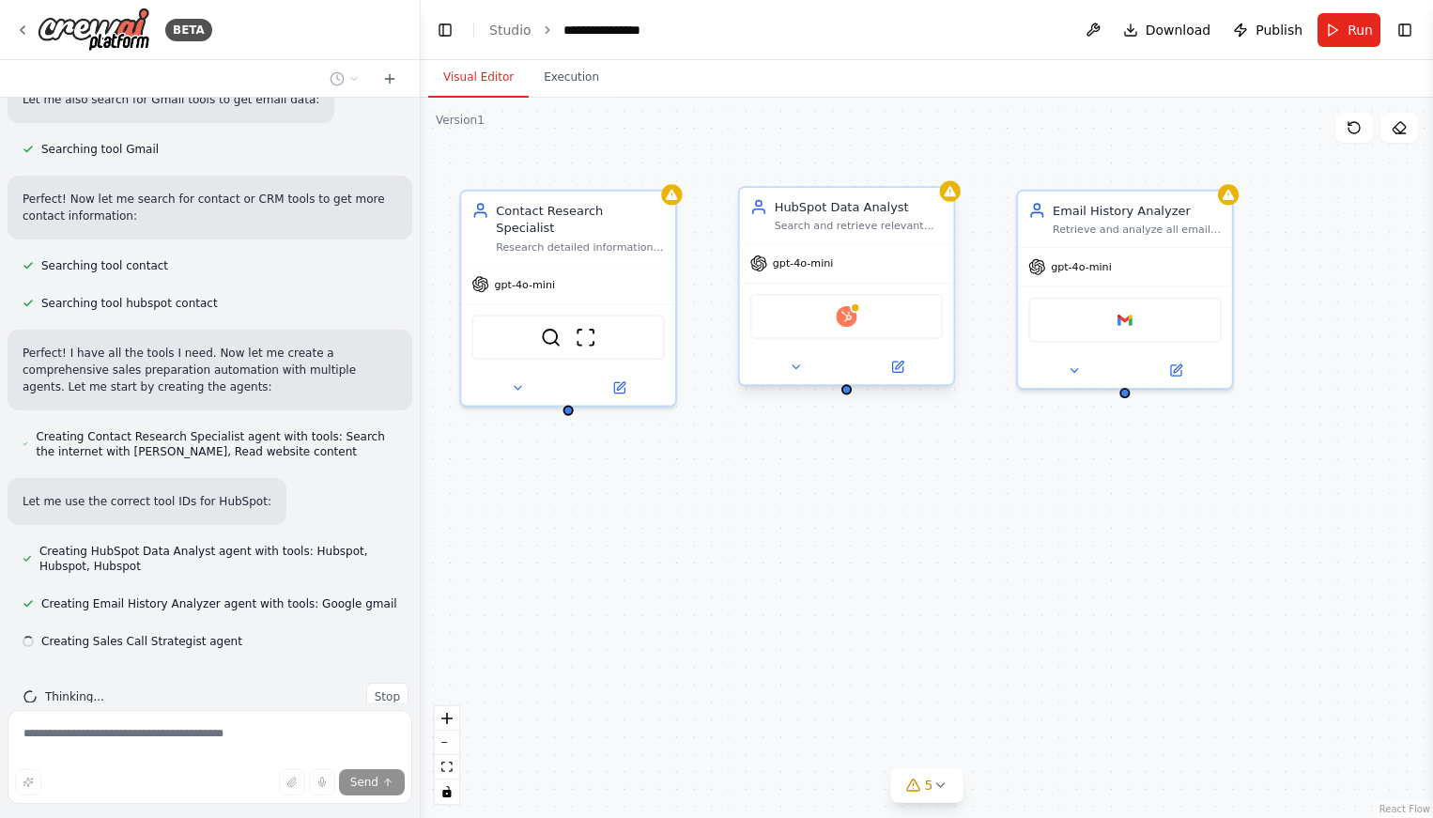
scroll to position [579, 0]
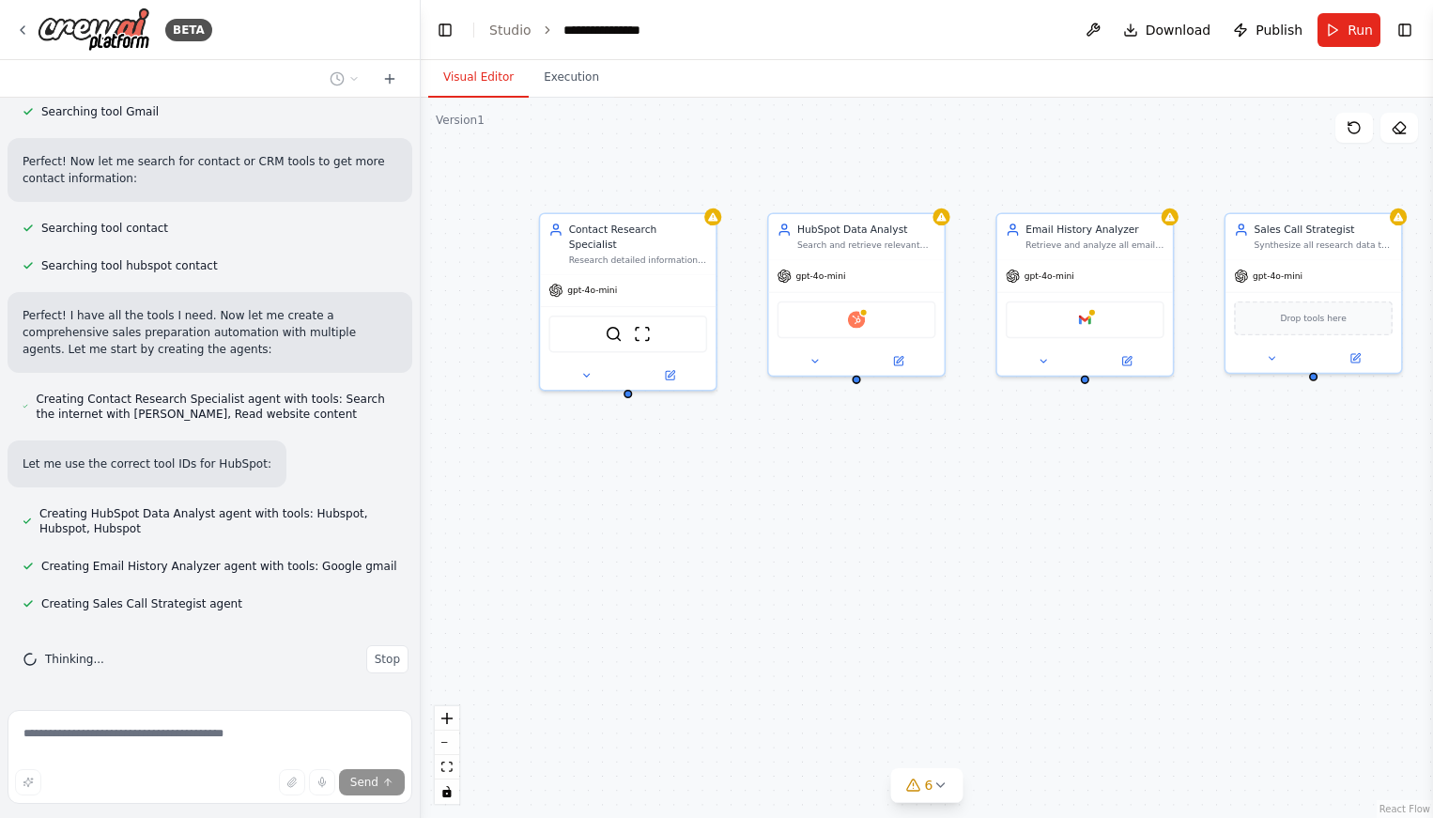
drag, startPoint x: 1295, startPoint y: 469, endPoint x: 1238, endPoint y: 467, distance: 56.4
click at [1238, 467] on div "Contact Research Specialist Research detailed information about {target_email} …" at bounding box center [927, 458] width 1012 height 720
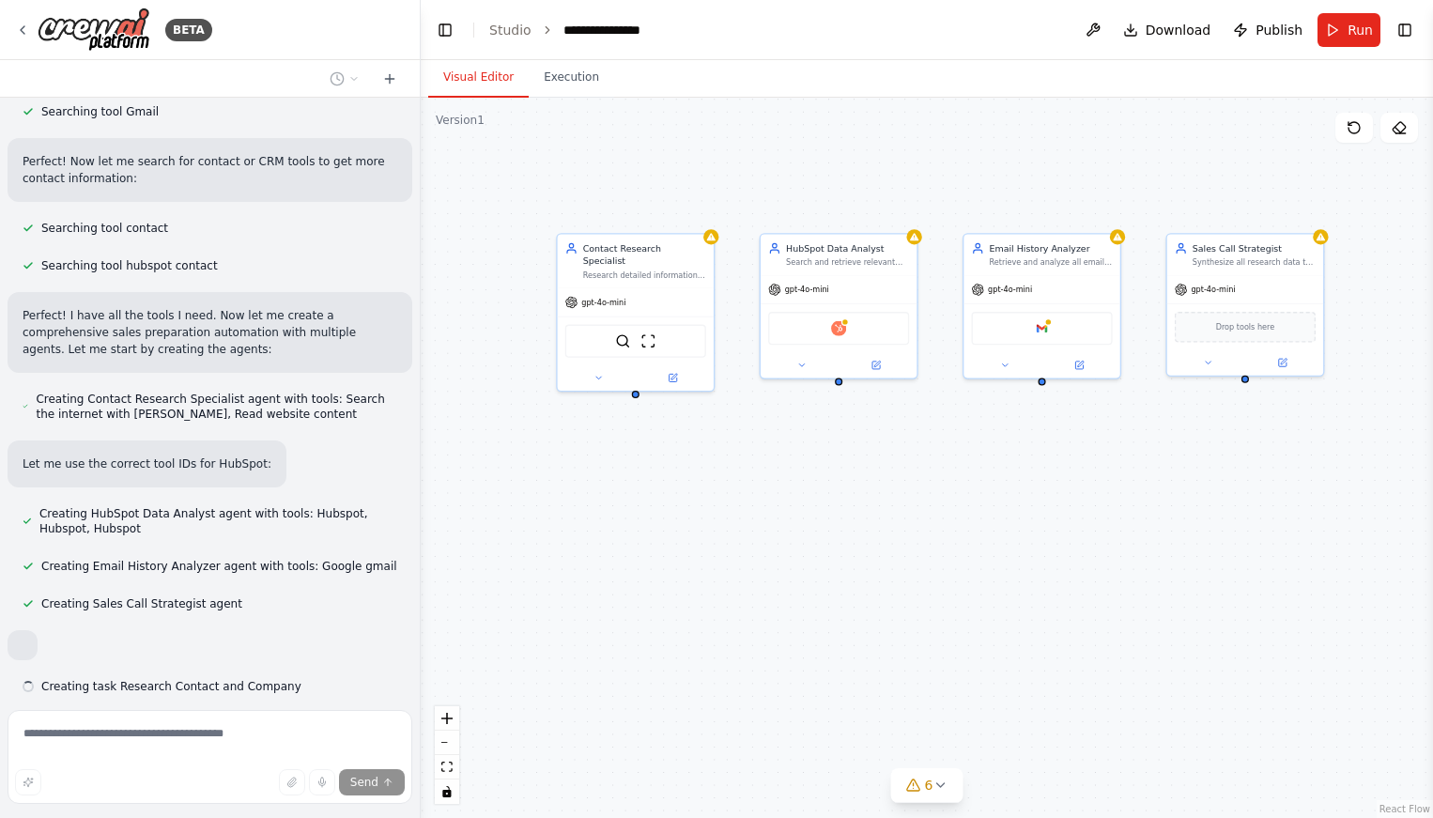
scroll to position [679, 0]
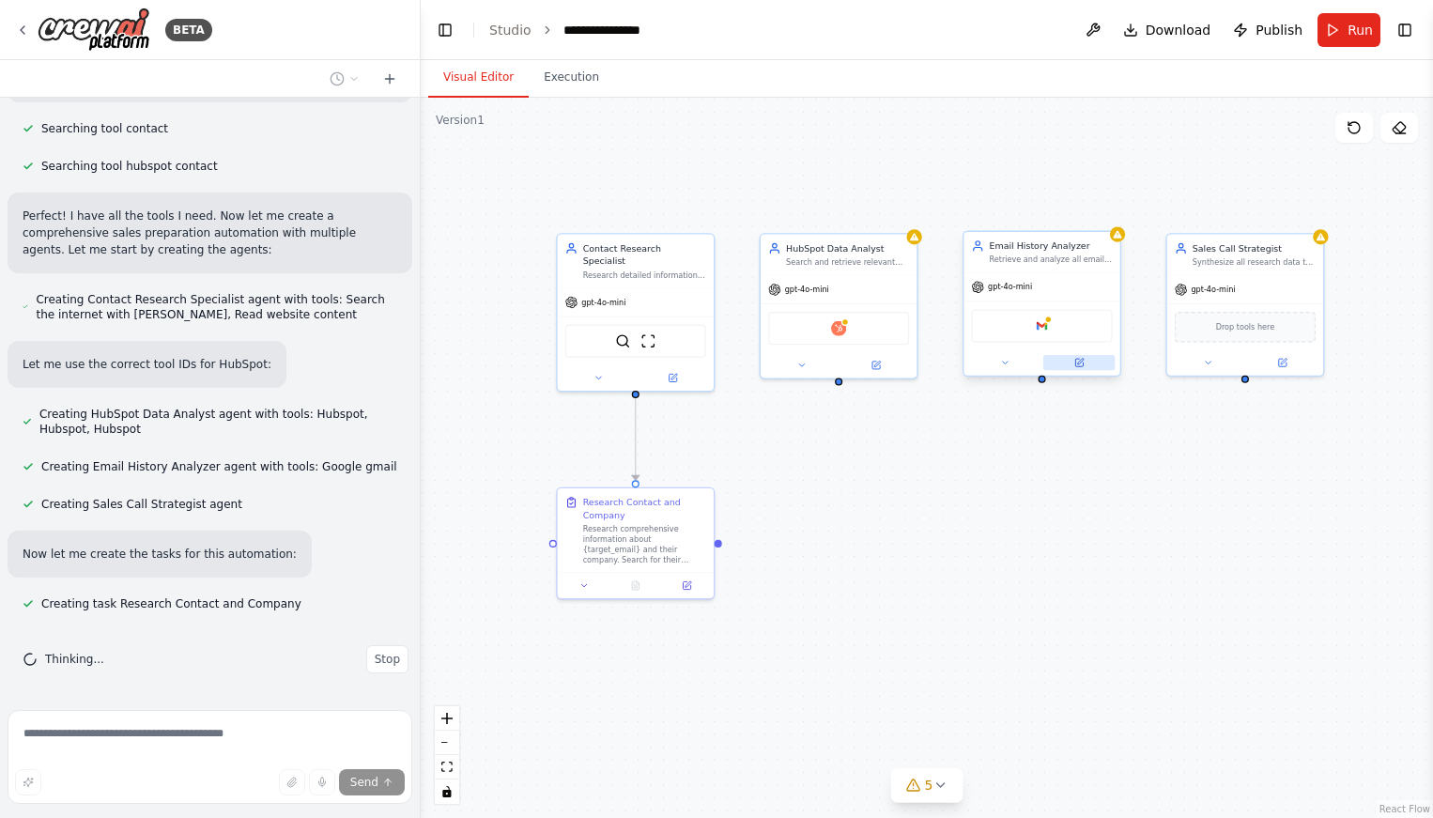
click at [1085, 360] on button at bounding box center [1078, 362] width 71 height 15
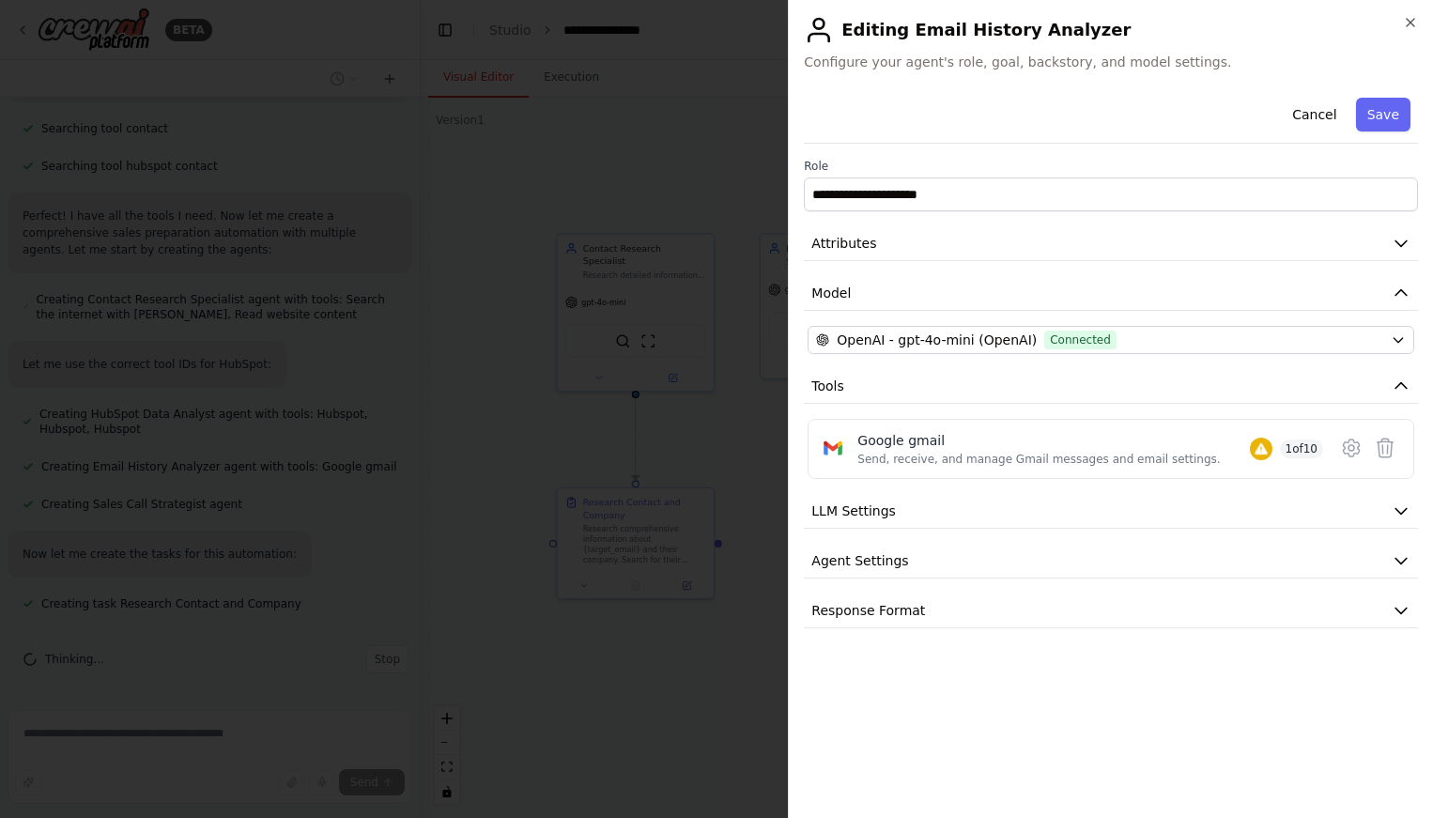
scroll to position [716, 0]
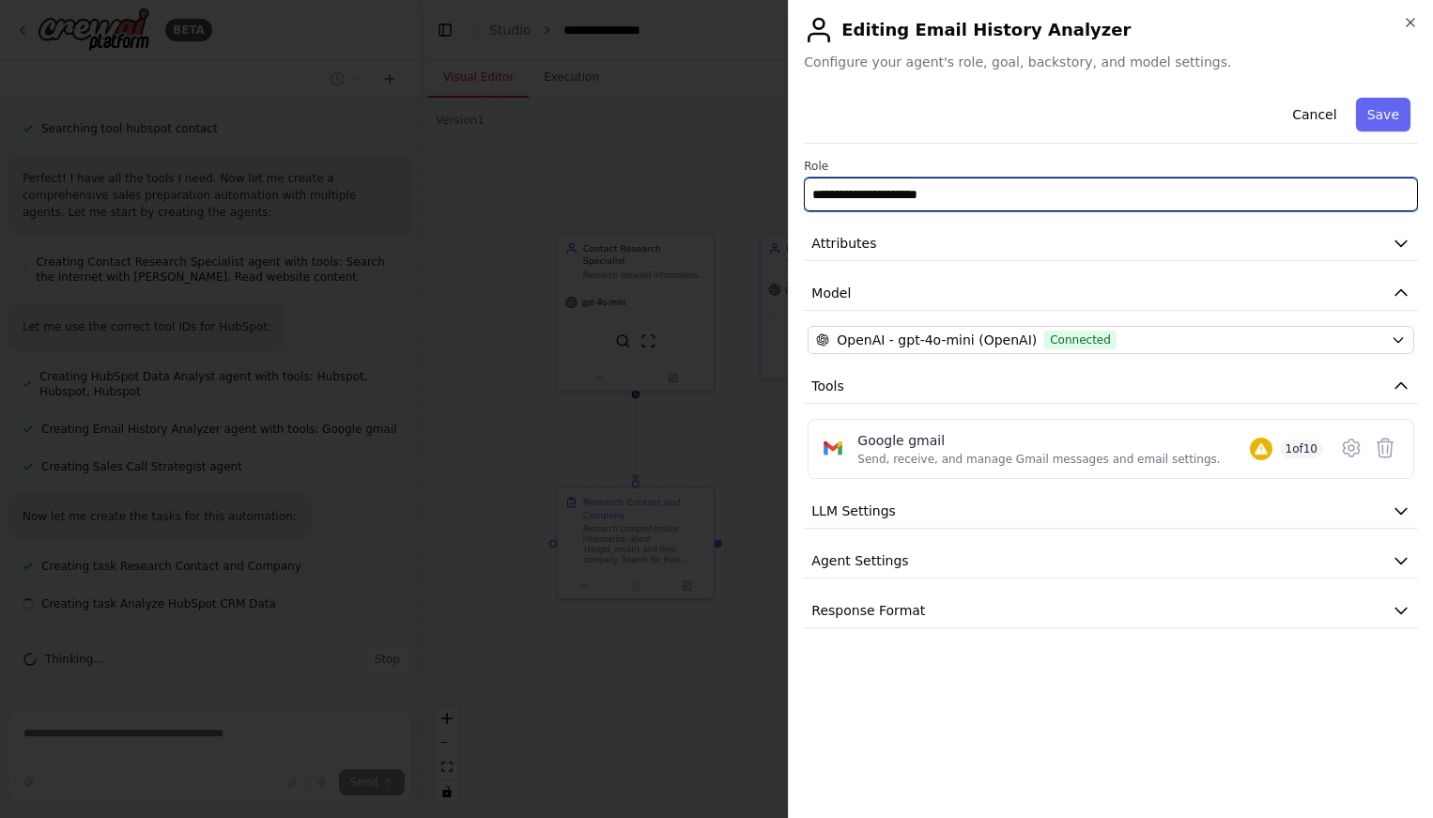
click at [1069, 199] on input "**********" at bounding box center [1111, 194] width 614 height 34
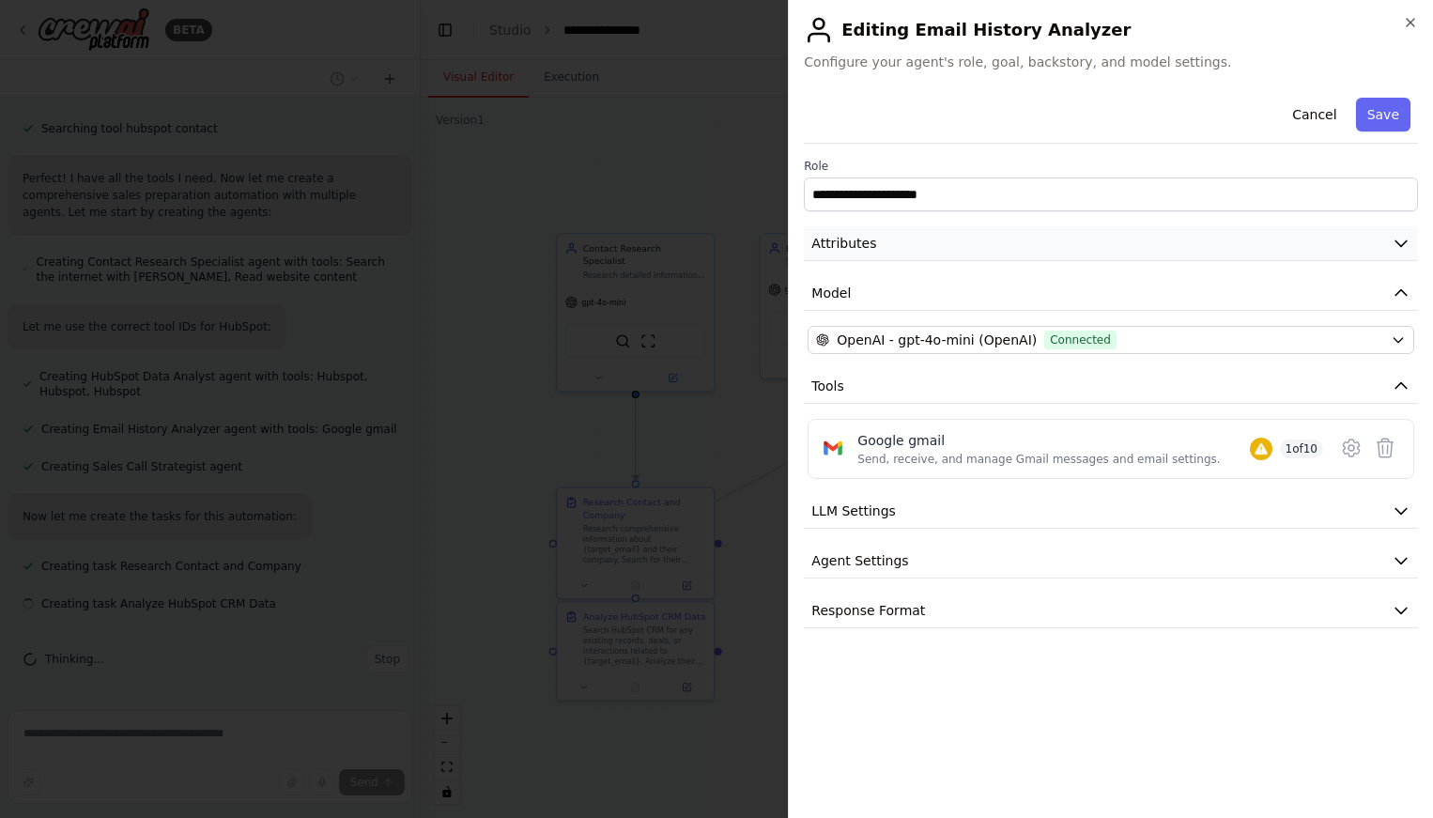
click at [1060, 241] on button "Attributes" at bounding box center [1111, 243] width 614 height 35
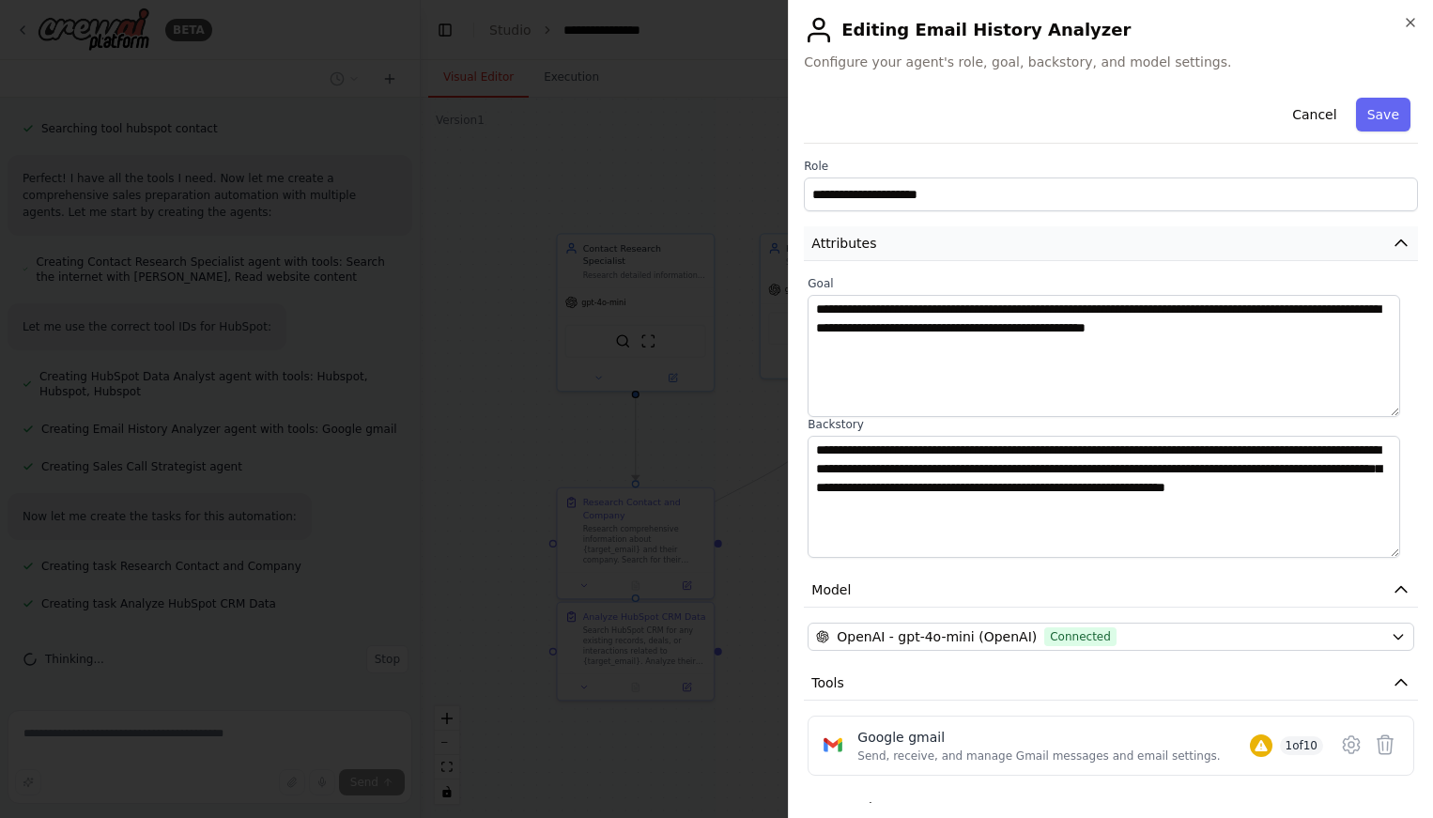
click at [1060, 241] on button "Attributes" at bounding box center [1111, 243] width 614 height 35
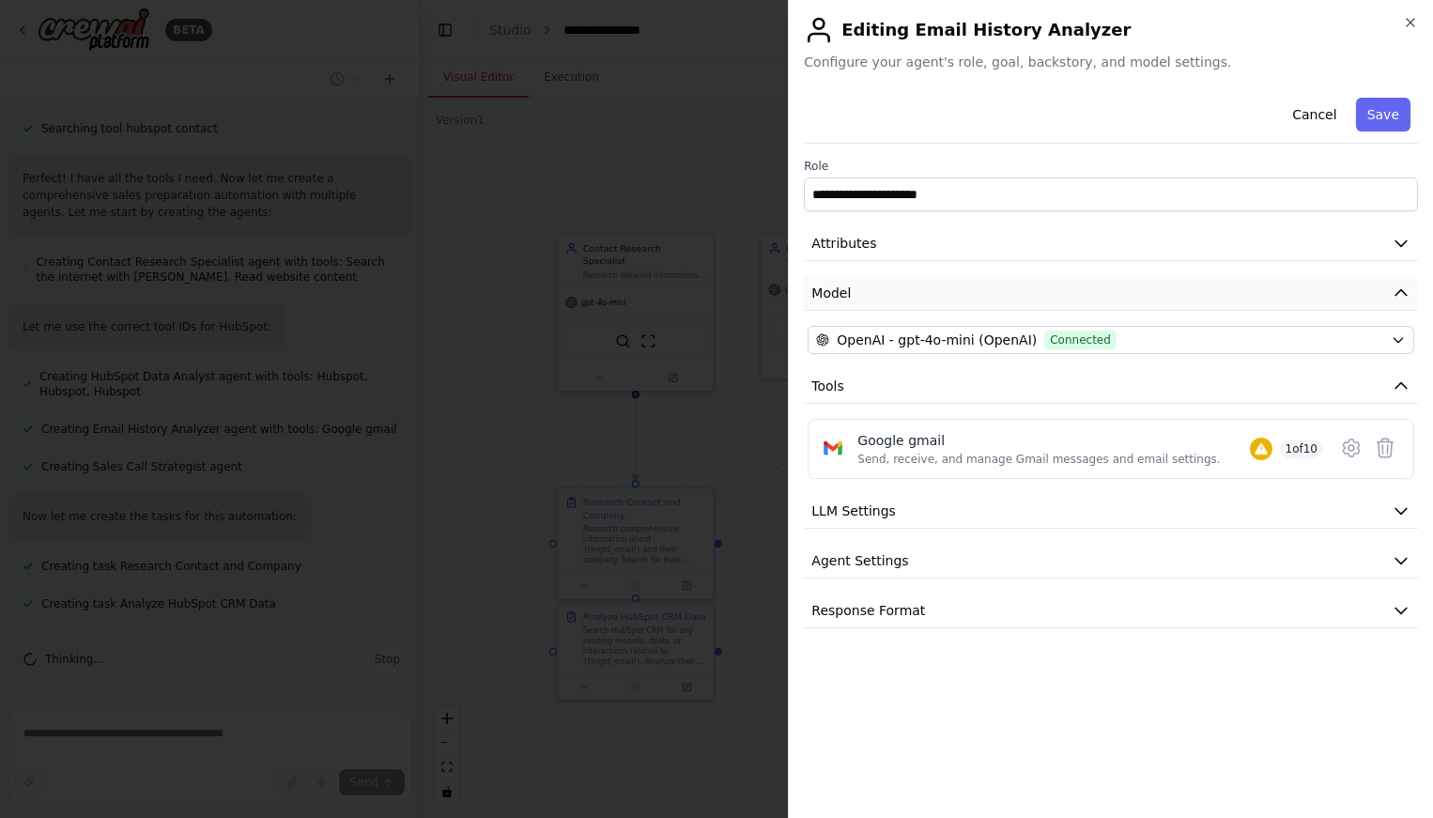
click at [1048, 286] on button "Model" at bounding box center [1111, 293] width 614 height 35
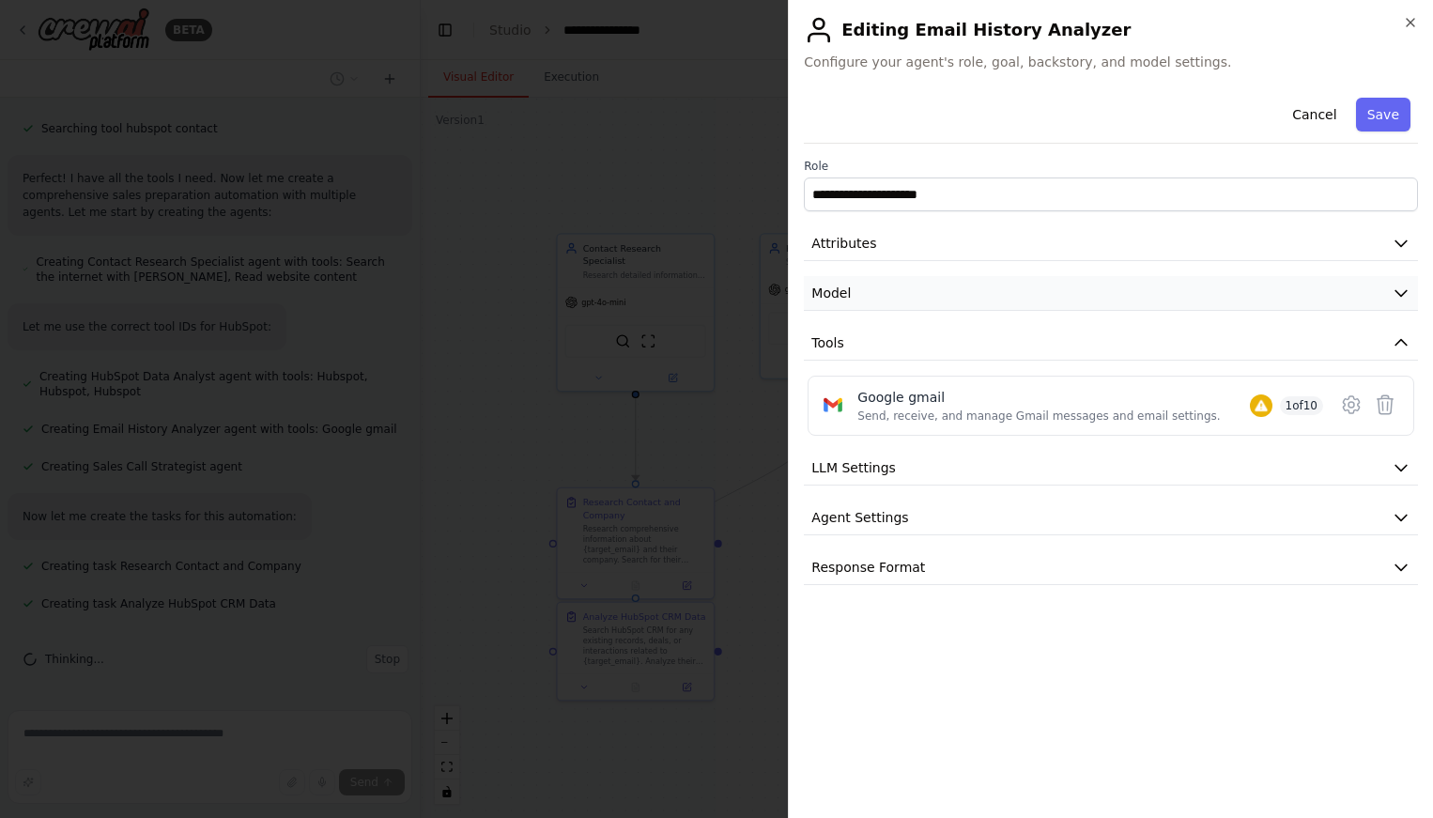
click at [1048, 286] on button "Model" at bounding box center [1111, 293] width 614 height 35
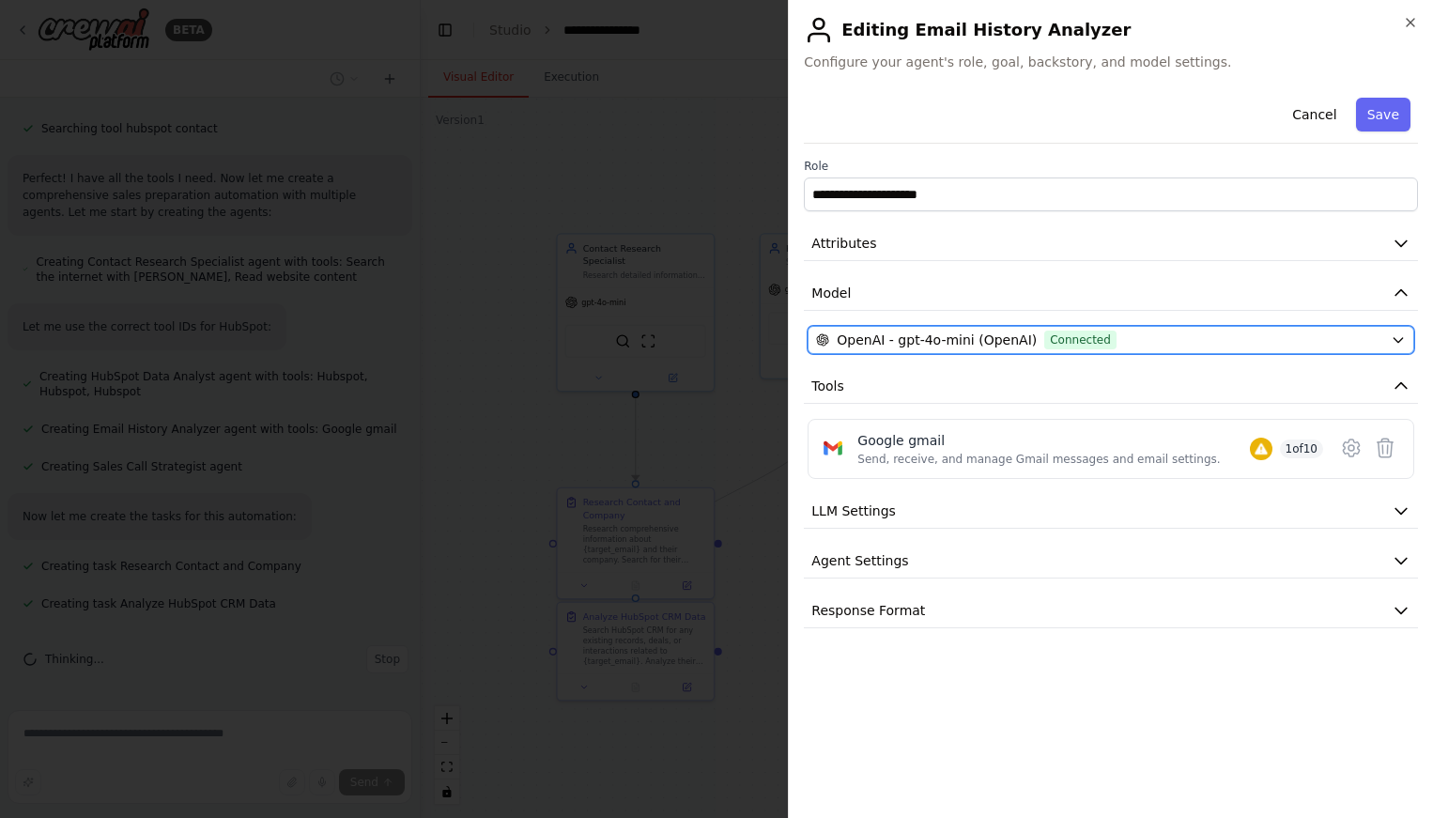
click at [1044, 338] on span "Connected" at bounding box center [1080, 339] width 72 height 19
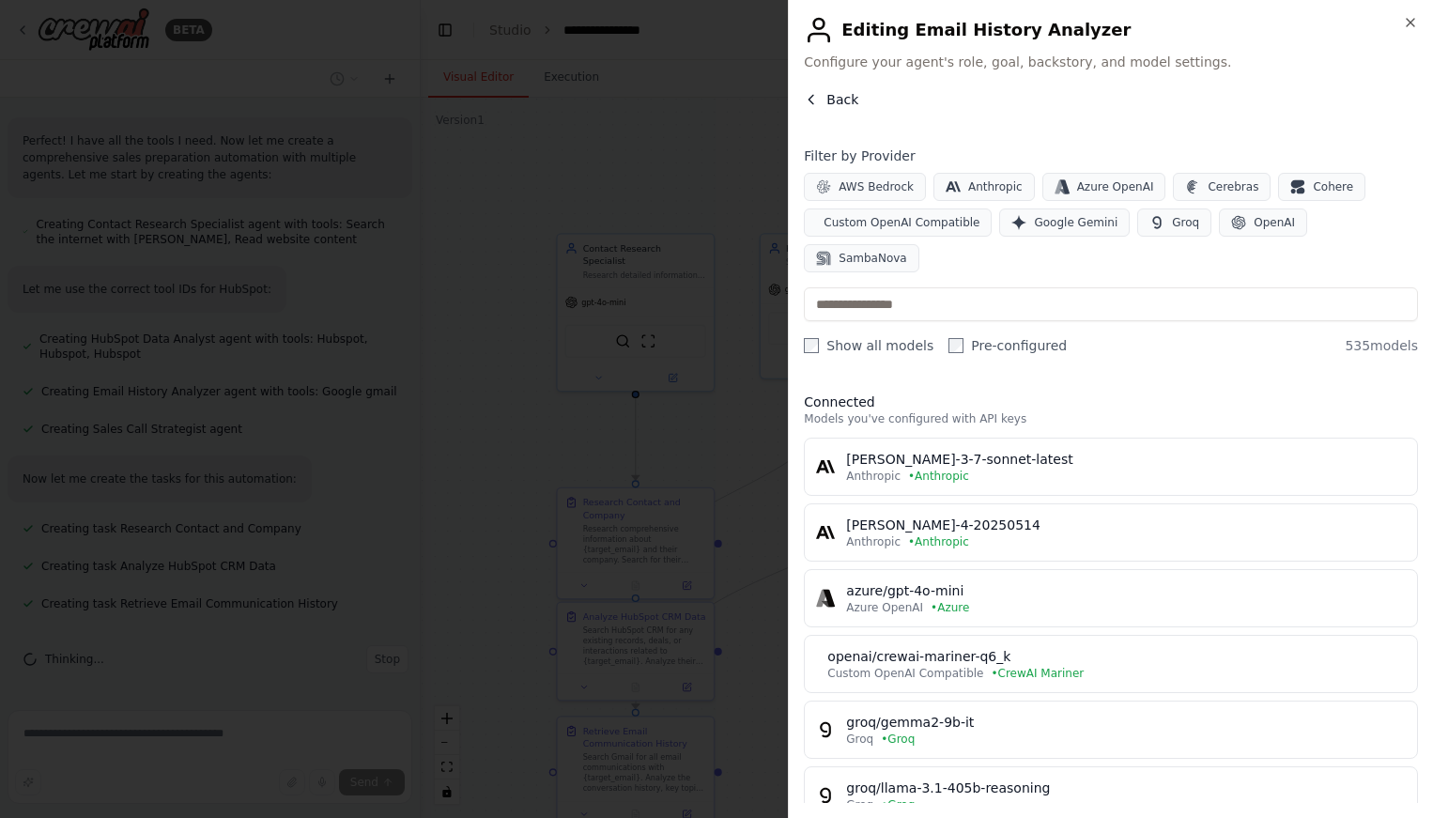
click at [815, 92] on icon "button" at bounding box center [811, 99] width 15 height 15
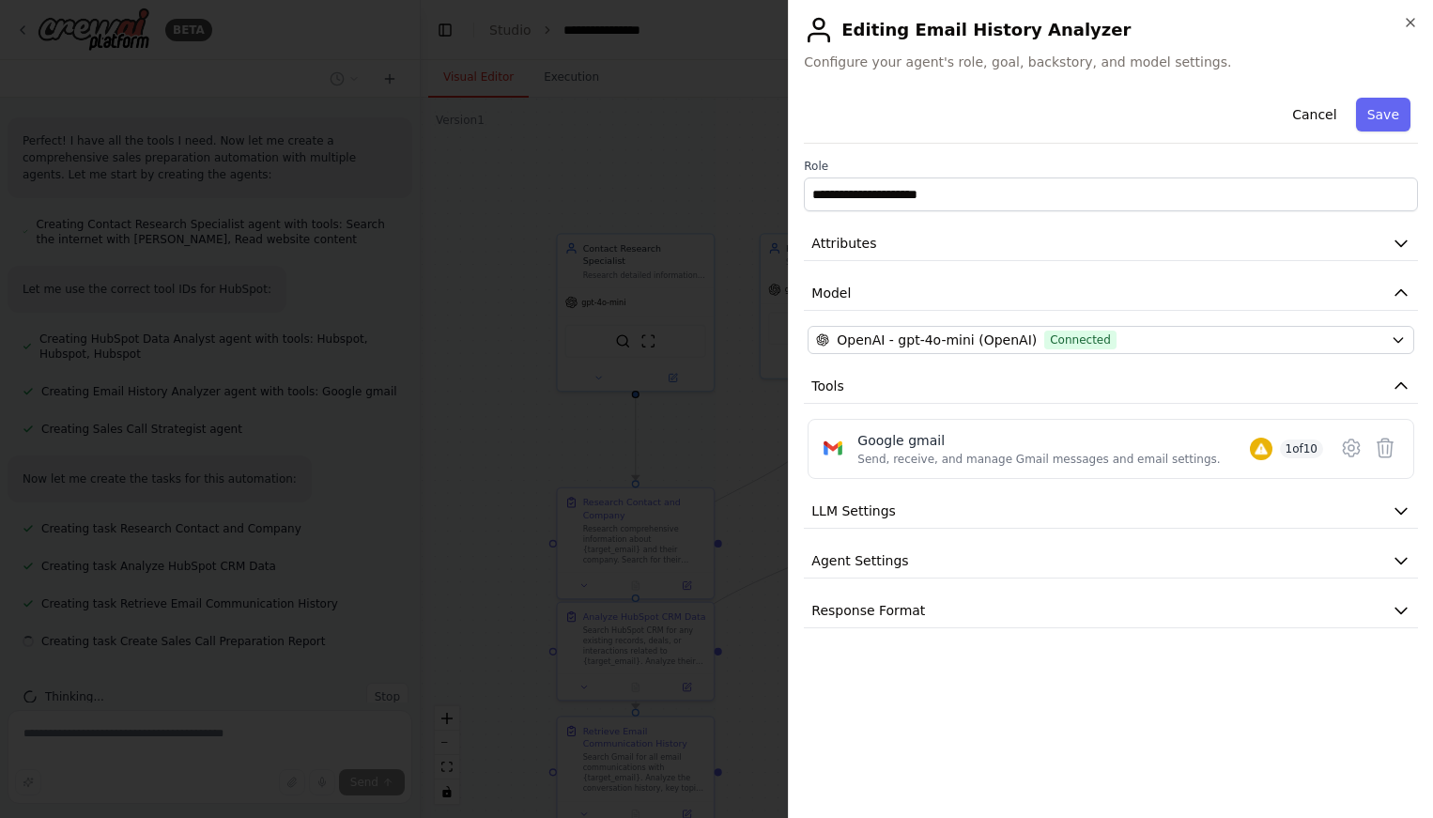
scroll to position [792, 0]
click at [1354, 456] on icon at bounding box center [1351, 448] width 23 height 23
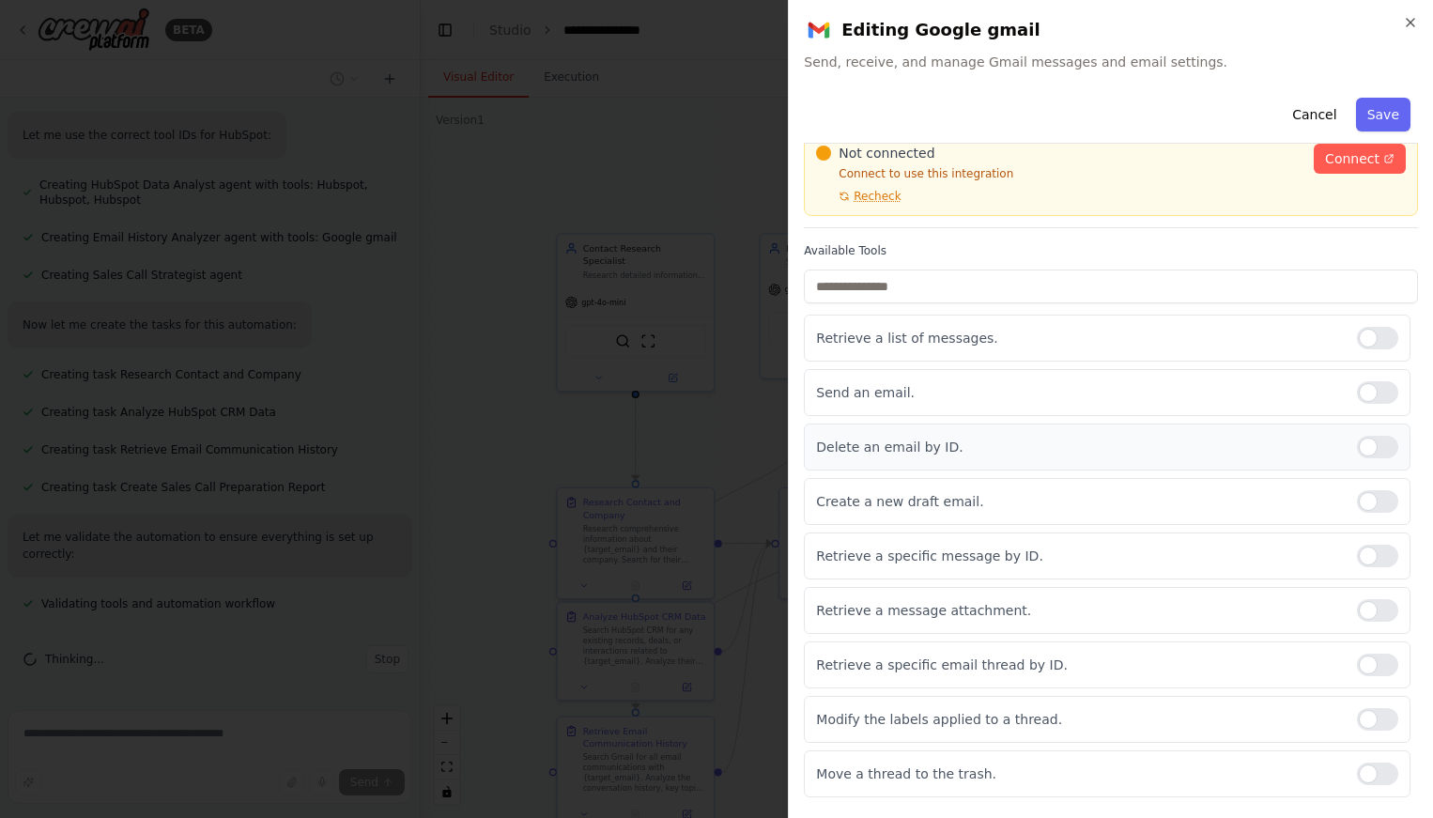
scroll to position [125, 0]
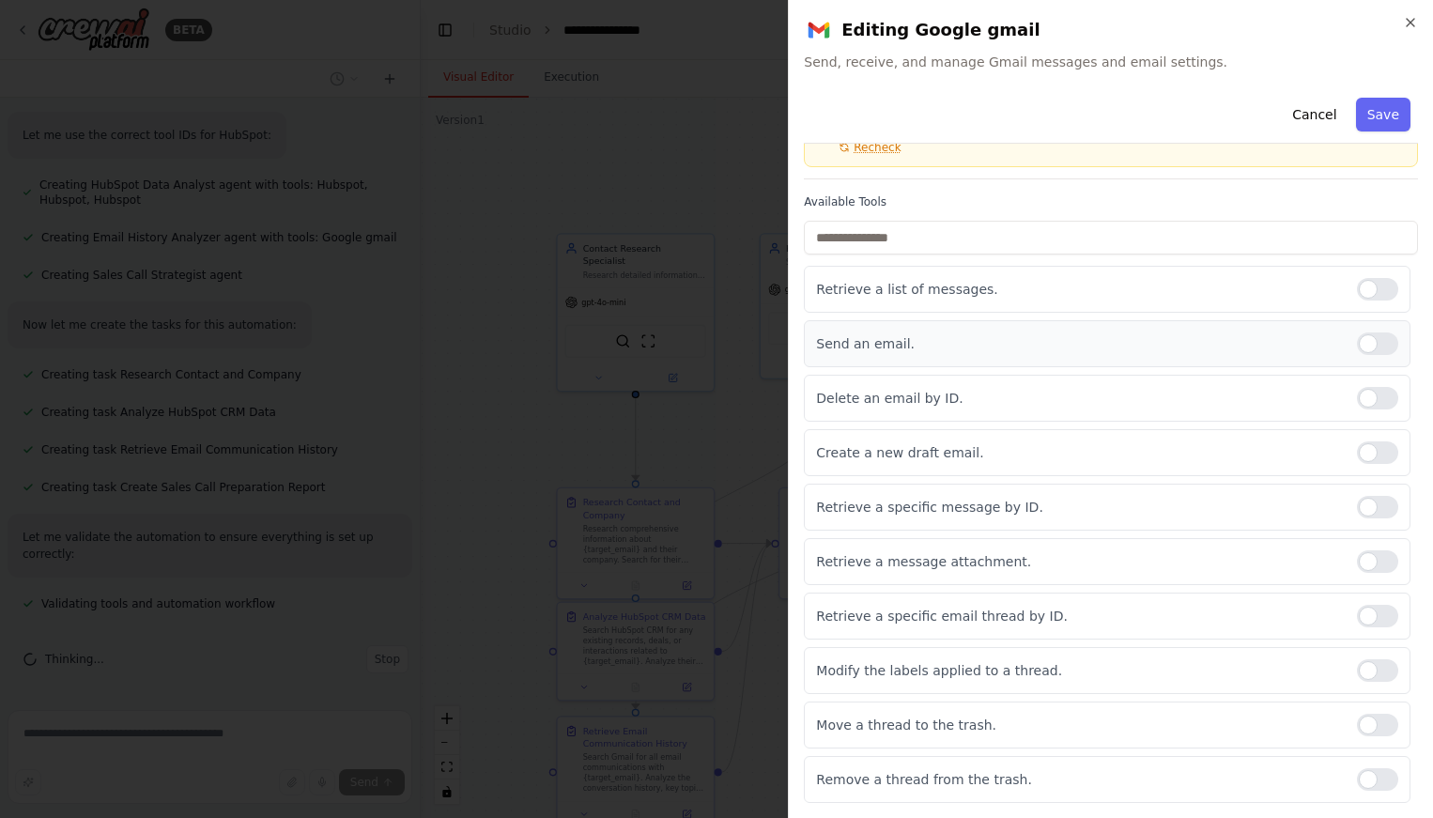
click at [1360, 348] on div at bounding box center [1377, 343] width 41 height 23
click at [1362, 397] on div at bounding box center [1377, 398] width 41 height 23
click at [1366, 350] on div at bounding box center [1377, 343] width 41 height 23
click at [1364, 510] on div at bounding box center [1377, 507] width 41 height 23
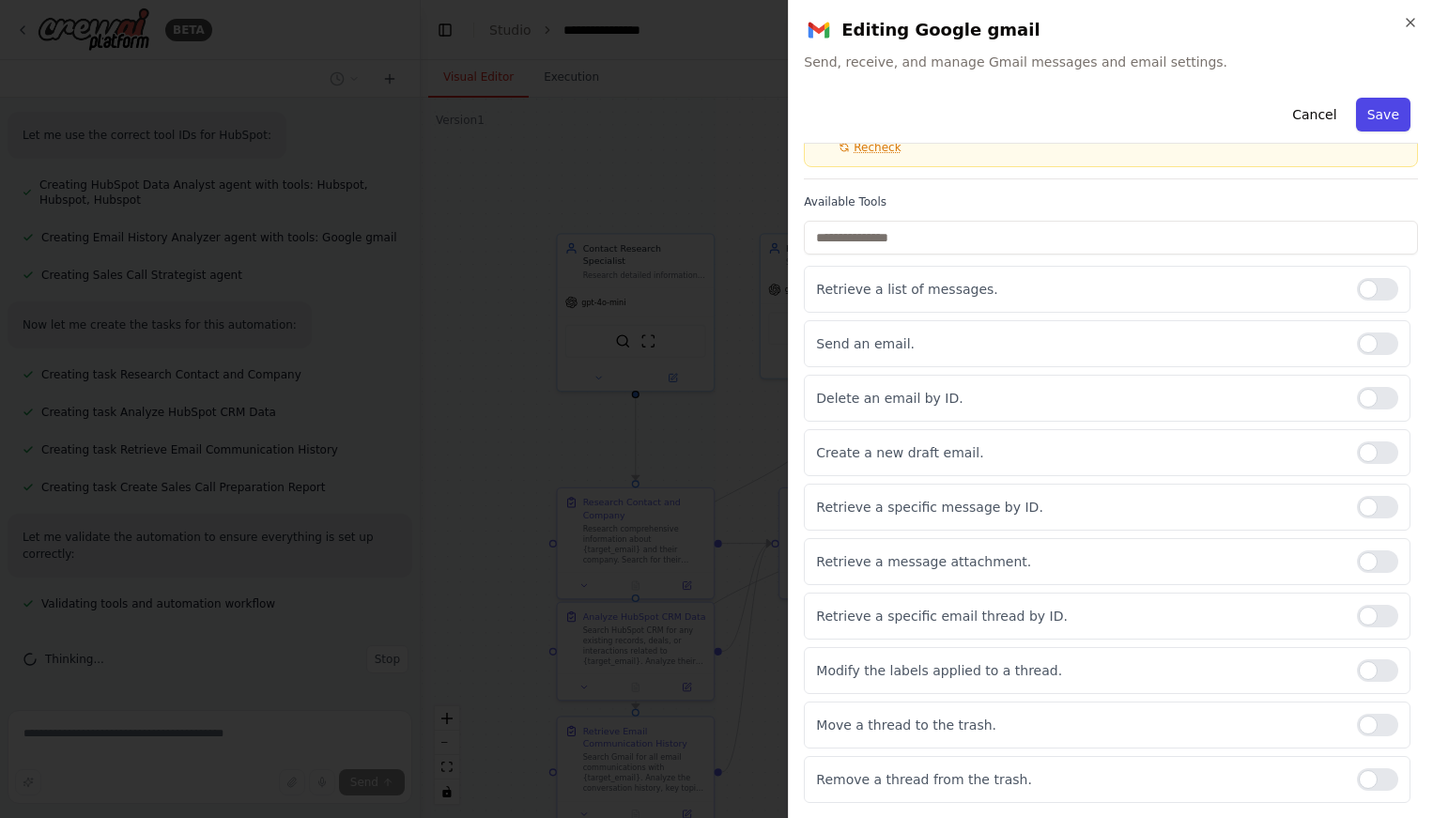
click at [1380, 119] on button "Save" at bounding box center [1383, 115] width 54 height 34
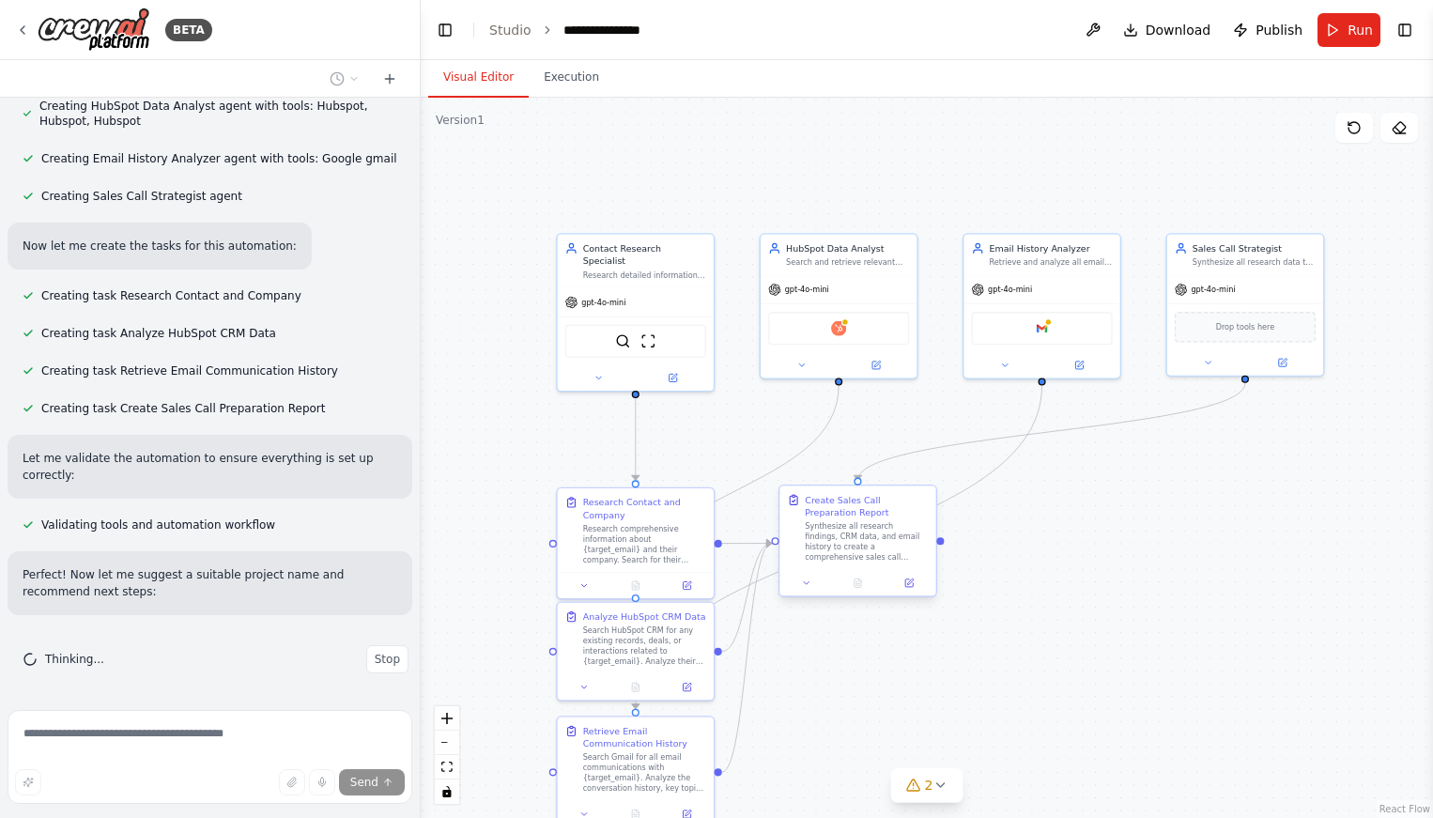
scroll to position [1024, 0]
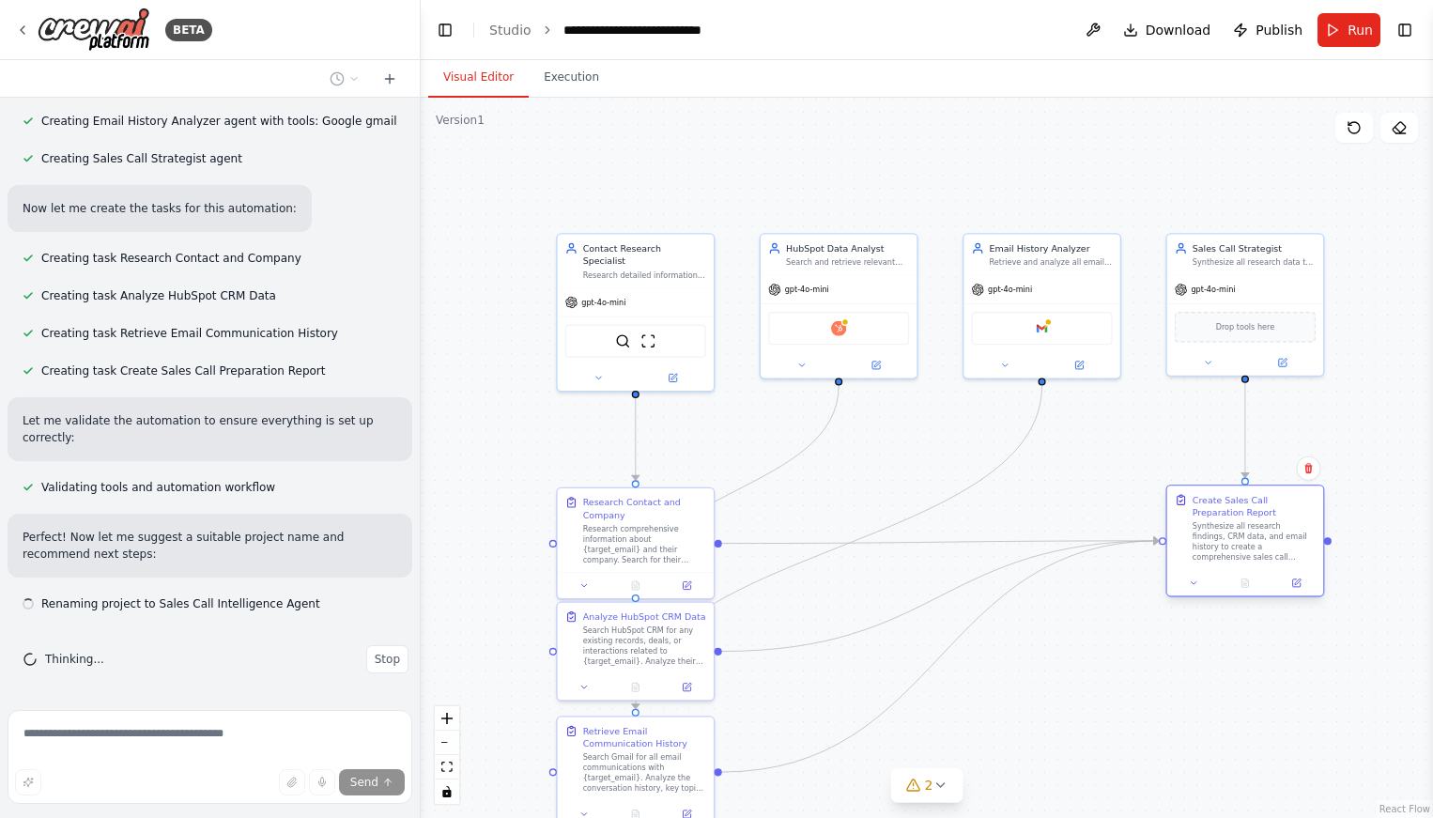
drag, startPoint x: 905, startPoint y: 502, endPoint x: 1292, endPoint y: 507, distance: 386.9
click at [1292, 507] on div "Create Sales Call Preparation Report" at bounding box center [1253, 505] width 123 height 25
drag, startPoint x: 676, startPoint y: 619, endPoint x: 852, endPoint y: 449, distance: 244.4
click at [852, 449] on div "Analyze HubSpot CRM Data" at bounding box center [808, 448] width 123 height 13
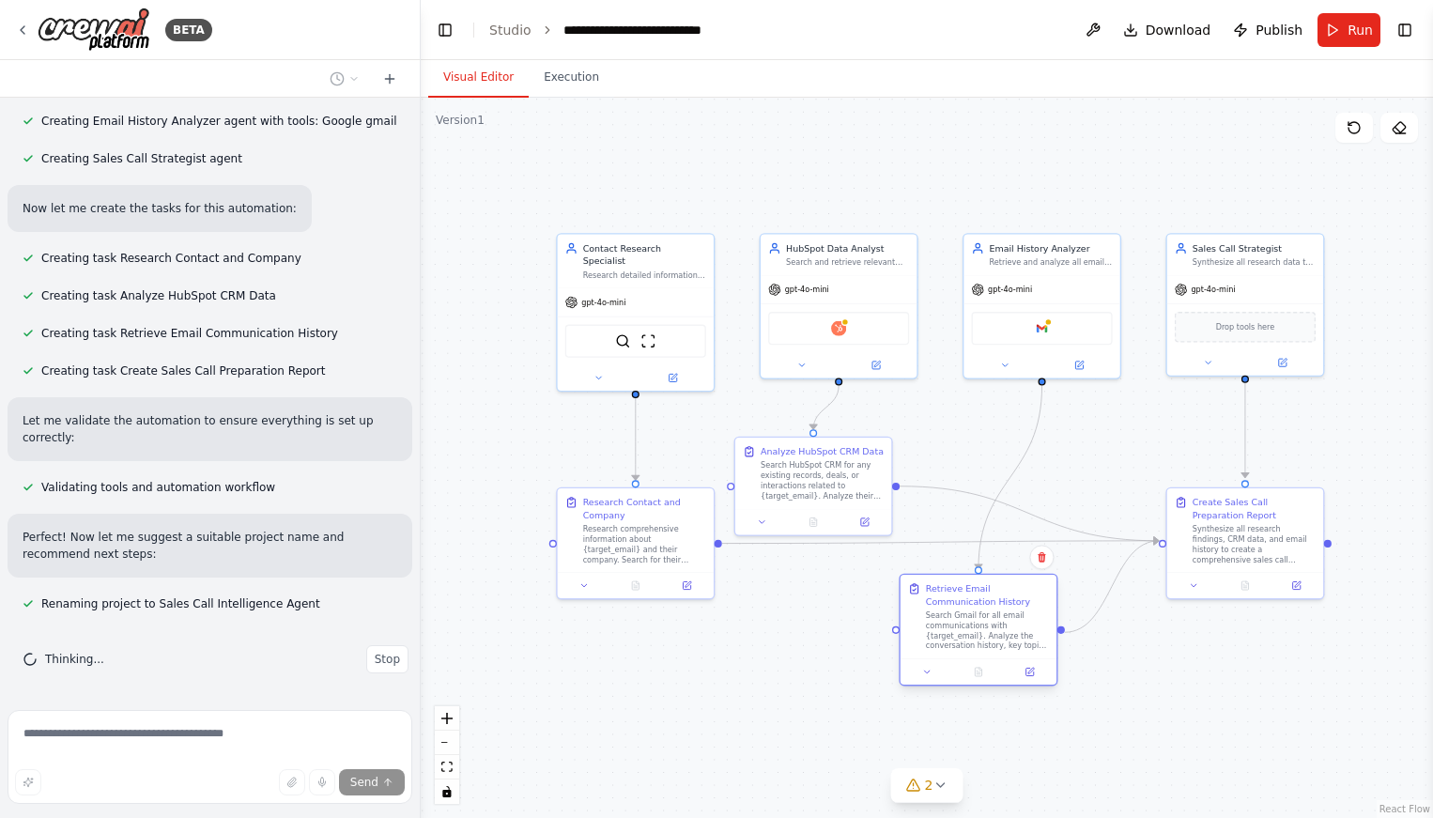
drag, startPoint x: 821, startPoint y: 680, endPoint x: 1001, endPoint y: 597, distance: 198.3
click at [1001, 598] on div "Retrieve Email Communication History" at bounding box center [987, 594] width 123 height 25
click at [840, 326] on img at bounding box center [838, 325] width 15 height 15
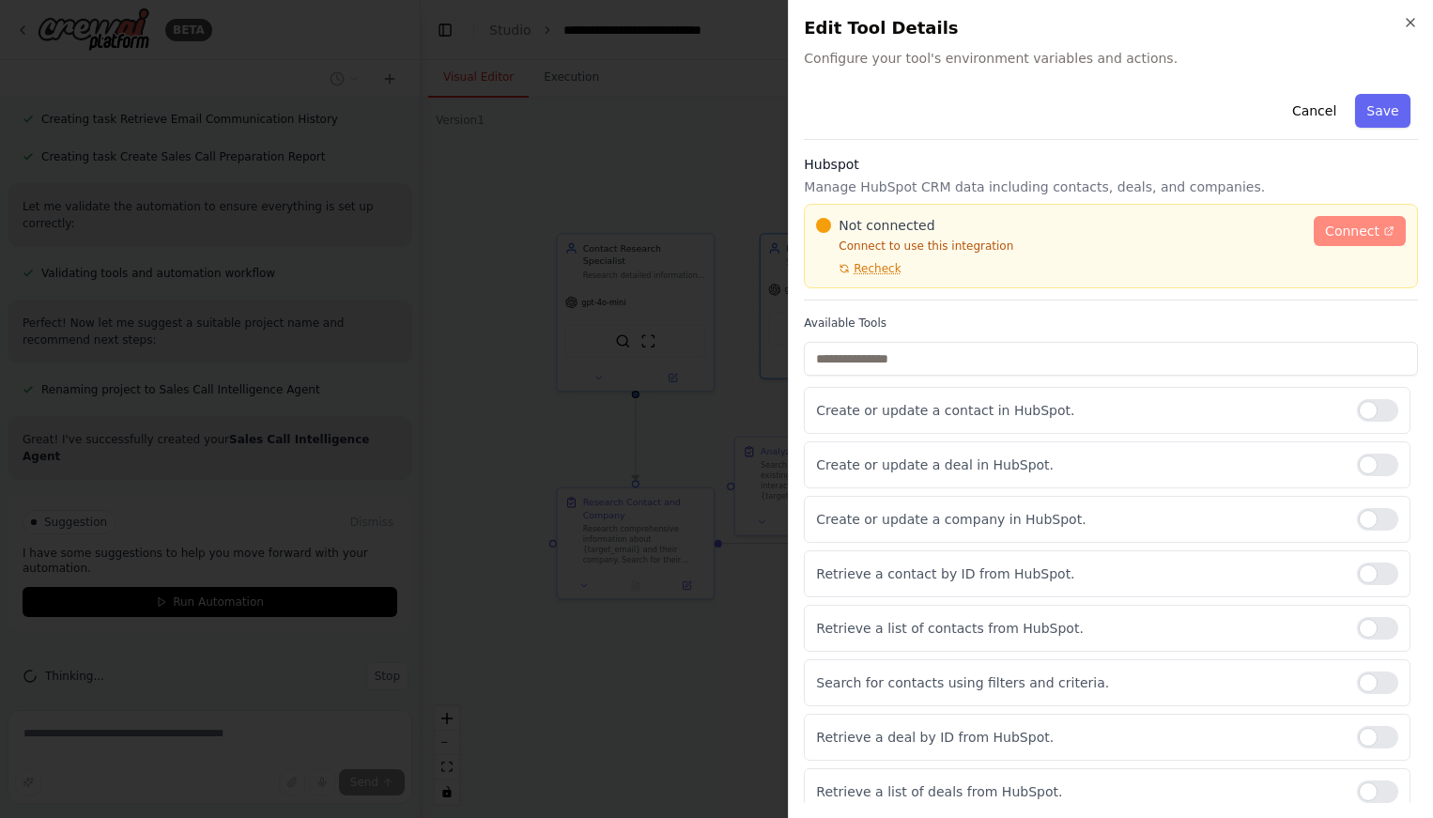
scroll to position [1261, 0]
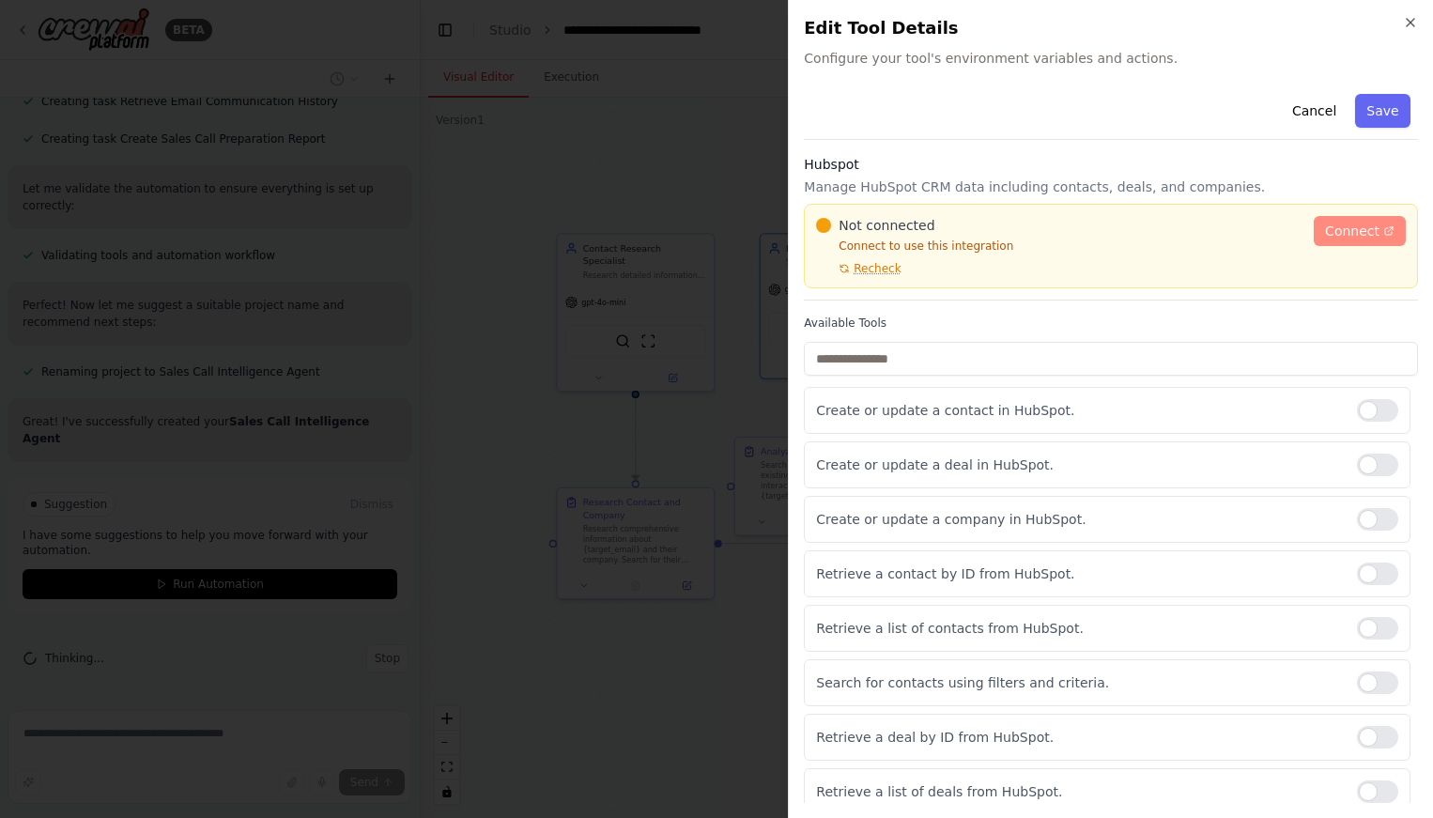
click at [1376, 223] on link "Connect" at bounding box center [1360, 231] width 92 height 30
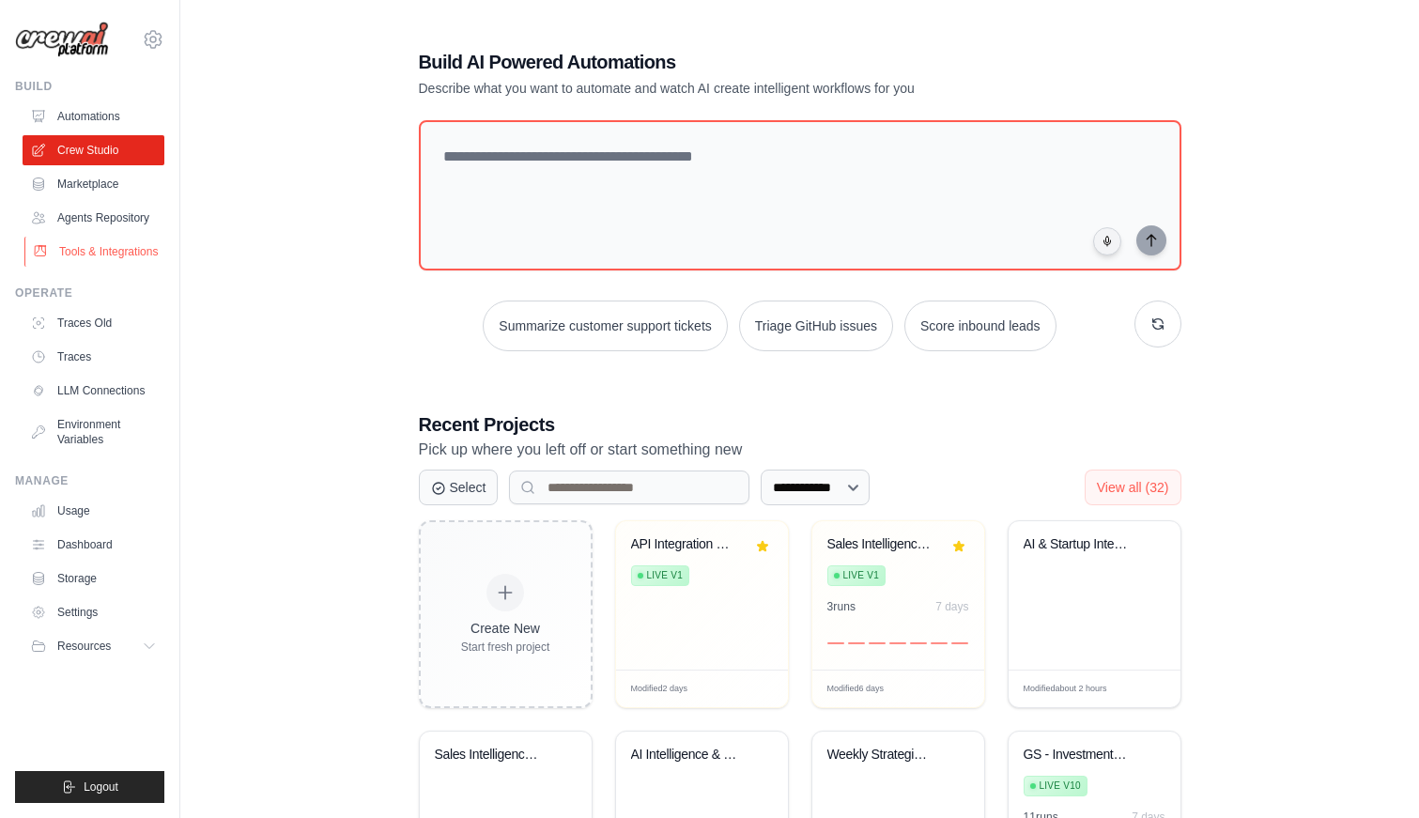
click at [134, 249] on link "Tools & Integrations" at bounding box center [95, 252] width 142 height 30
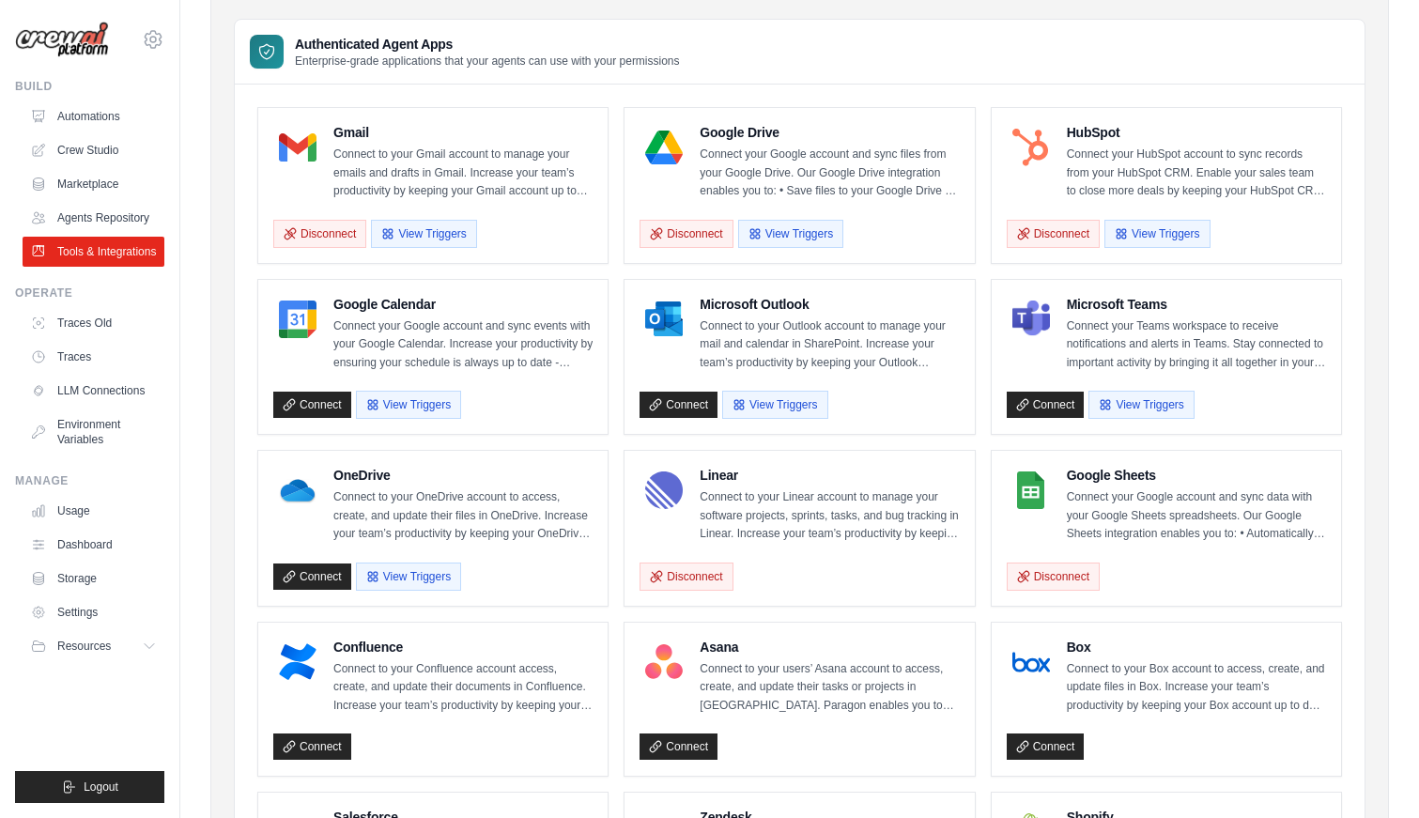
scroll to position [133, 0]
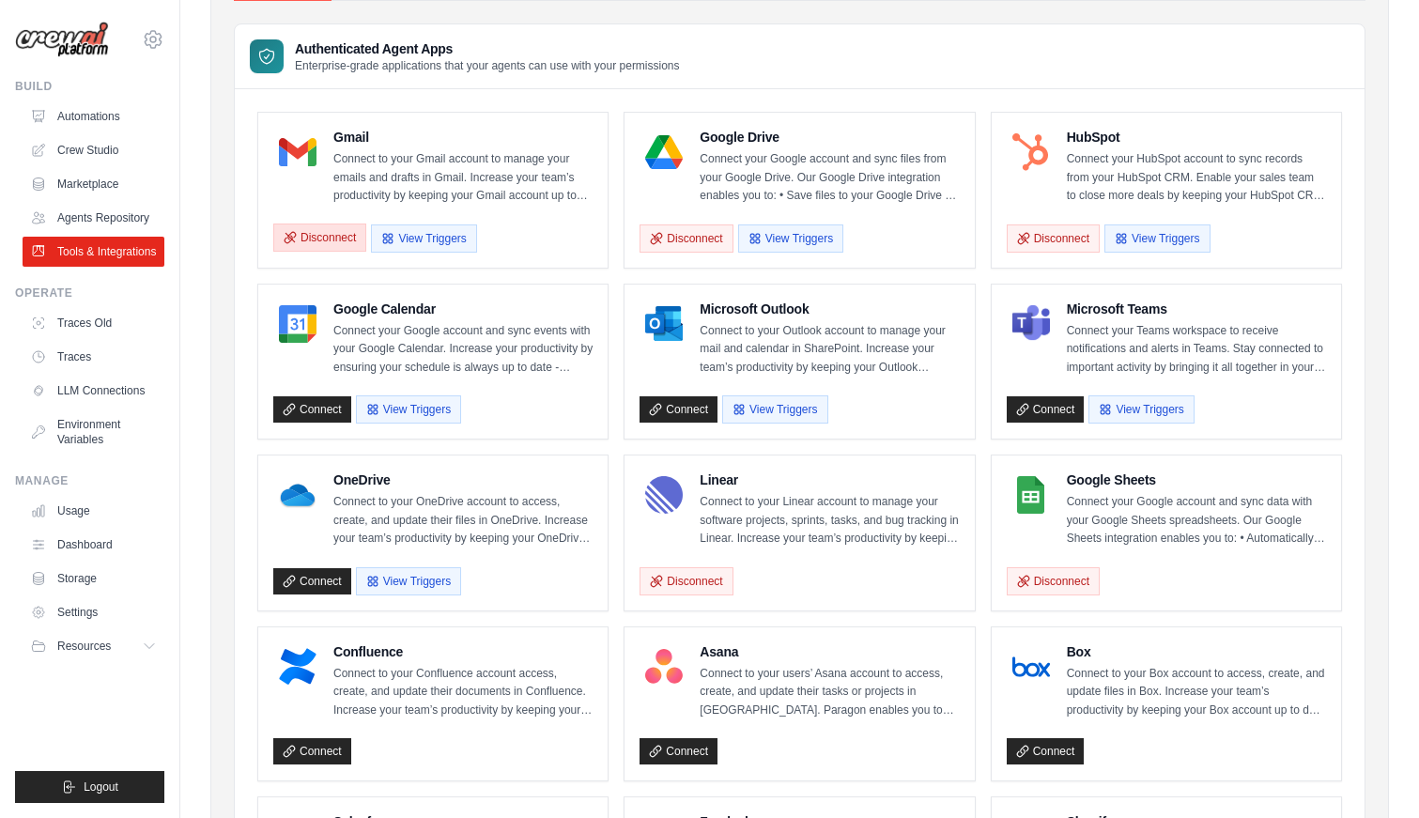
click at [320, 240] on button "Disconnect" at bounding box center [319, 237] width 93 height 28
click at [329, 236] on link "Connect" at bounding box center [312, 238] width 78 height 26
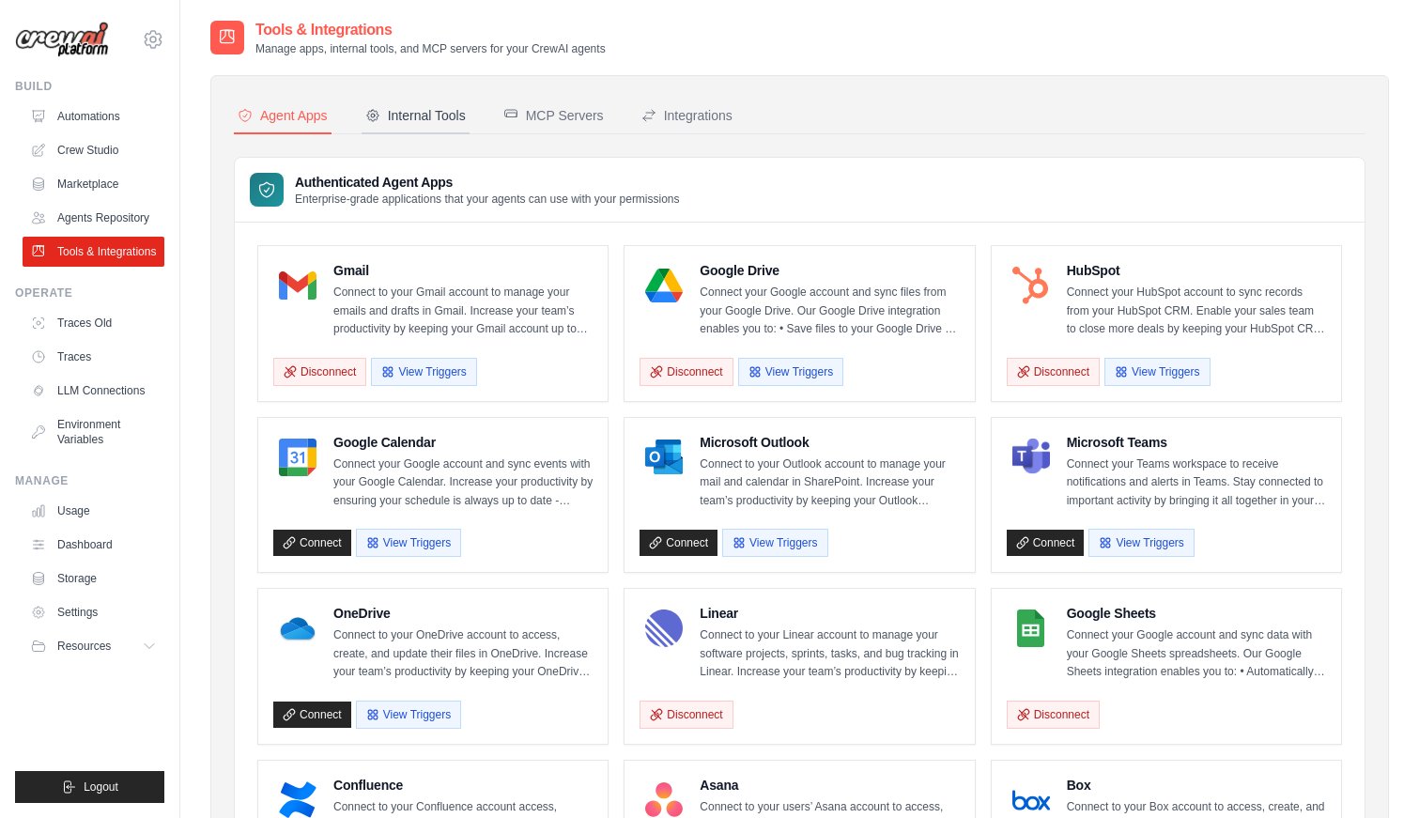
click at [425, 118] on div "Internal Tools" at bounding box center [415, 115] width 100 height 19
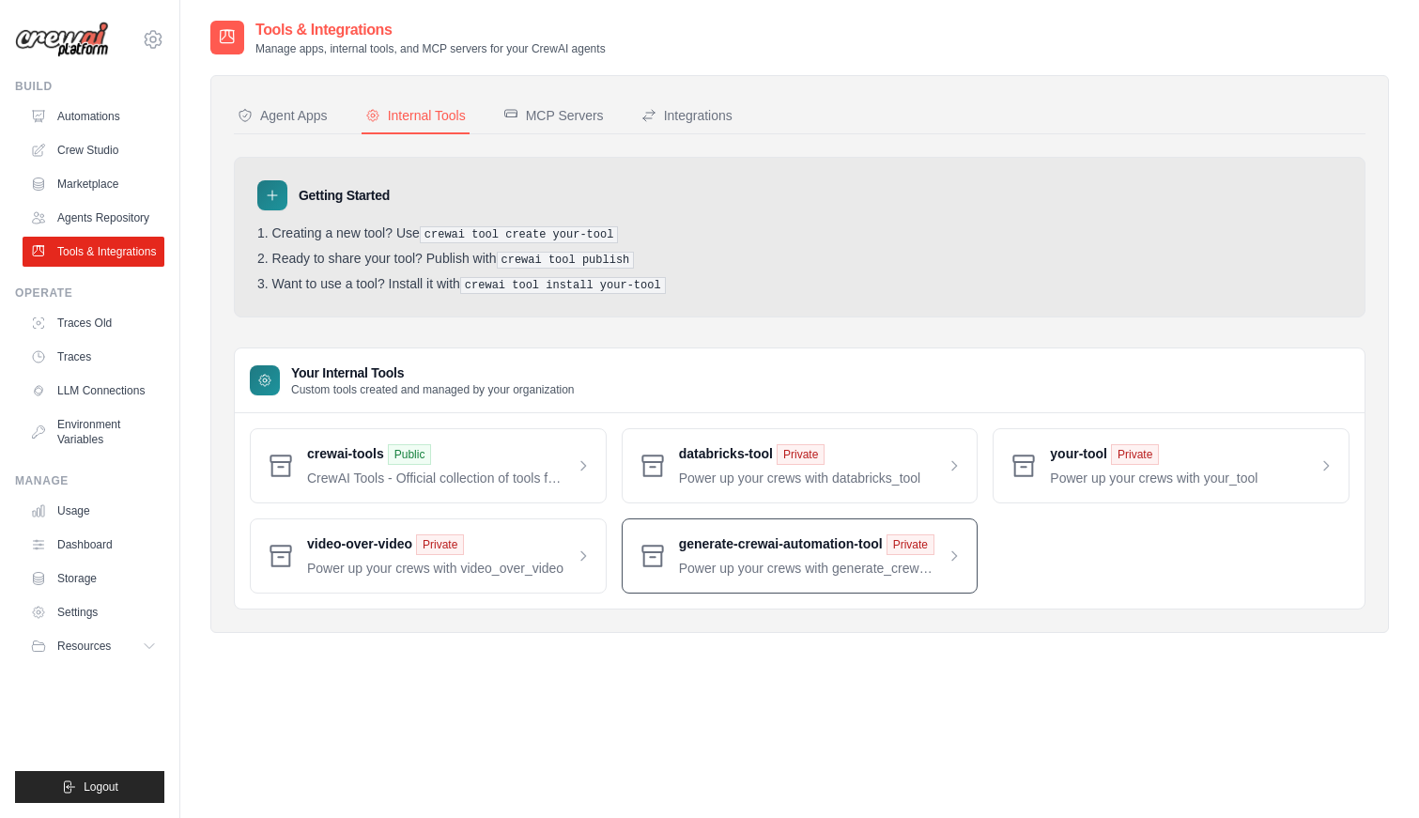
click at [718, 545] on span at bounding box center [821, 555] width 284 height 43
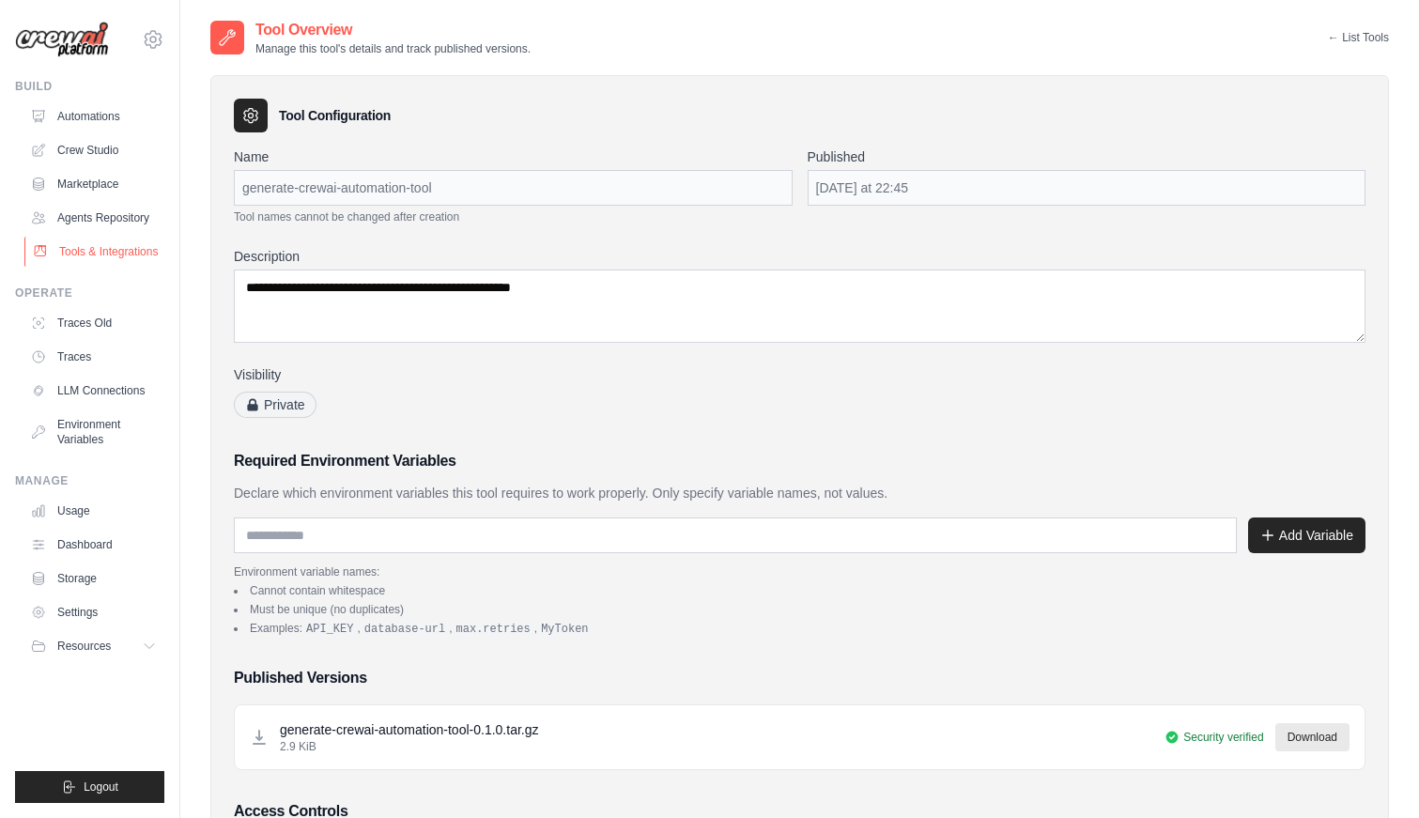
click at [144, 240] on link "Tools & Integrations" at bounding box center [95, 252] width 142 height 30
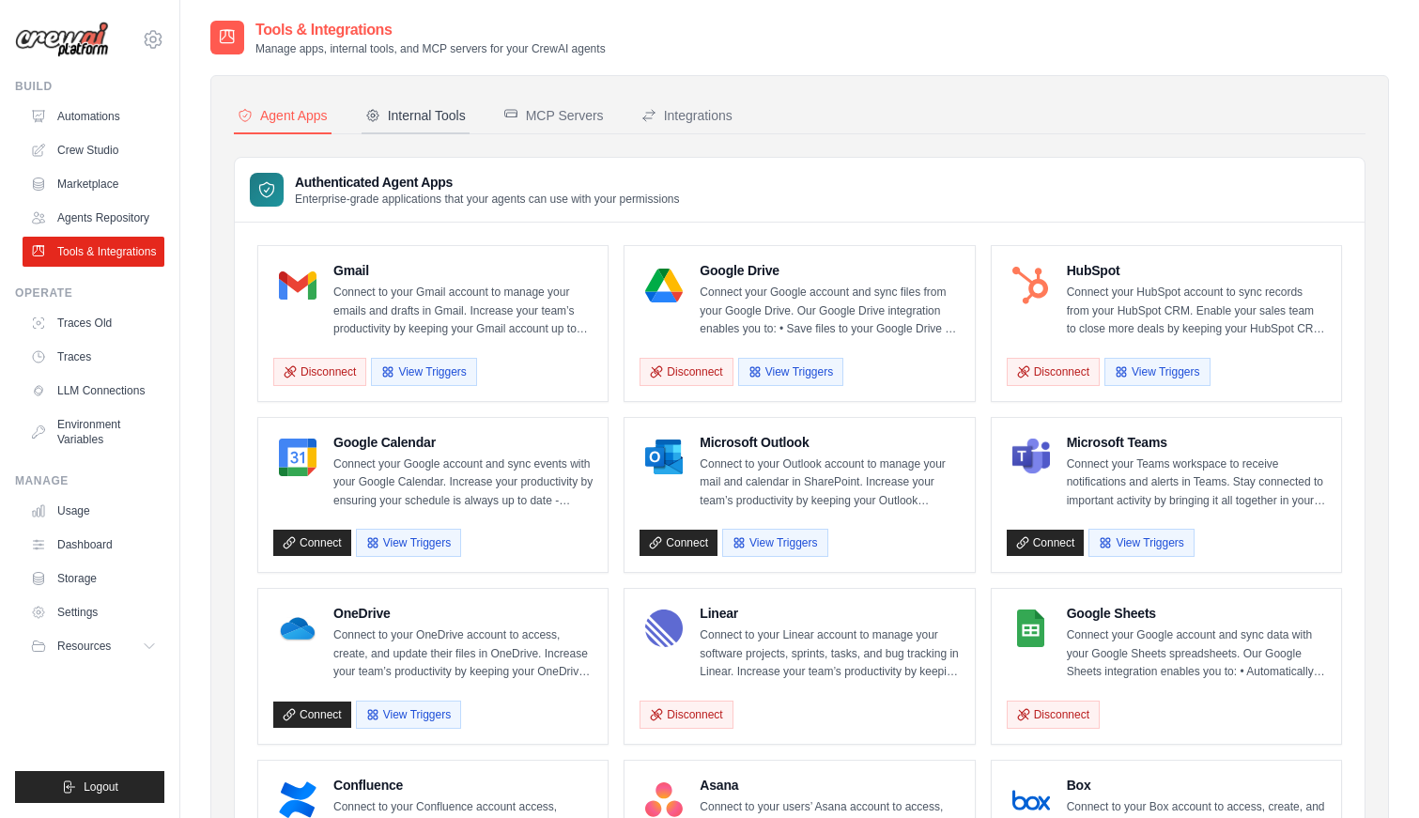
click at [438, 117] on div "Internal Tools" at bounding box center [415, 115] width 100 height 19
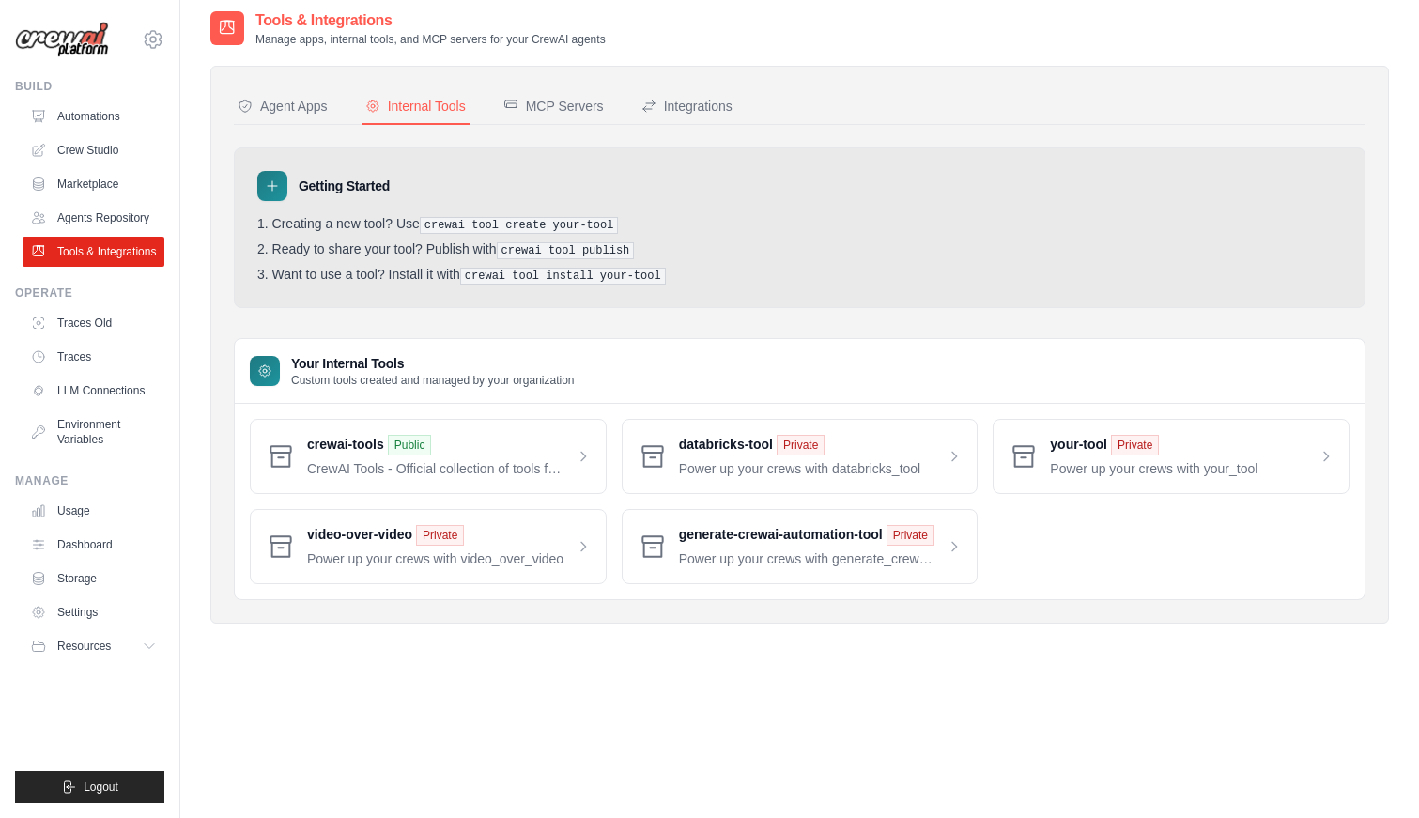
scroll to position [26, 0]
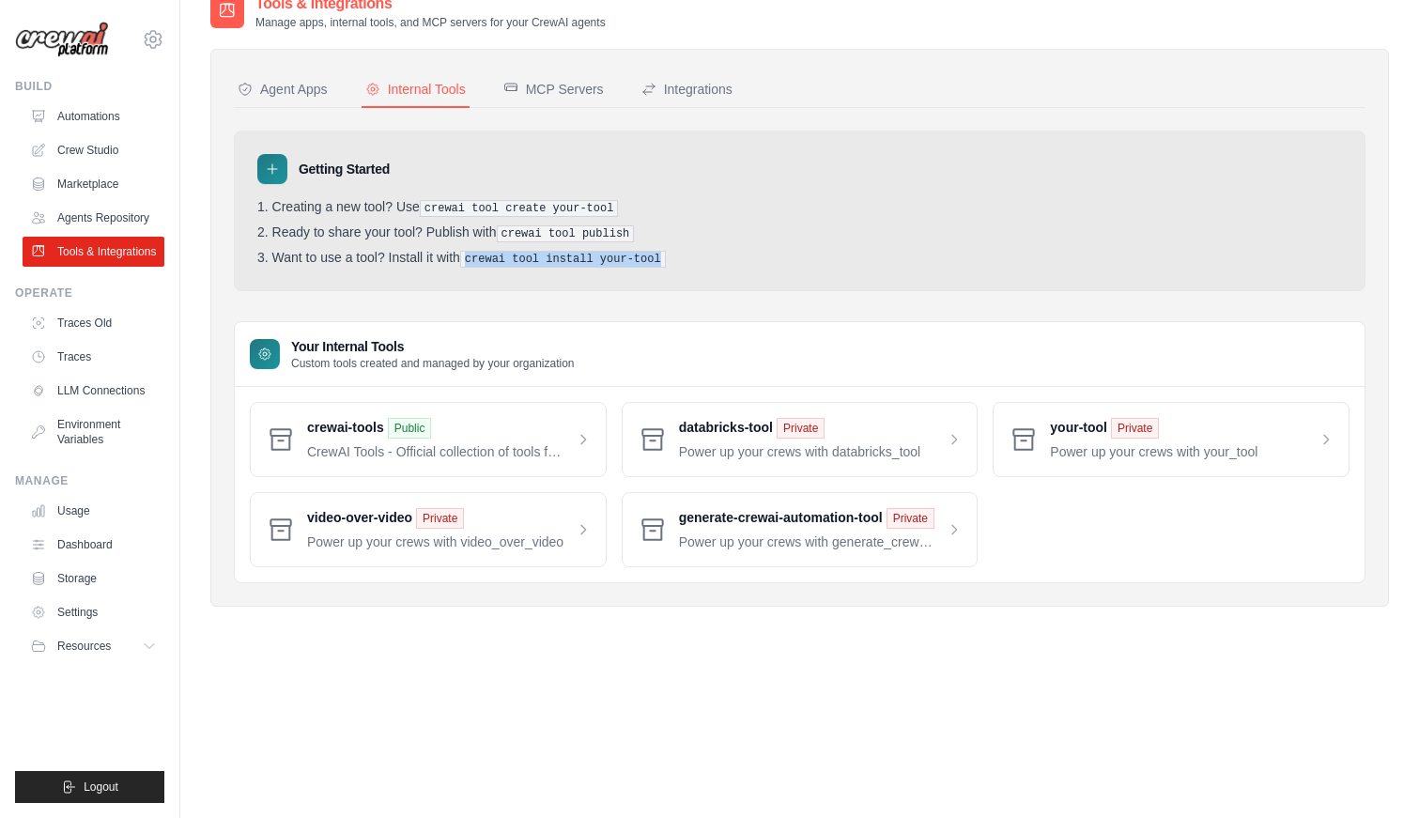
drag, startPoint x: 463, startPoint y: 257, endPoint x: 698, endPoint y: 259, distance: 234.7
click at [698, 259] on li "Want to use a tool? Install it with crewai tool install your-tool" at bounding box center [799, 259] width 1084 height 18
click at [868, 517] on span at bounding box center [821, 529] width 284 height 43
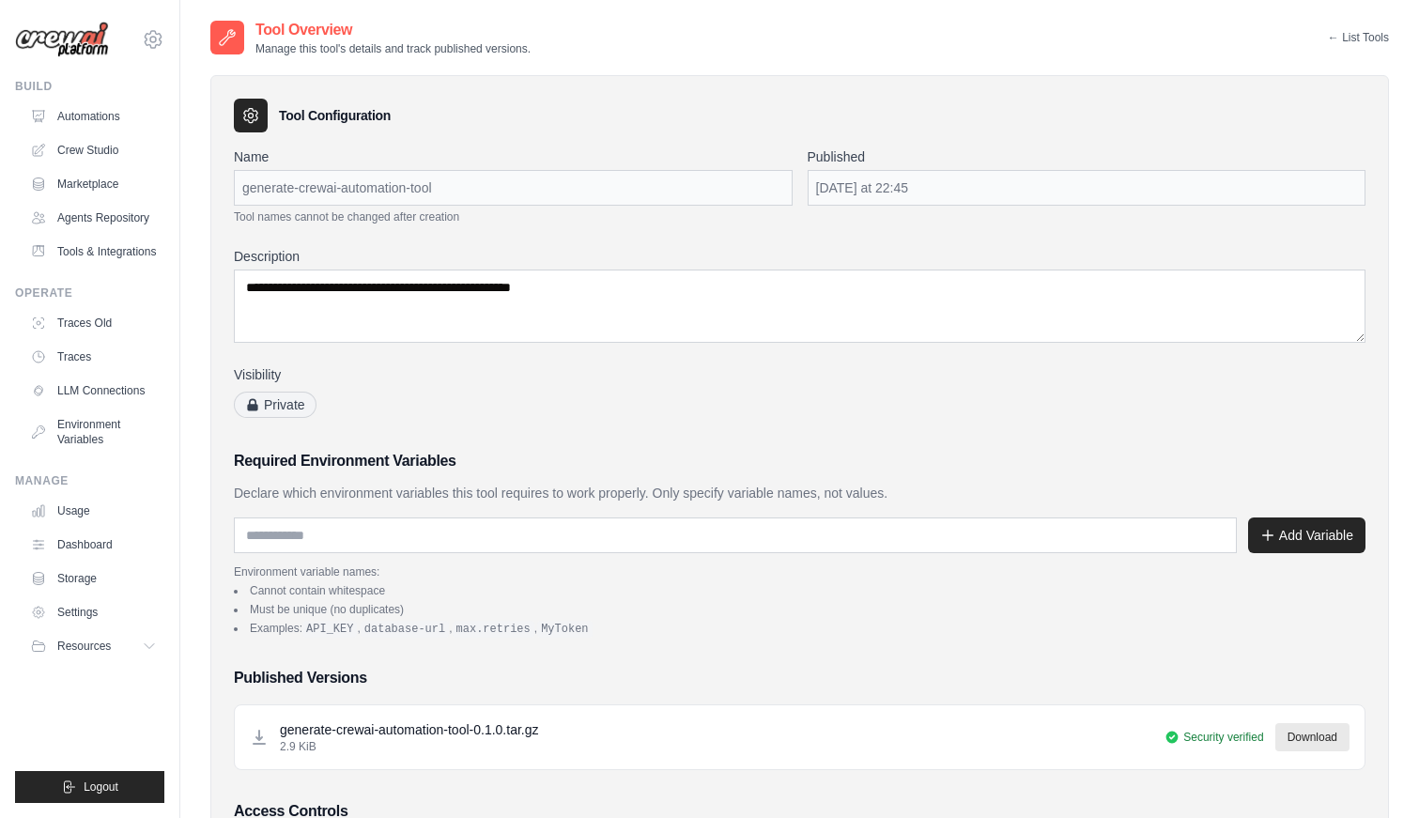
scroll to position [281, 0]
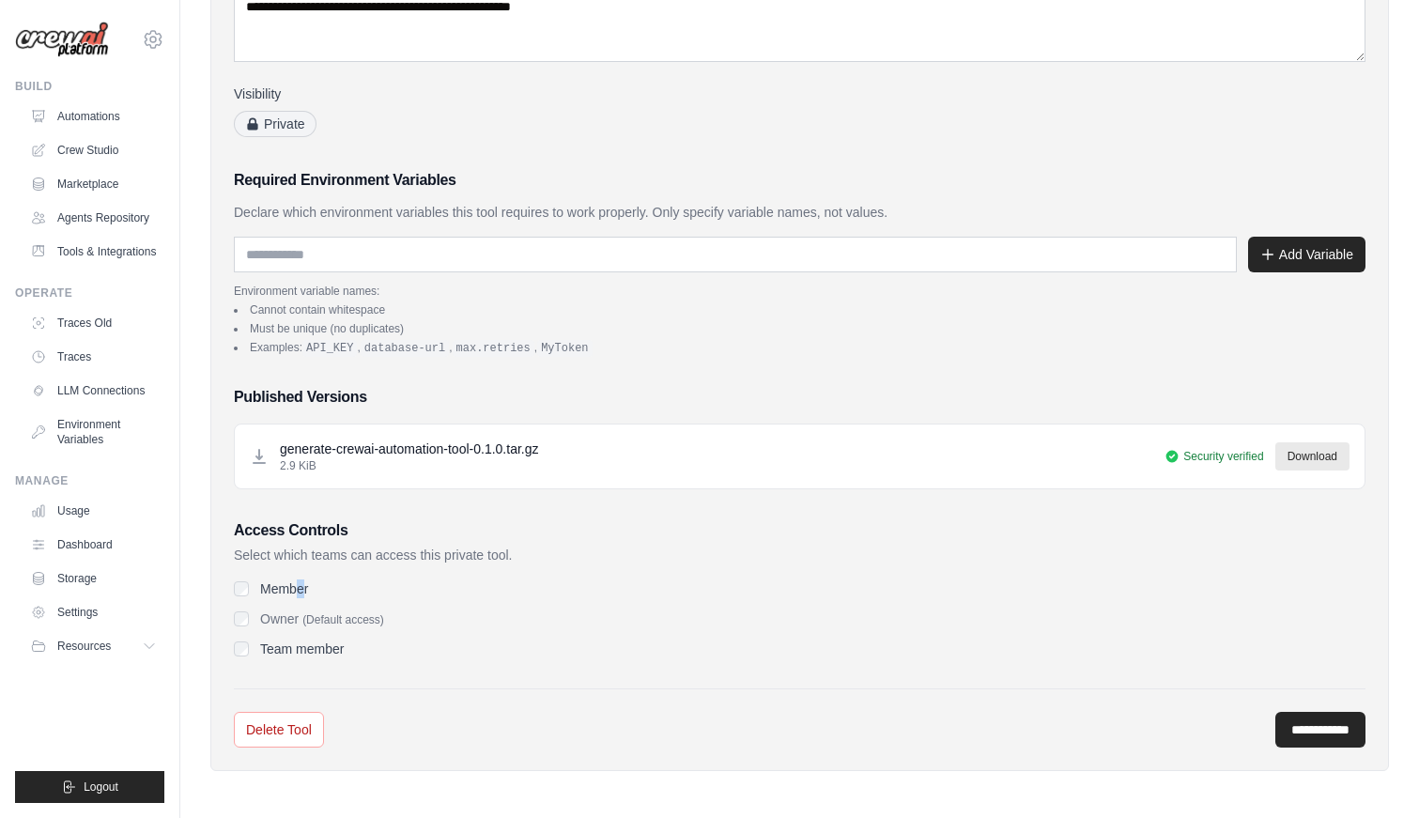
click at [300, 589] on label "Member" at bounding box center [284, 588] width 48 height 19
click at [288, 646] on label "Team member" at bounding box center [302, 648] width 84 height 19
click at [267, 586] on label "Member" at bounding box center [284, 588] width 48 height 19
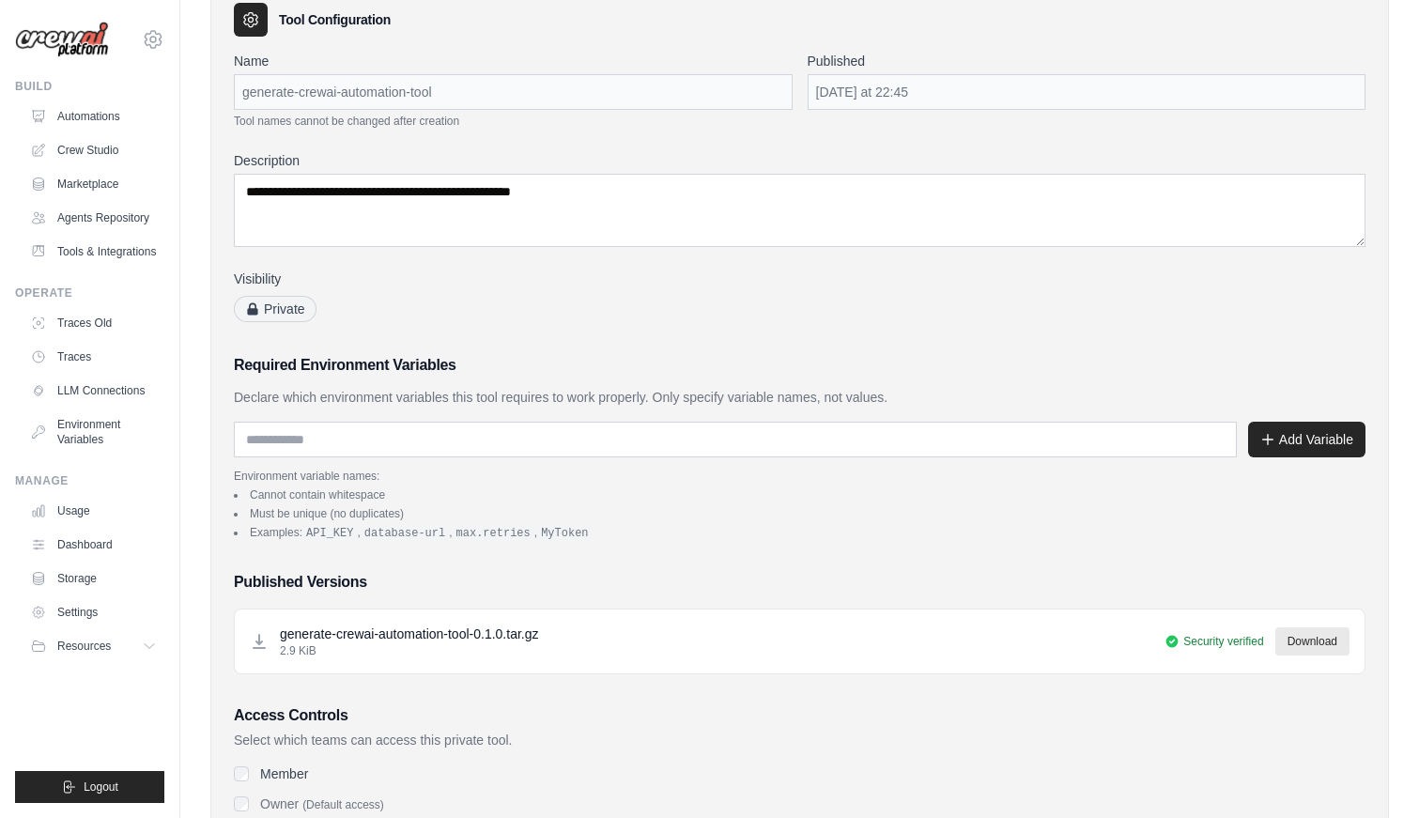
scroll to position [0, 0]
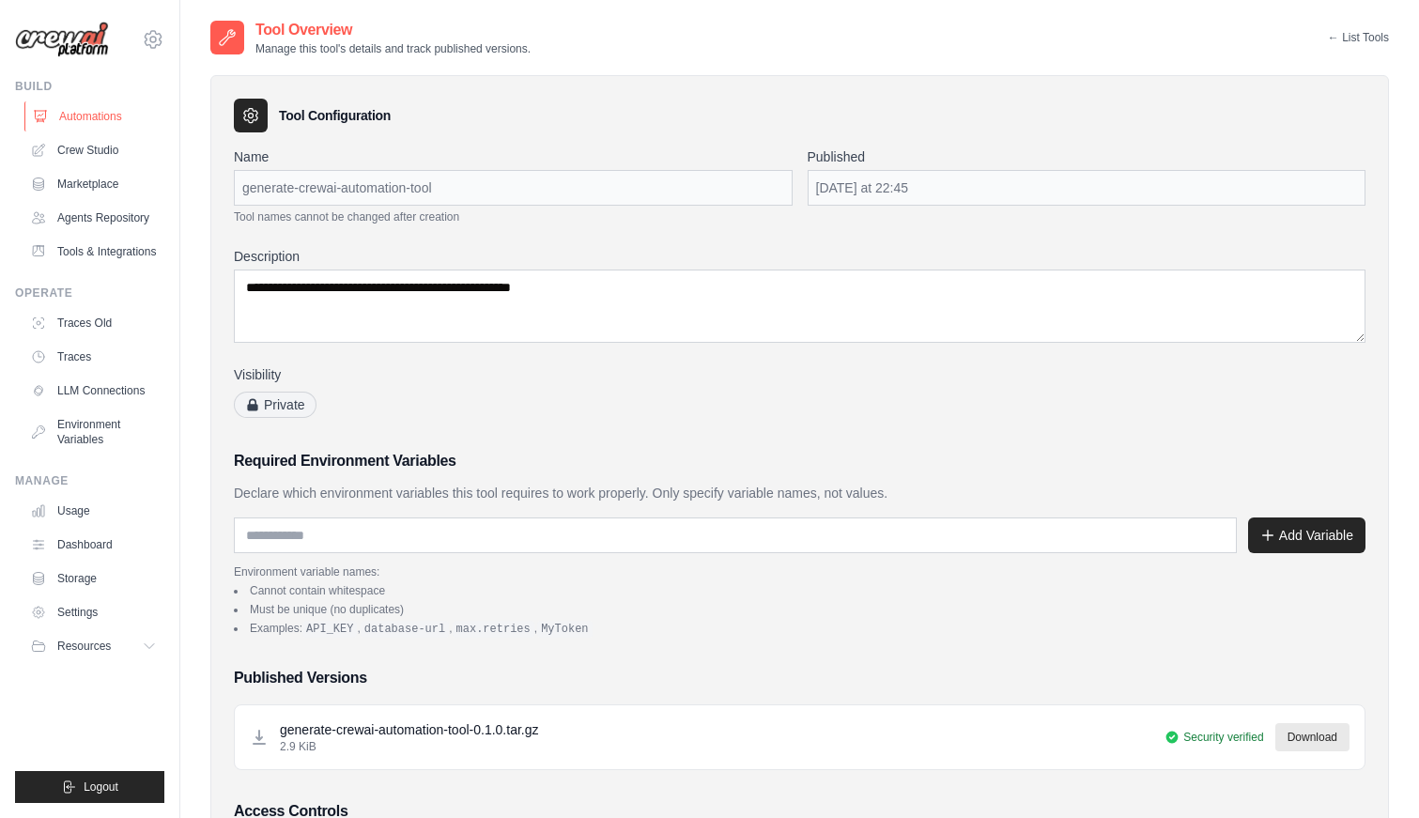
click at [134, 119] on link "Automations" at bounding box center [95, 116] width 142 height 30
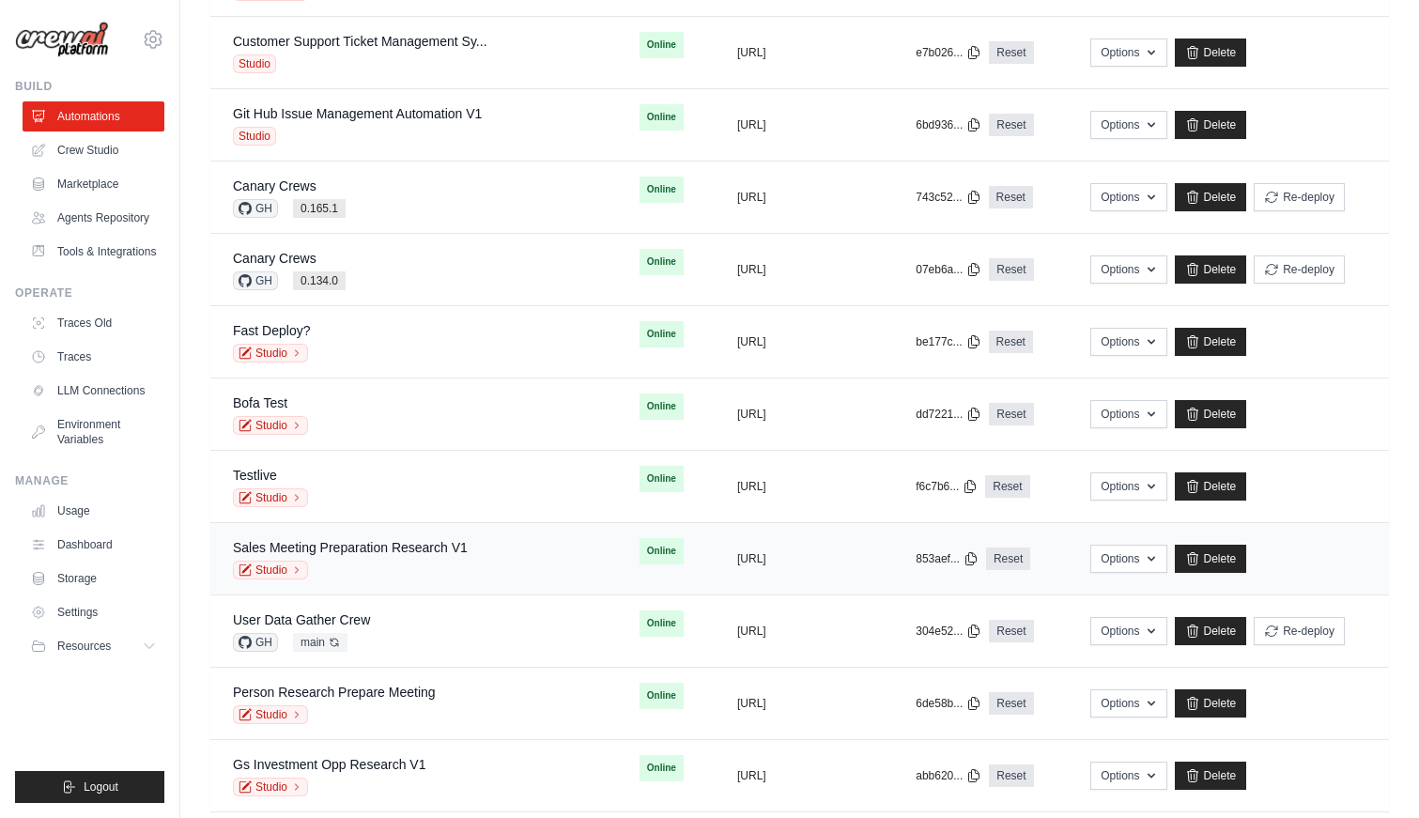
scroll to position [1421, 0]
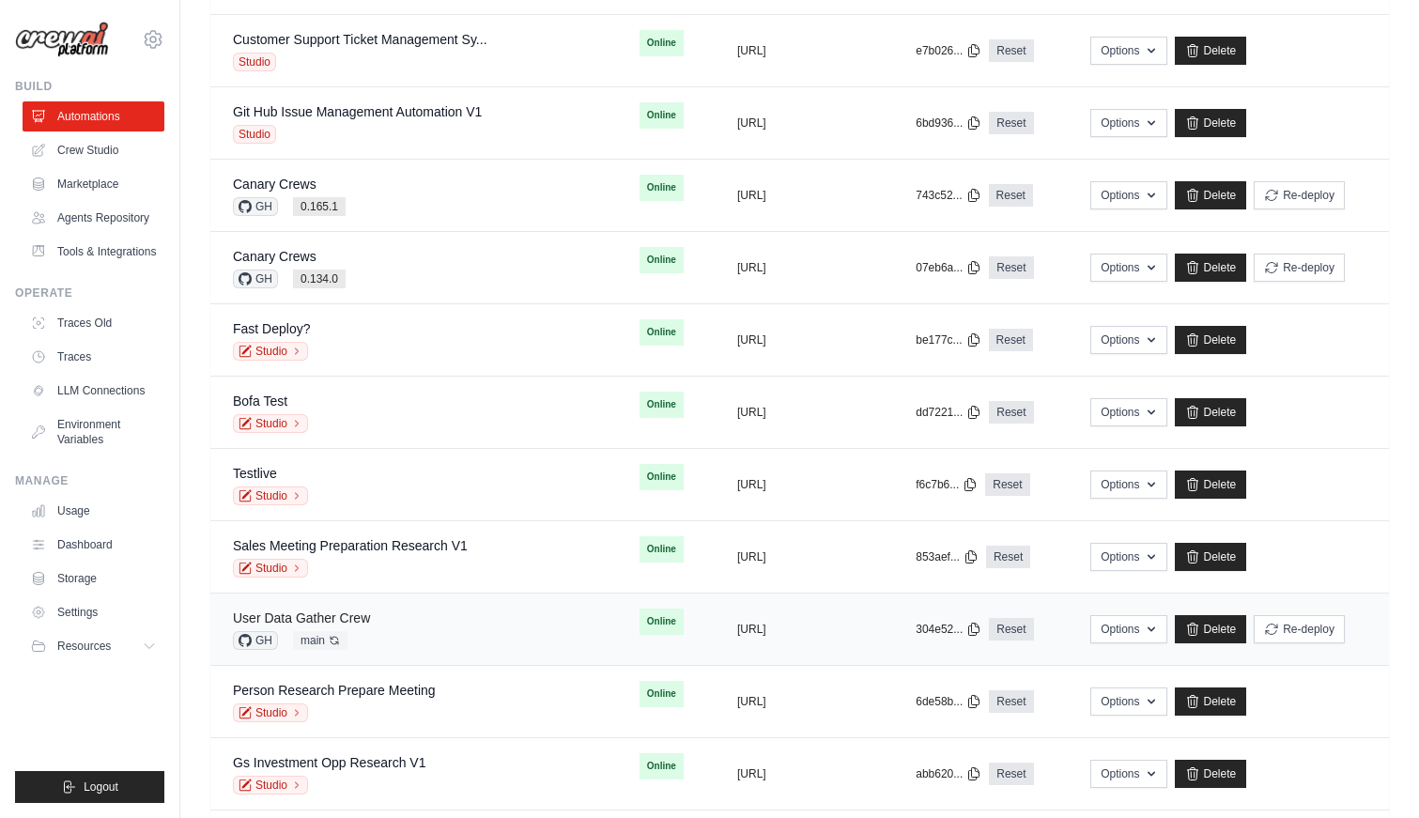
click at [366, 623] on link "User Data Gather Crew" at bounding box center [301, 617] width 137 height 15
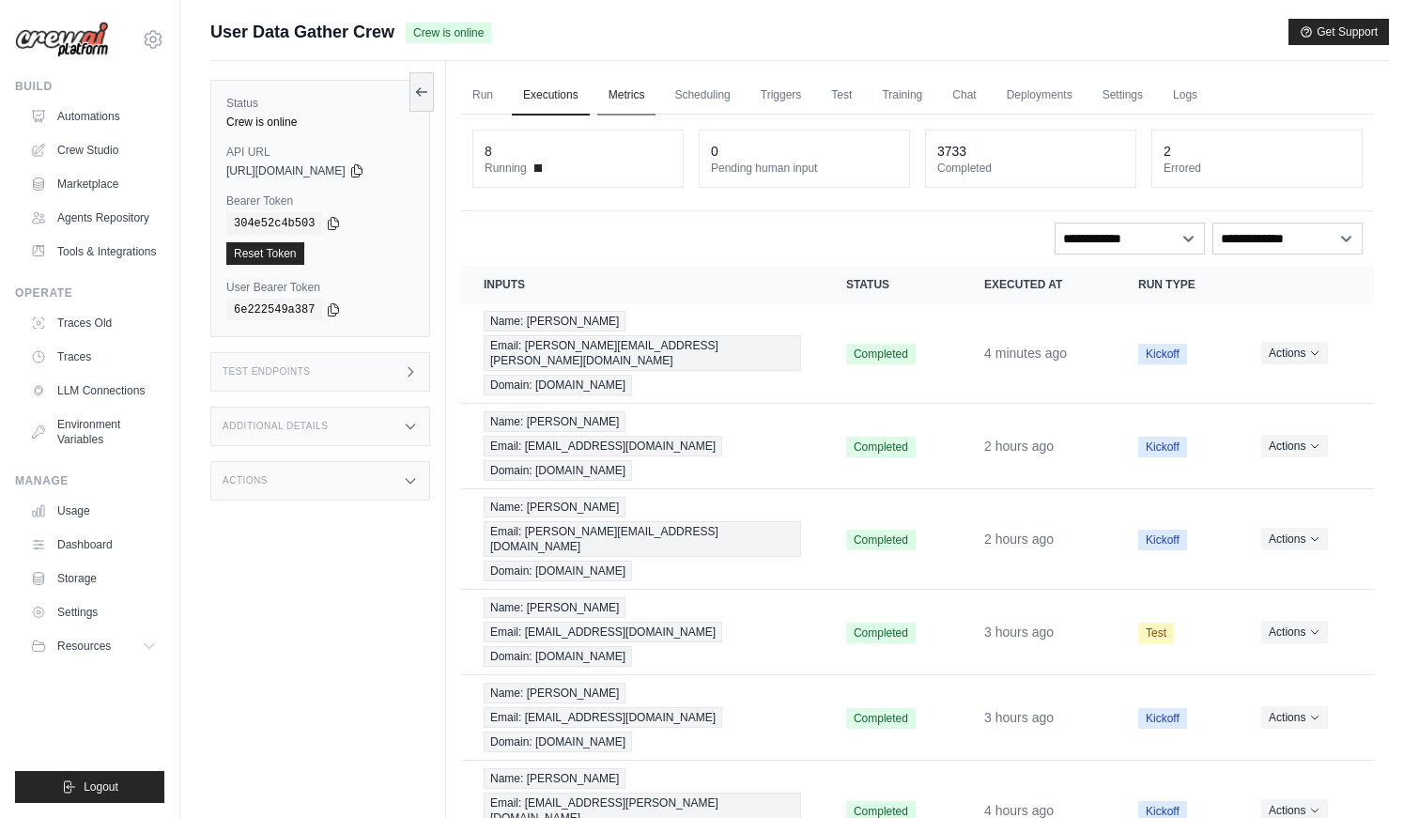
click at [617, 85] on link "Metrics" at bounding box center [626, 95] width 59 height 39
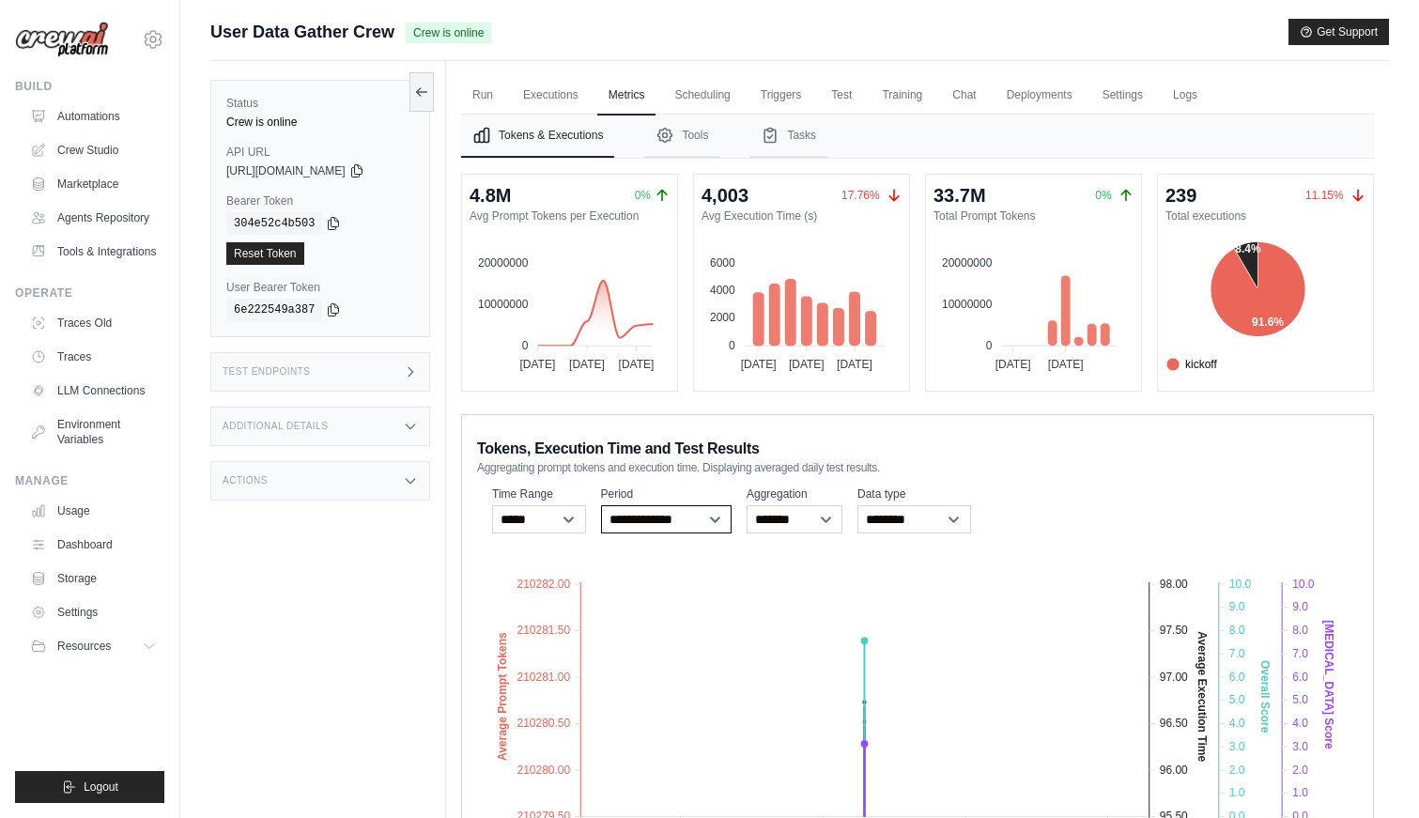
click at [695, 515] on select "**********" at bounding box center [666, 519] width 131 height 28
select select "**********"
click at [601, 505] on select "**********" at bounding box center [666, 519] width 131 height 28
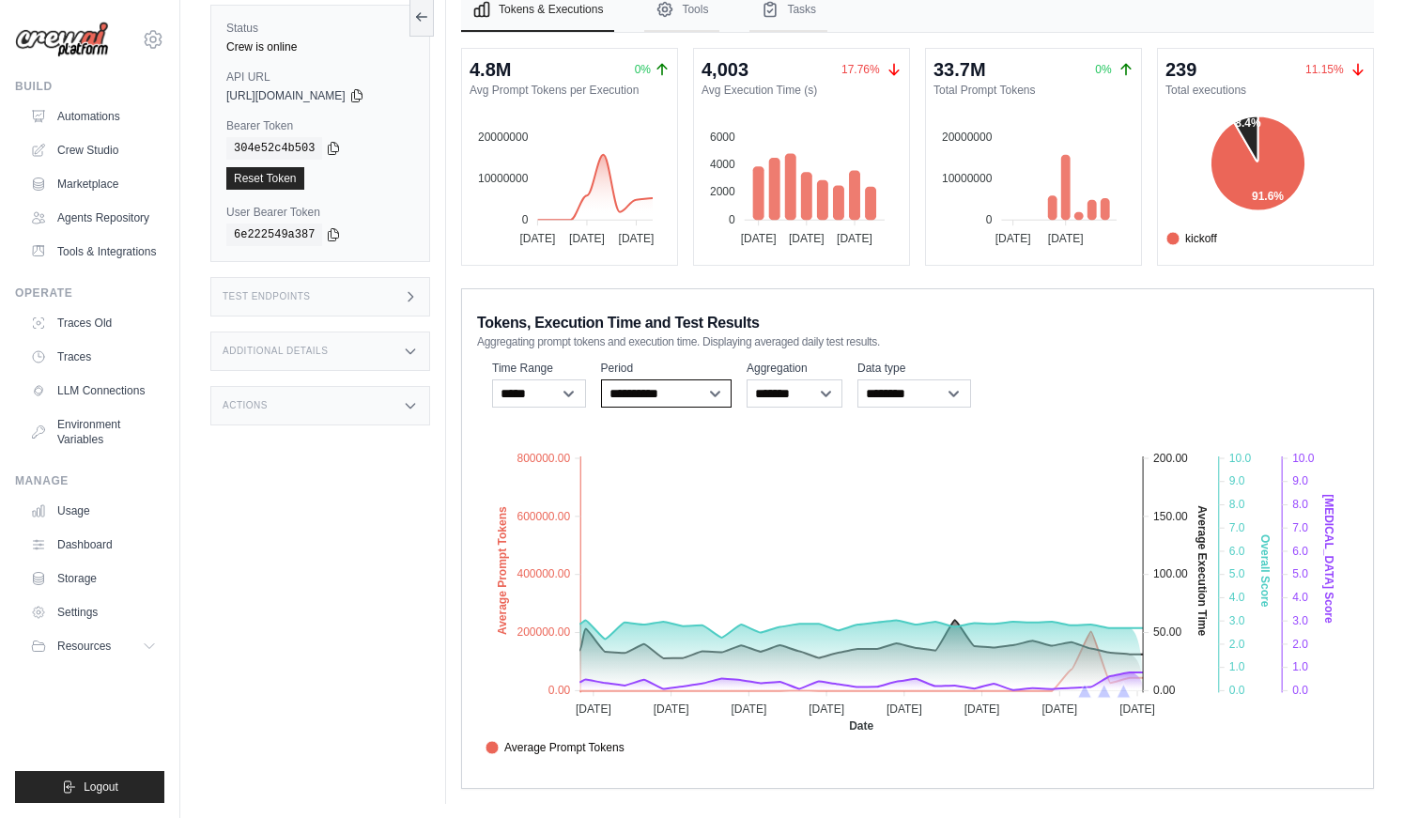
scroll to position [131, 0]
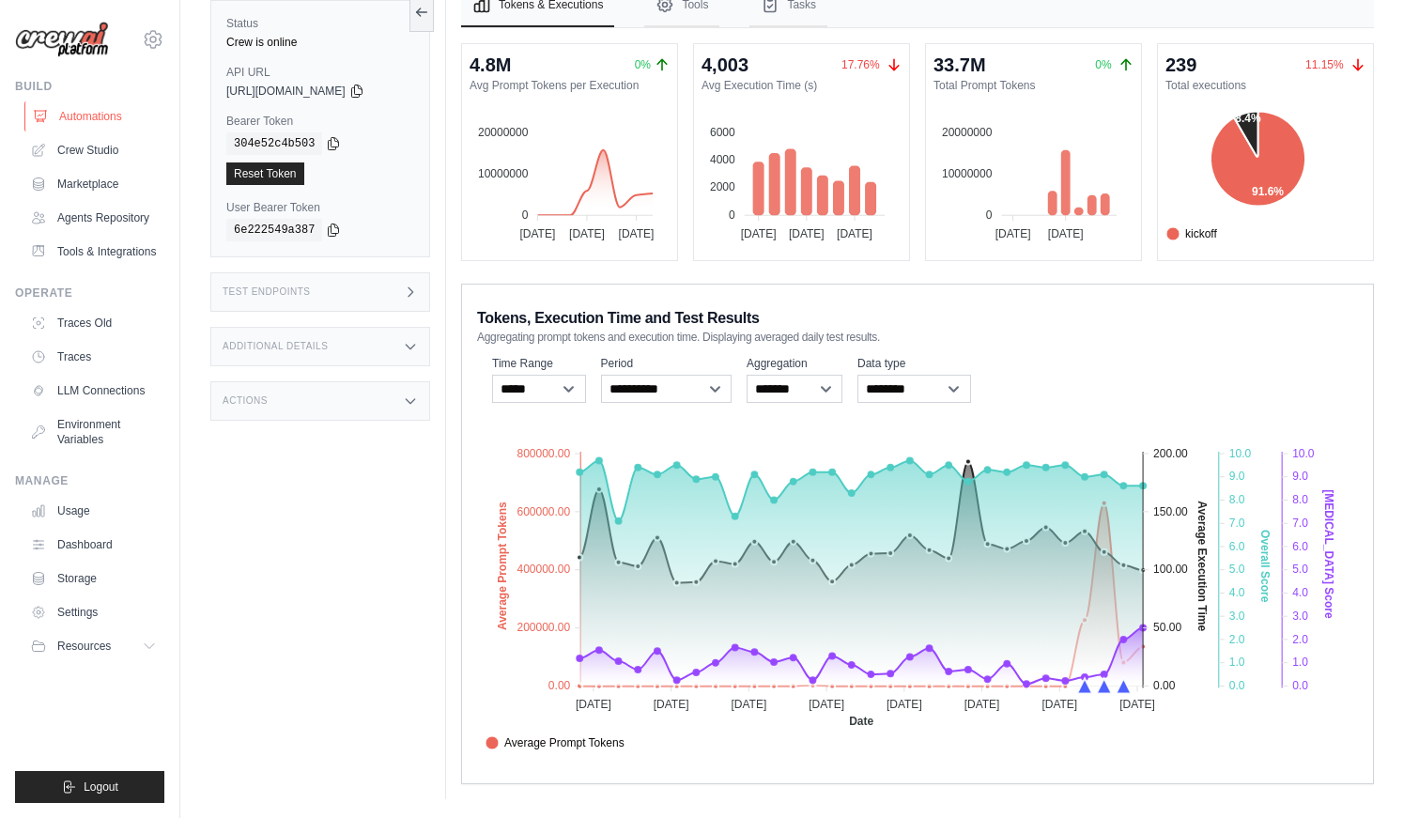
click at [121, 109] on link "Automations" at bounding box center [95, 116] width 142 height 30
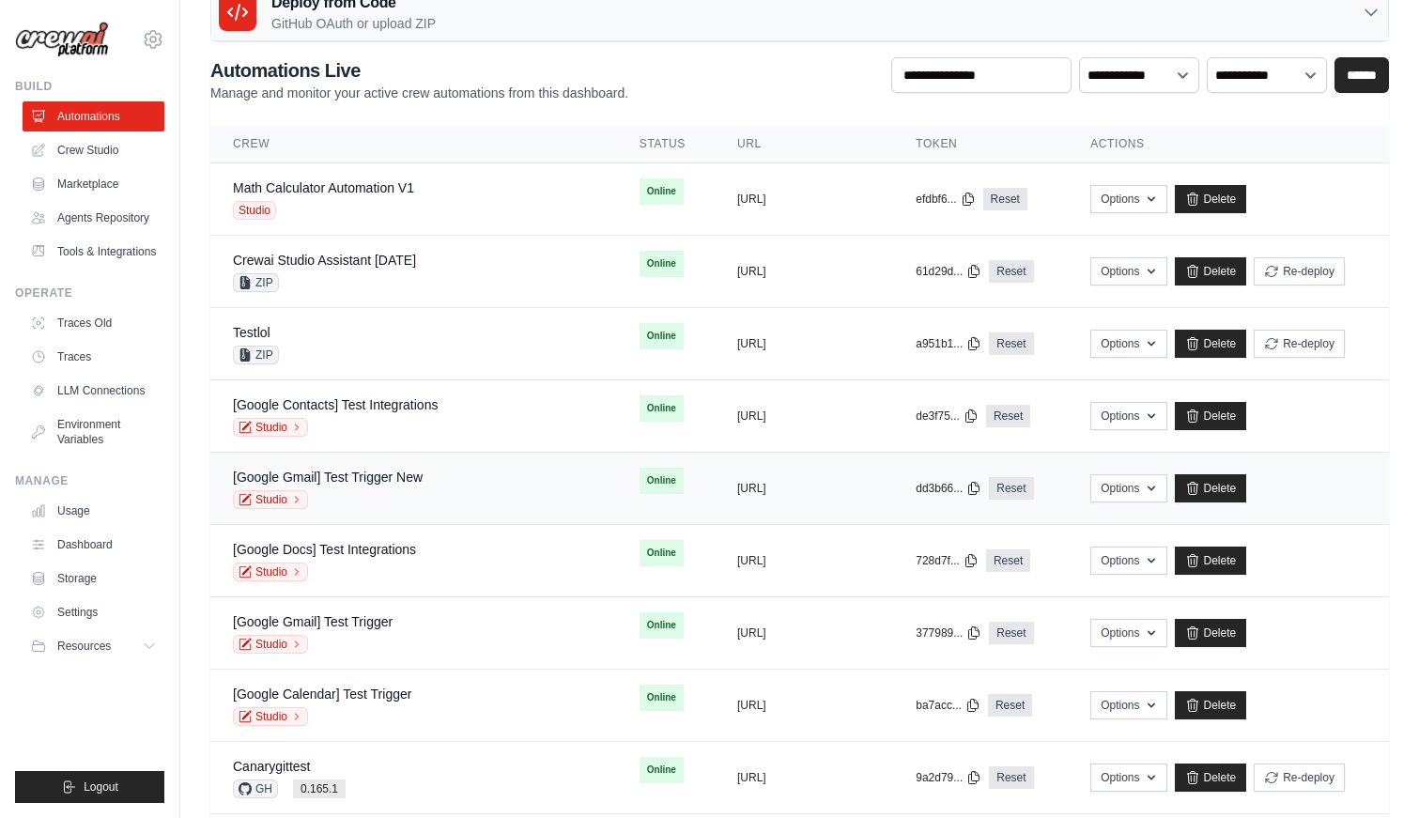
scroll to position [145, 0]
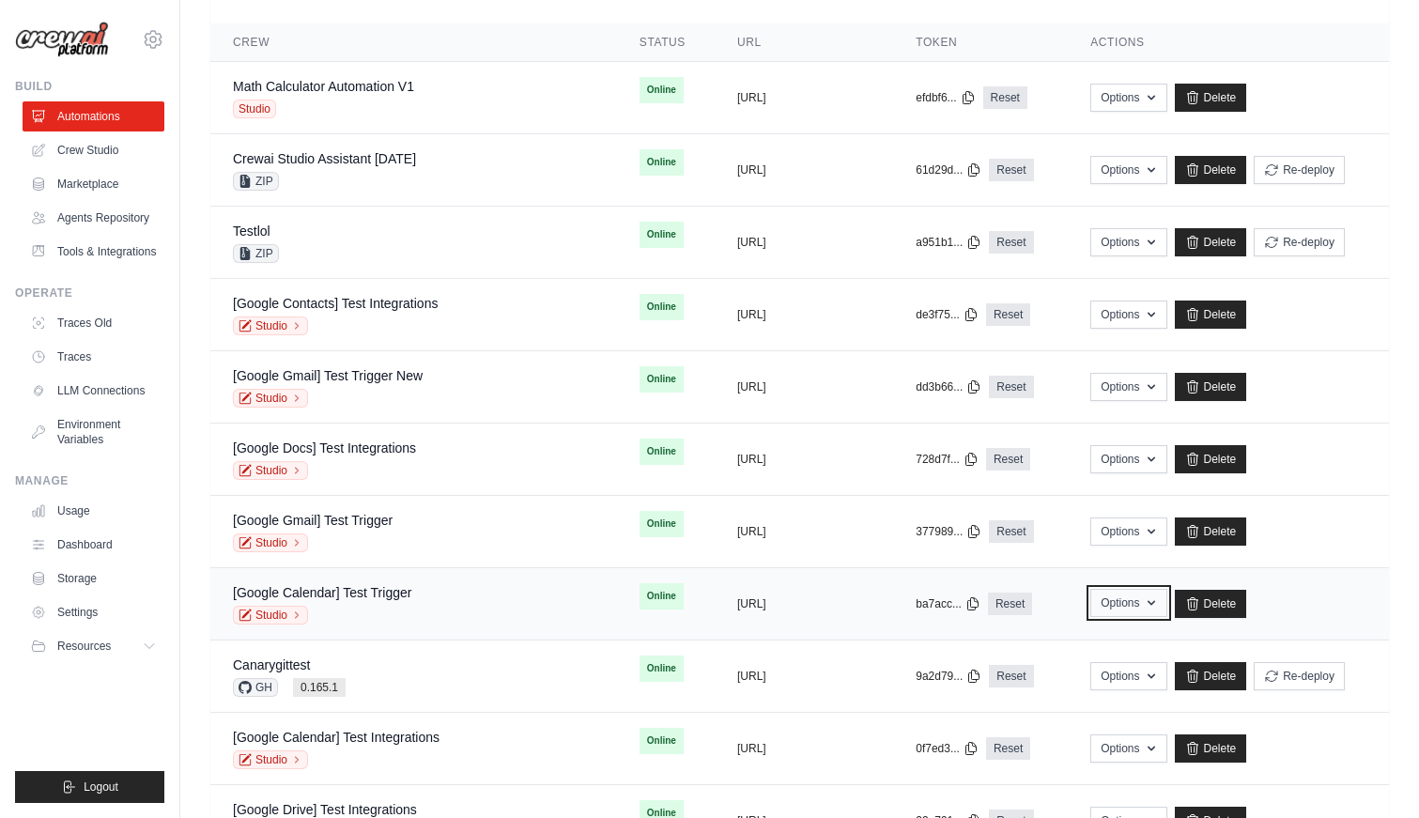
click at [1139, 592] on button "Options" at bounding box center [1128, 603] width 76 height 28
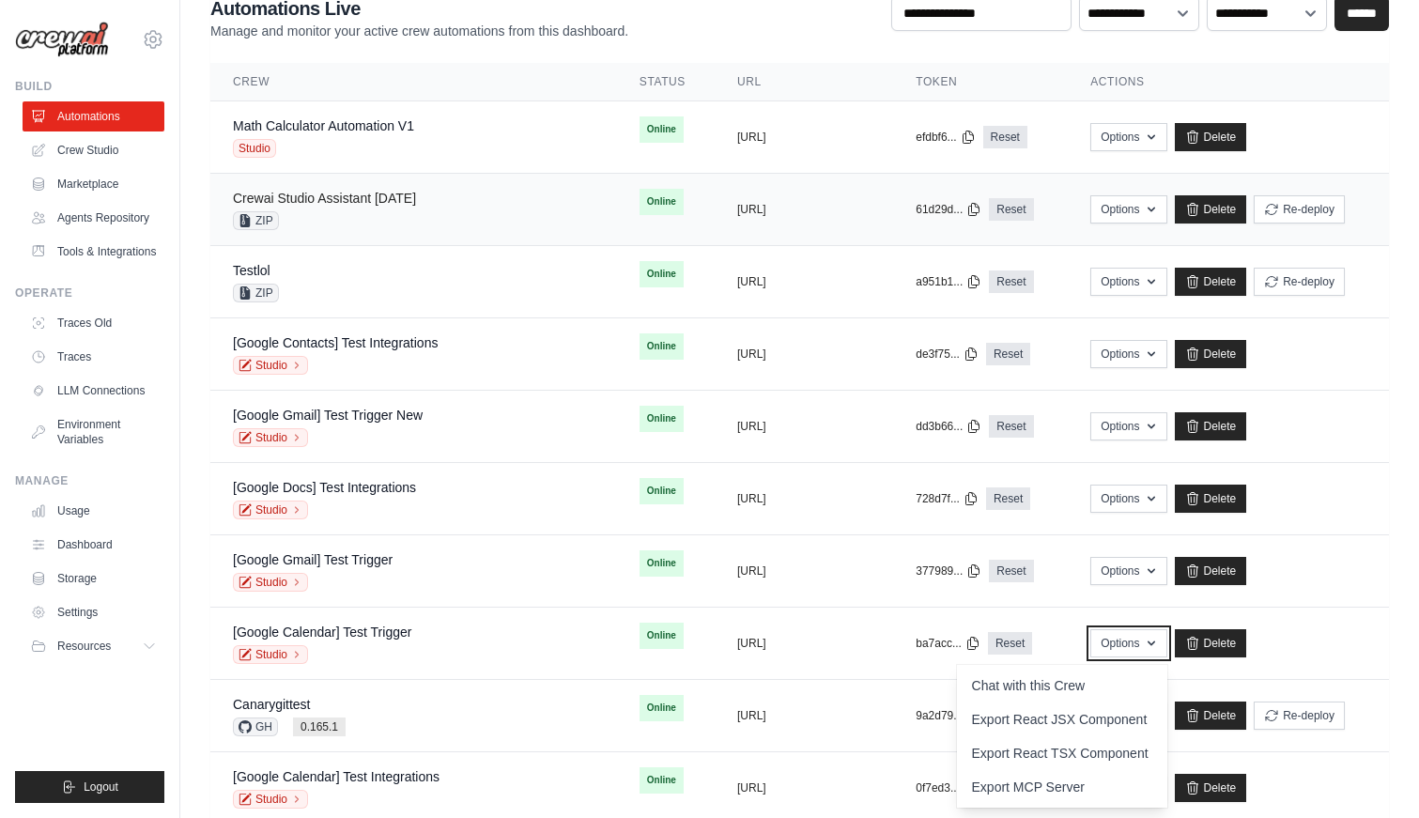
scroll to position [14, 0]
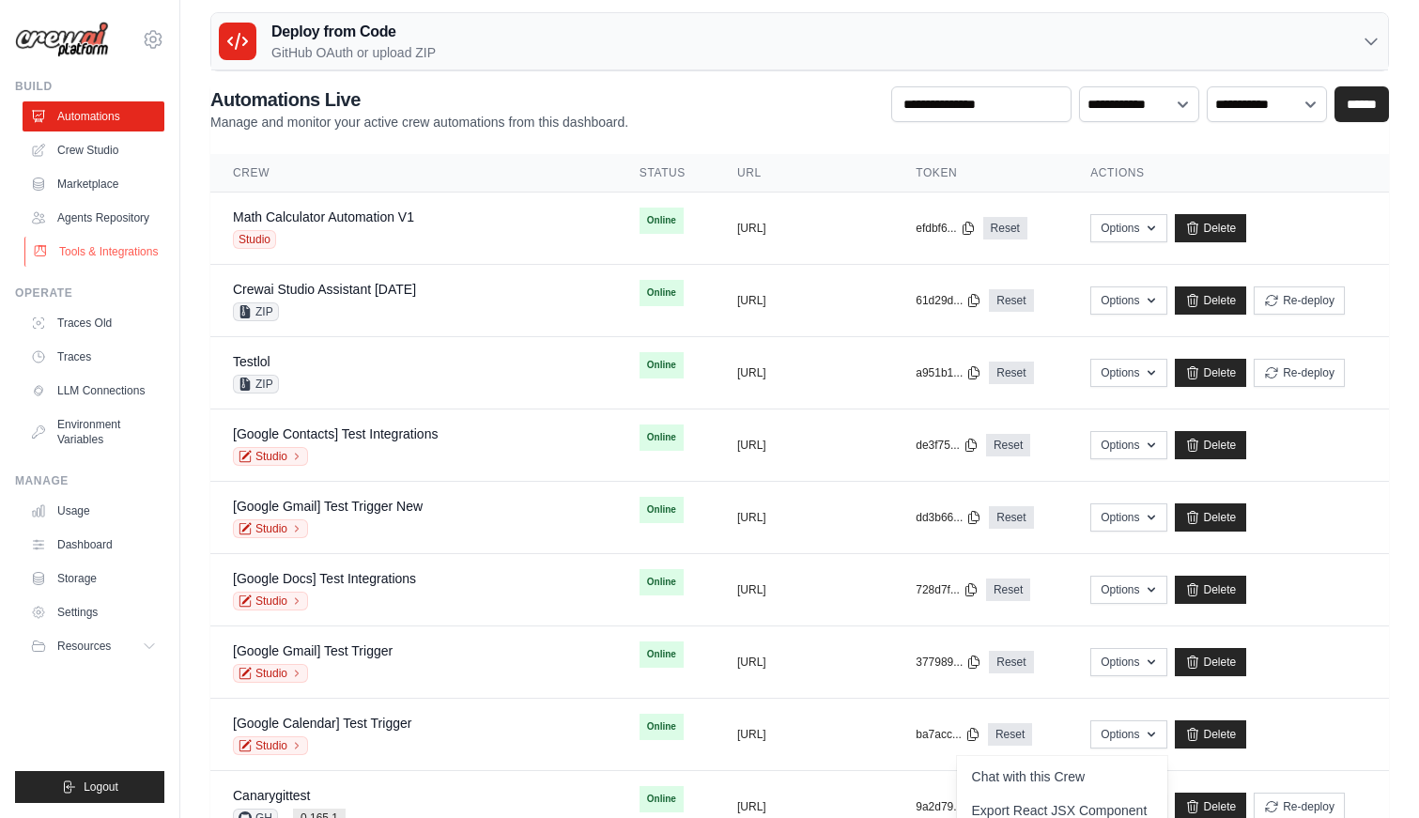
click at [142, 250] on link "Tools & Integrations" at bounding box center [95, 252] width 142 height 30
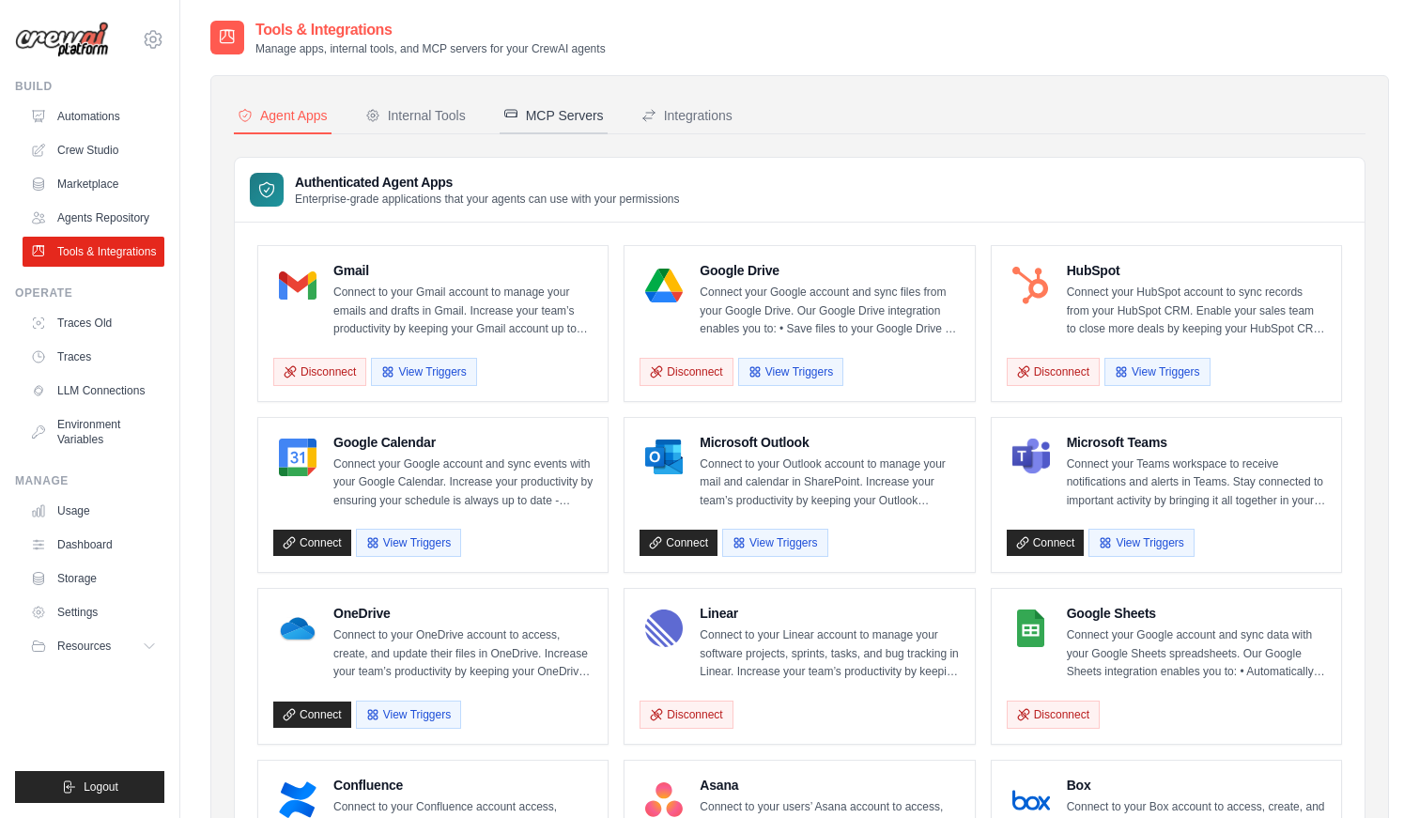
click at [576, 113] on div "MCP Servers" at bounding box center [553, 115] width 100 height 19
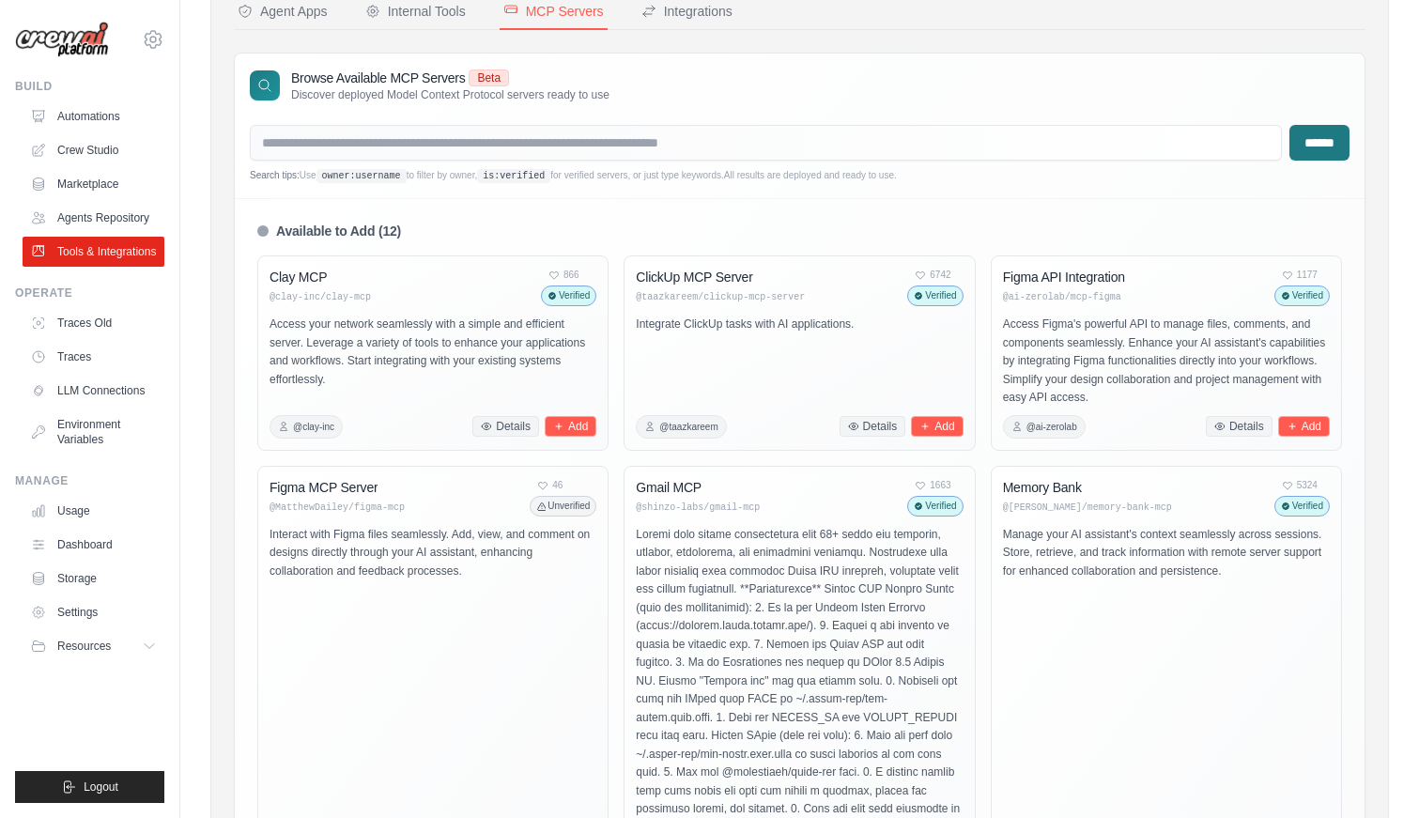
scroll to position [104, 0]
click at [131, 115] on link "Automations" at bounding box center [95, 116] width 142 height 30
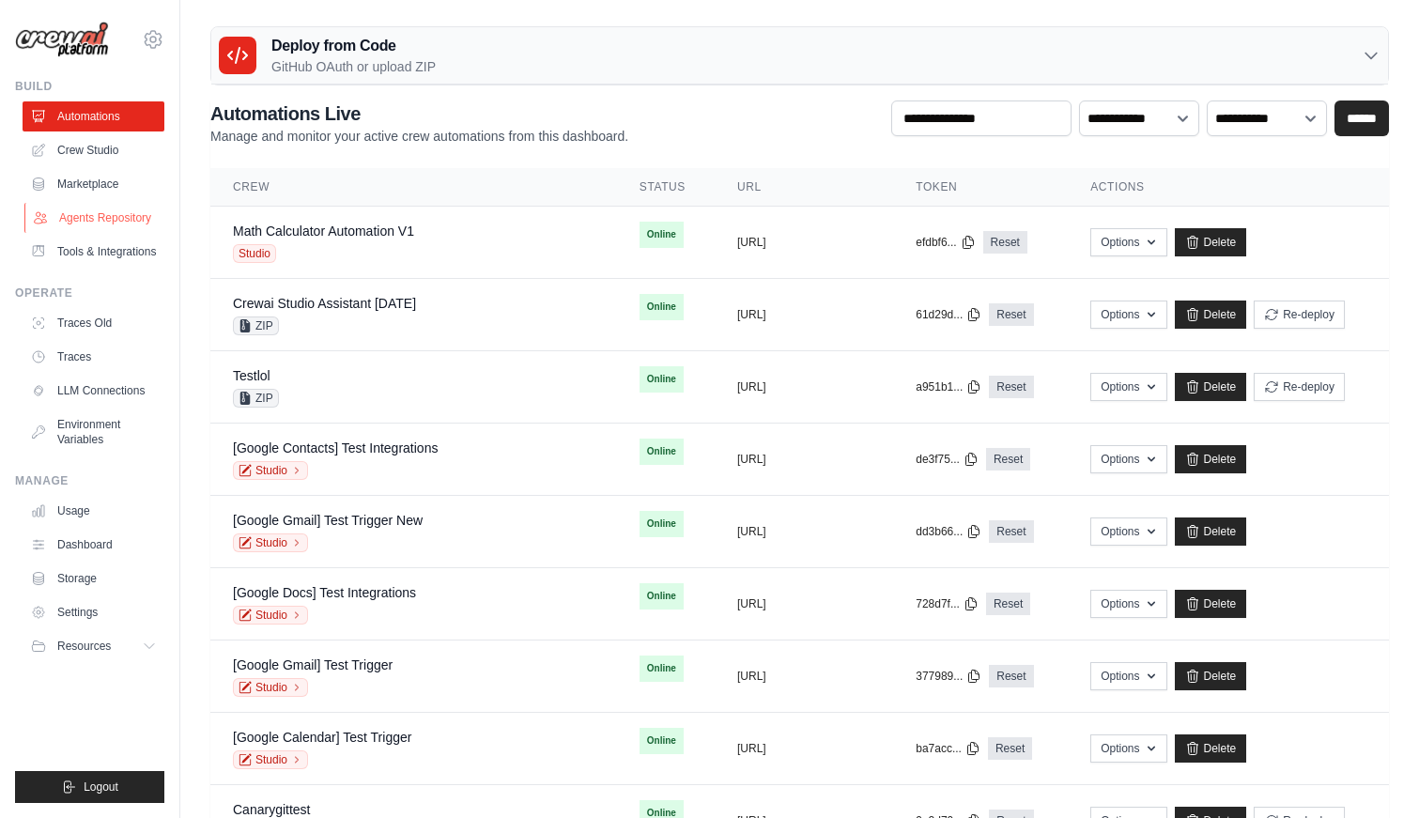
click at [152, 211] on link "Agents Repository" at bounding box center [95, 218] width 142 height 30
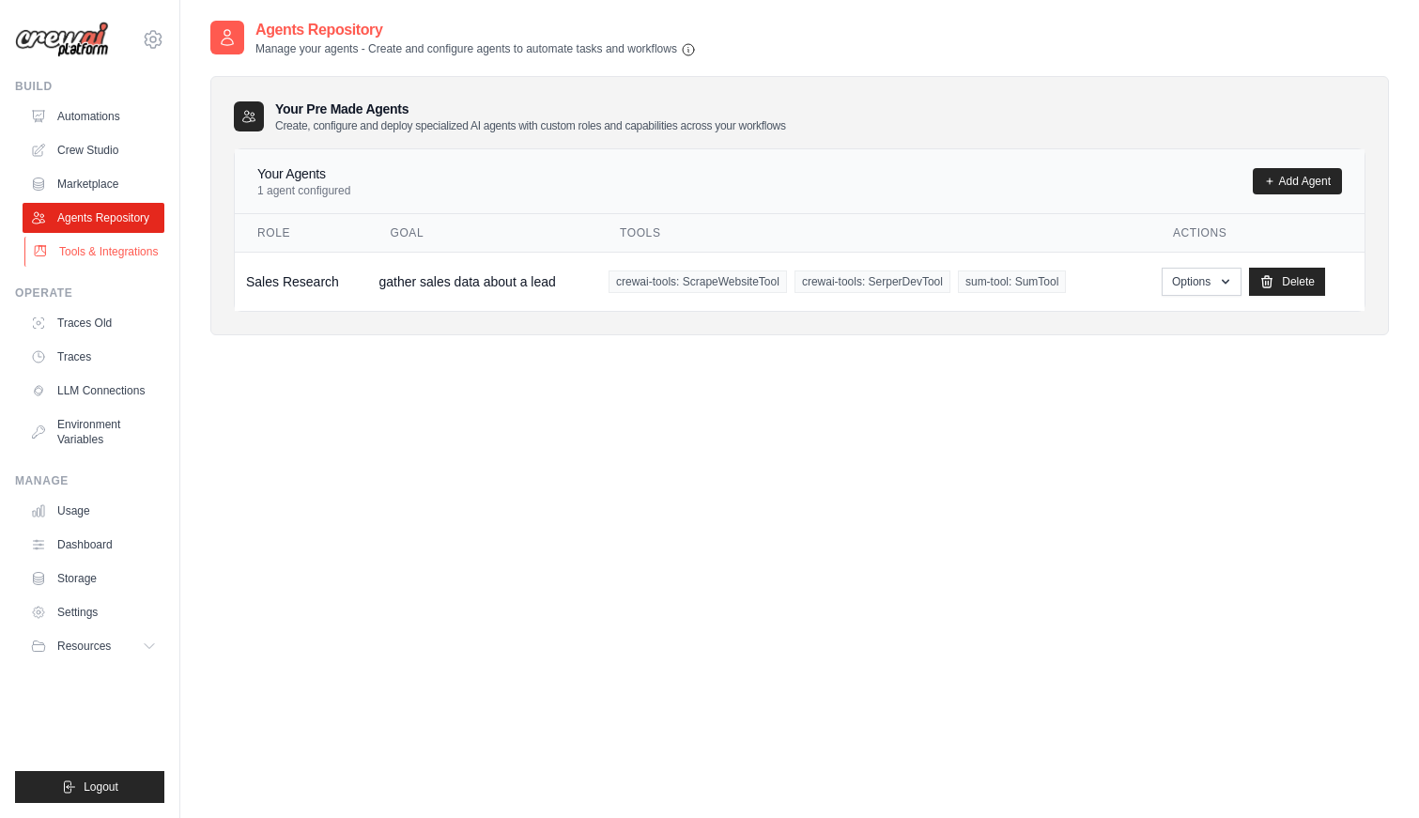
click at [140, 248] on link "Tools & Integrations" at bounding box center [95, 252] width 142 height 30
